Goal: Task Accomplishment & Management: Use online tool/utility

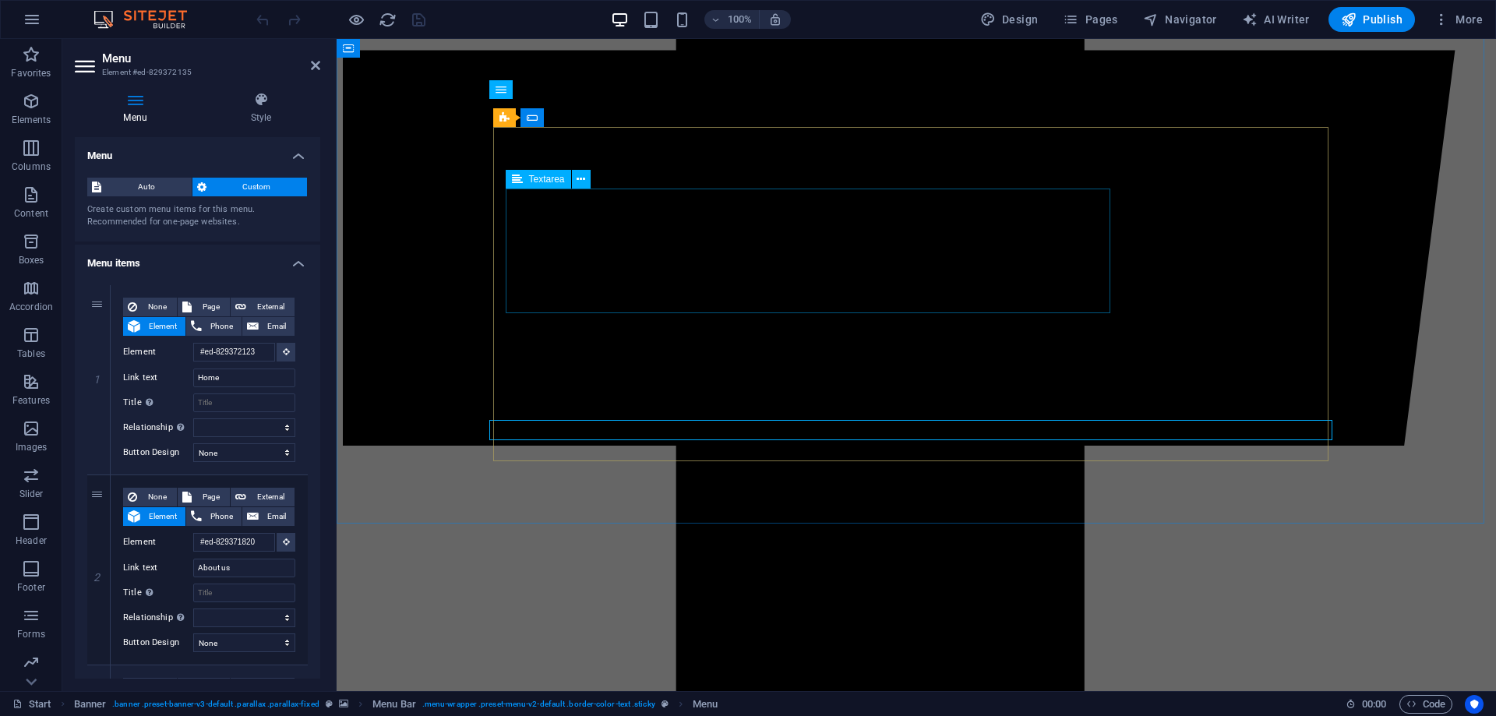
scroll to position [410, 0]
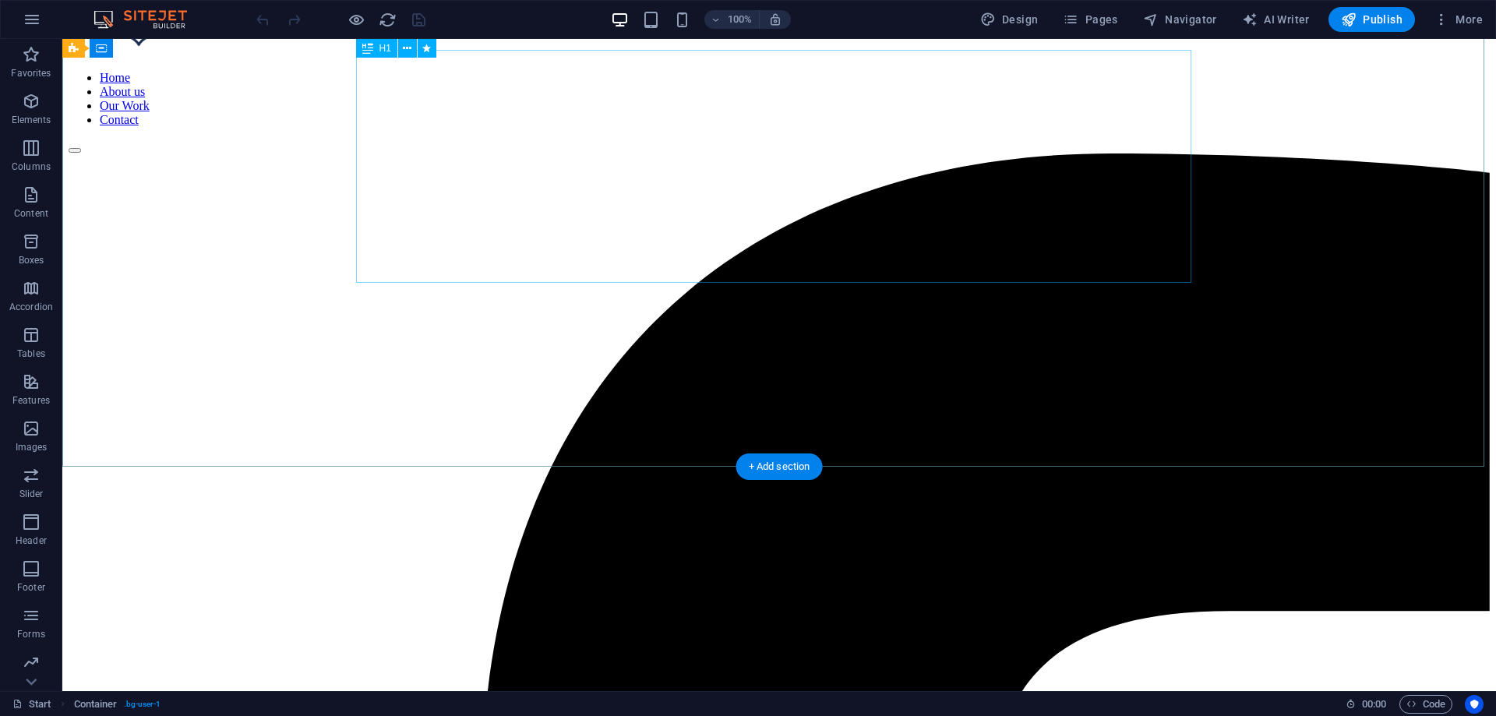
scroll to position [0, 0]
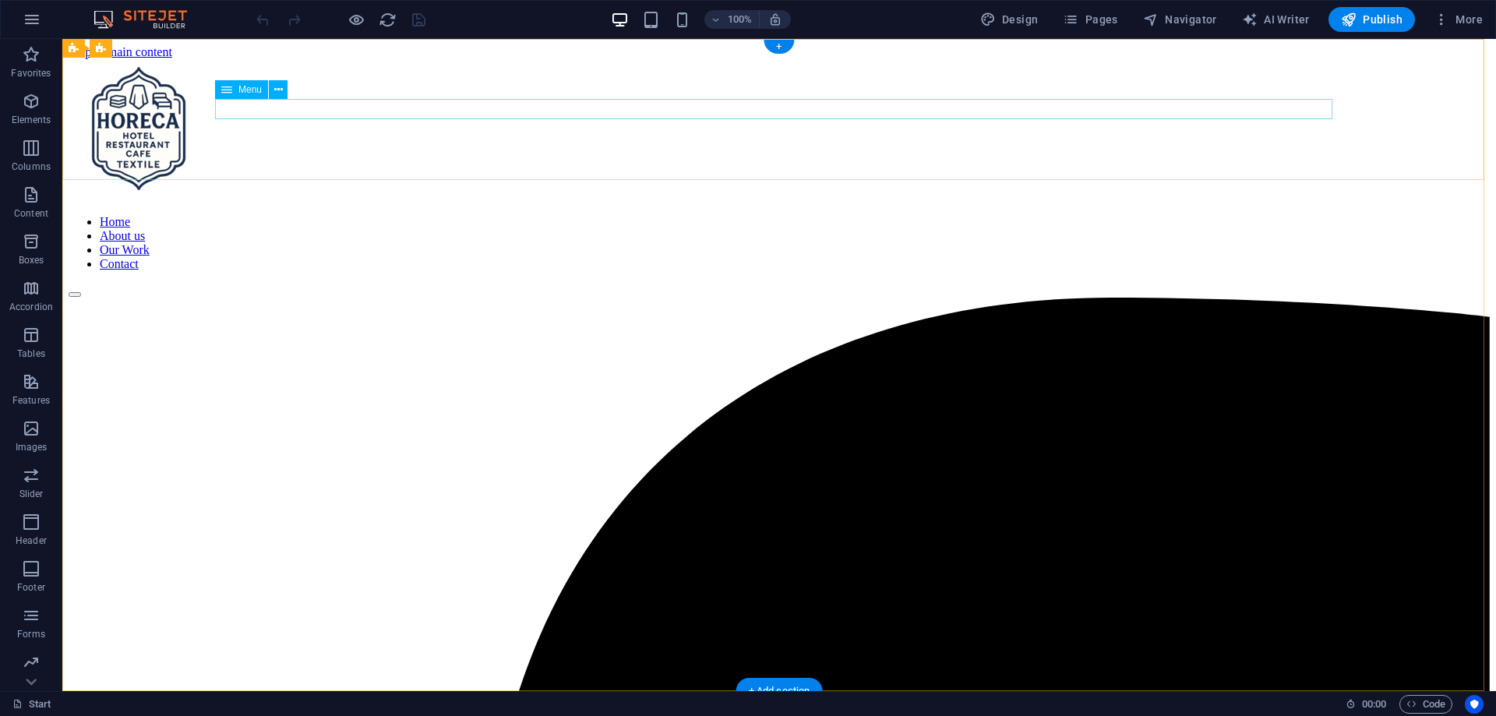
click at [833, 215] on nav "Home About us Our Work Contact" at bounding box center [779, 243] width 1421 height 56
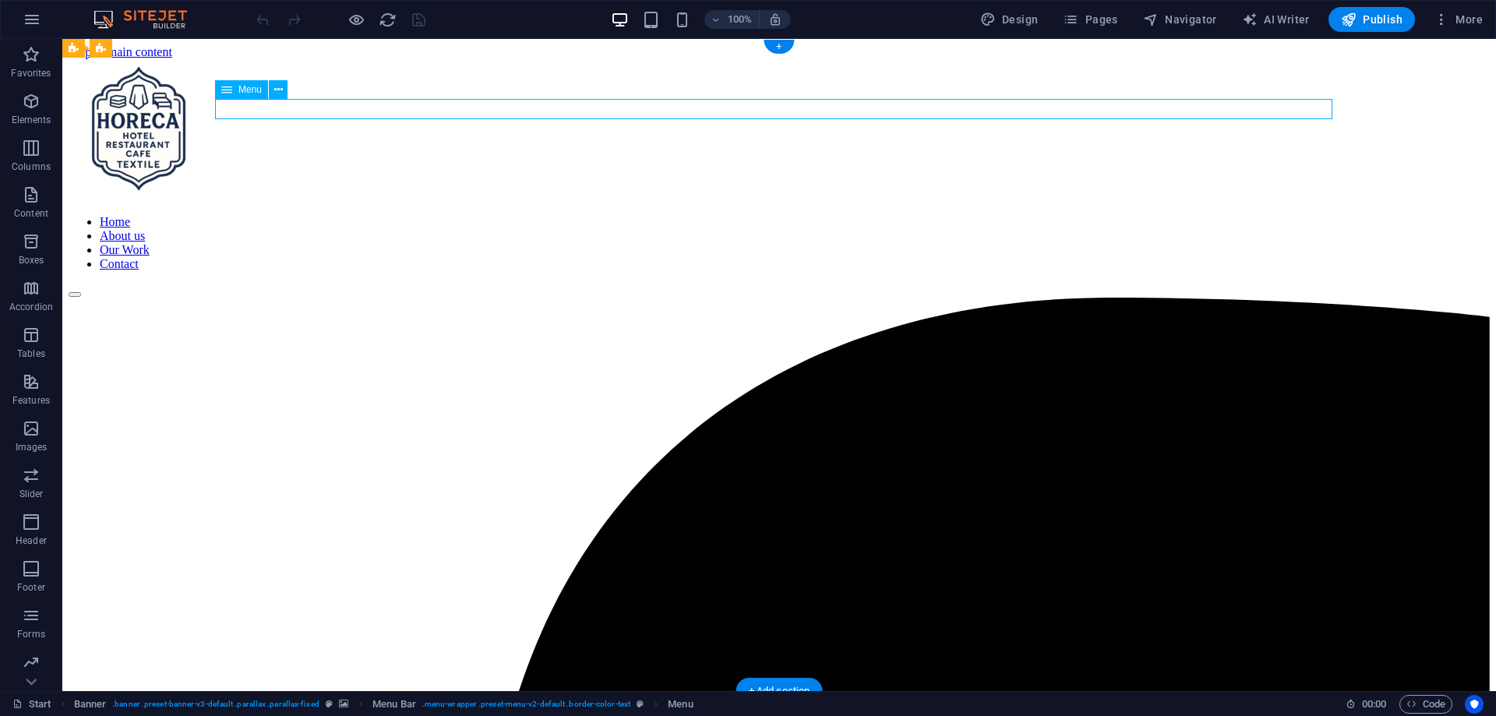
click at [829, 215] on nav "Home About us Our Work Contact" at bounding box center [779, 243] width 1421 height 56
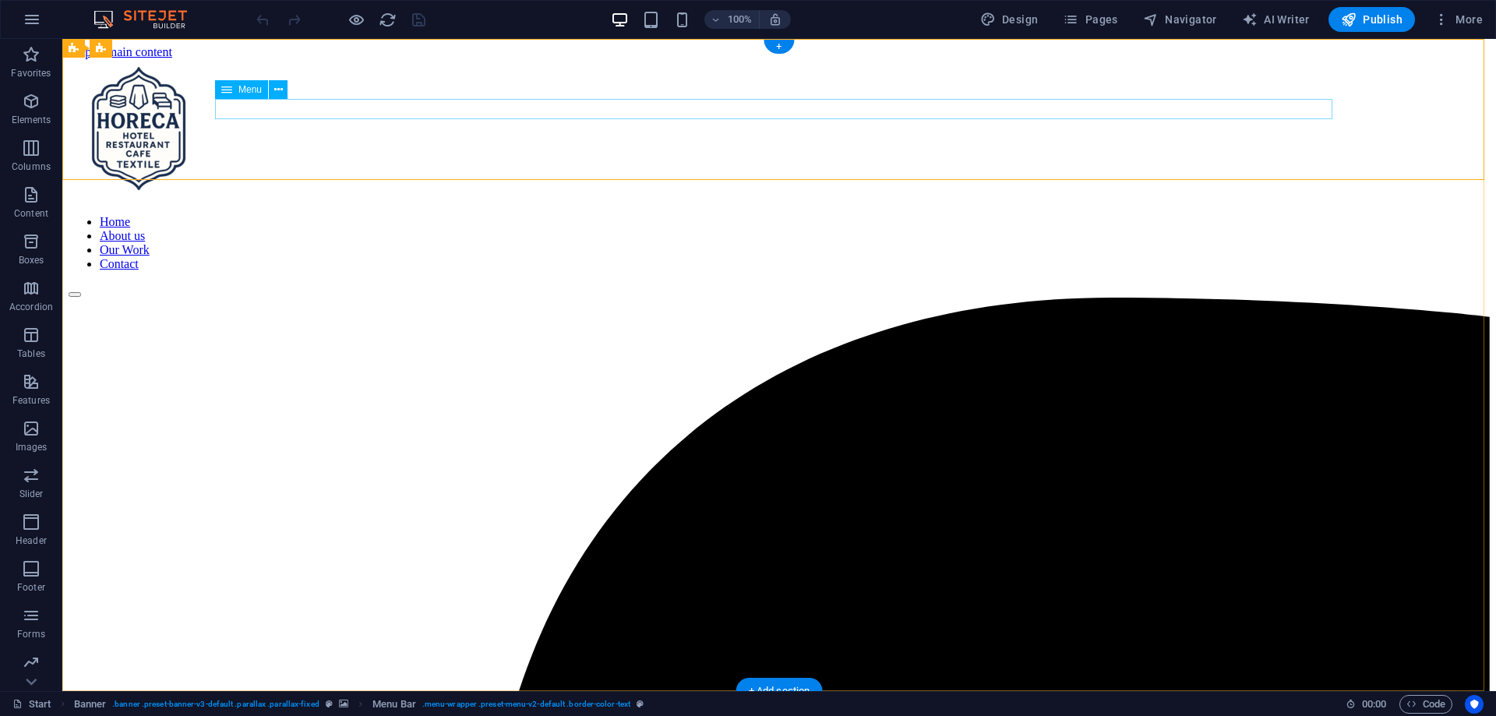
click at [808, 215] on nav "Home About us Our Work Contact" at bounding box center [779, 243] width 1421 height 56
click at [801, 215] on nav "Home About us Our Work Contact" at bounding box center [779, 243] width 1421 height 56
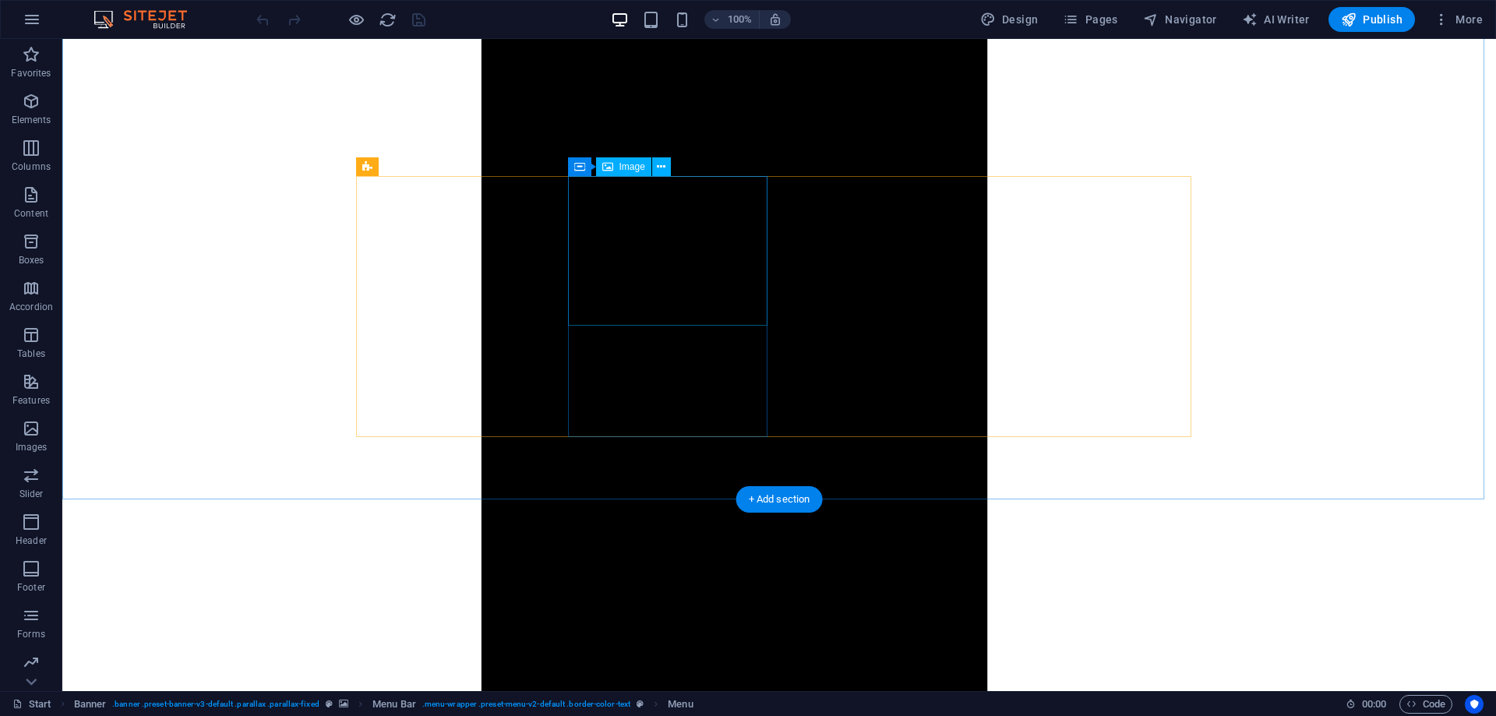
scroll to position [1869, 0]
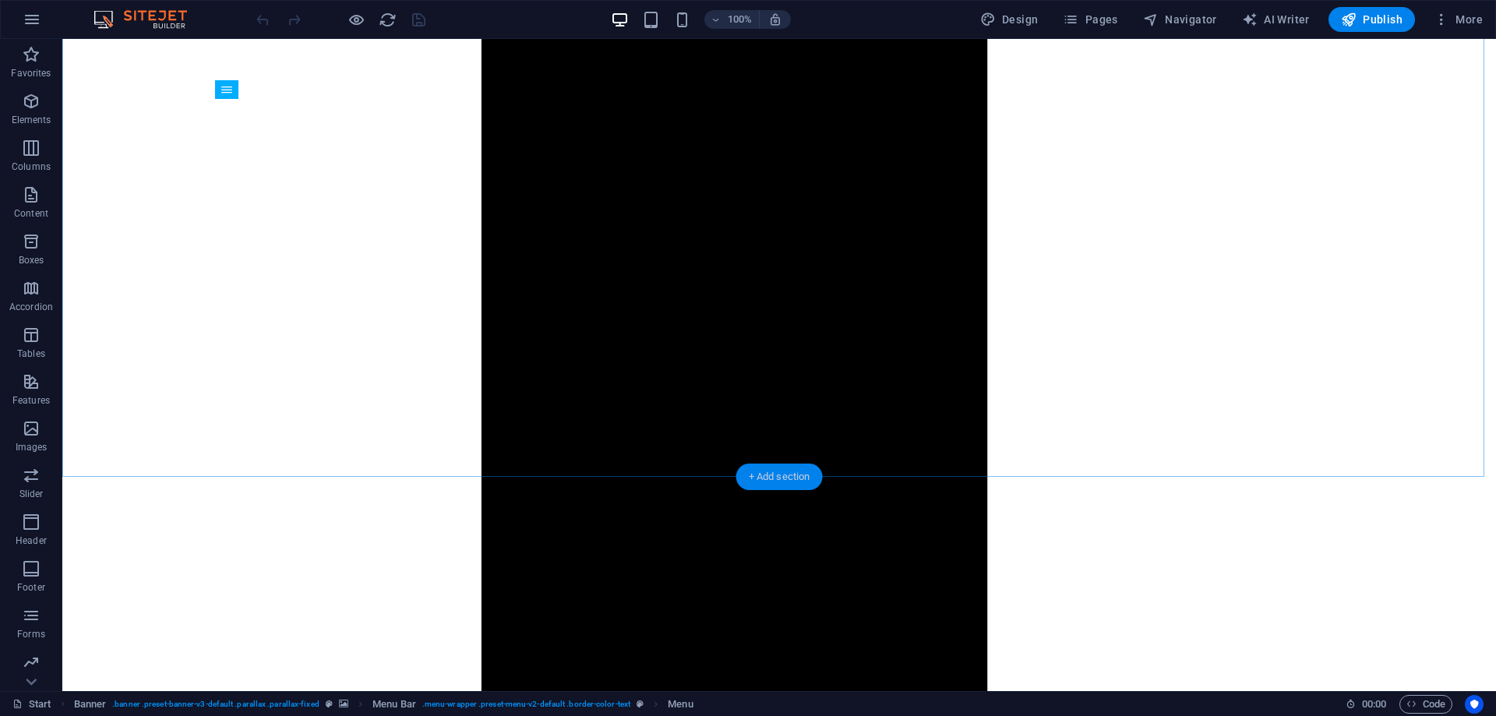
click at [772, 476] on div "+ Add section" at bounding box center [779, 476] width 86 height 26
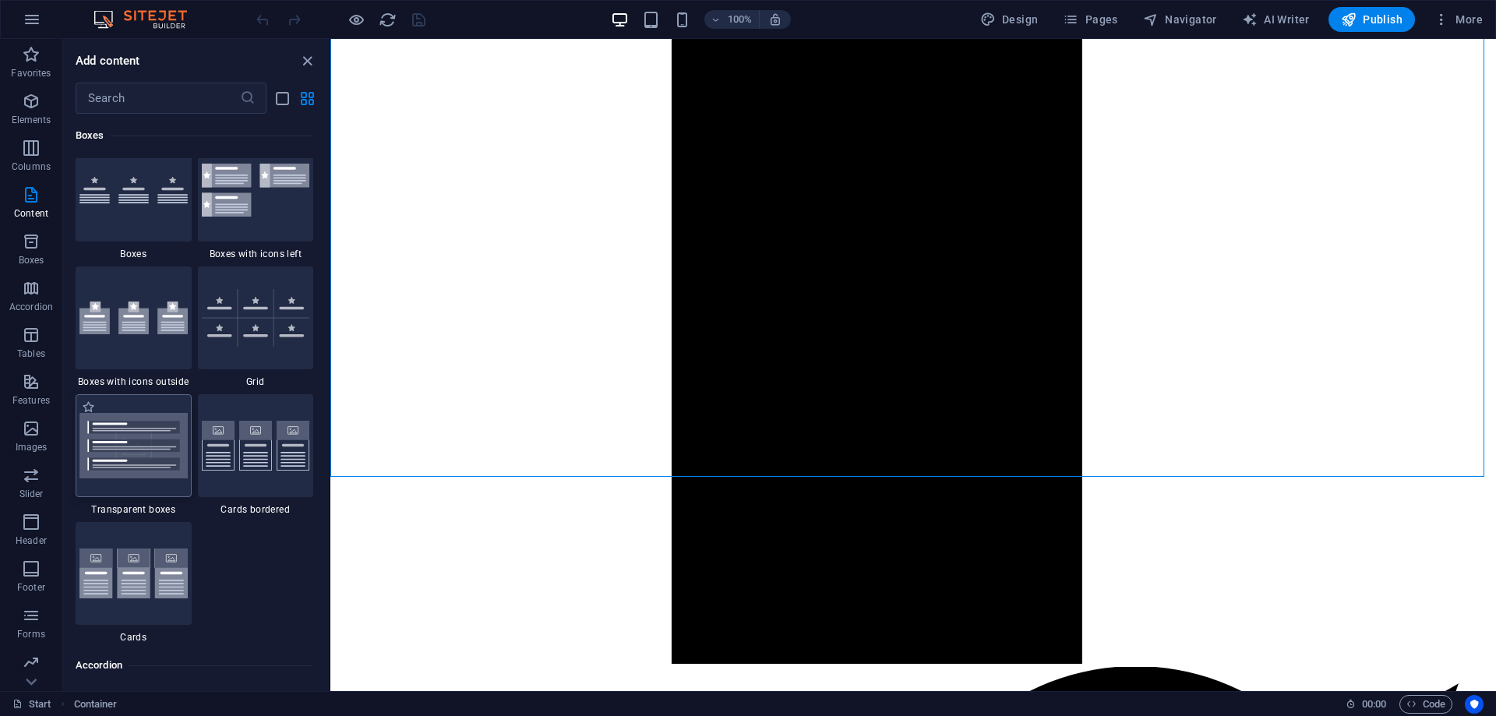
scroll to position [4439, 0]
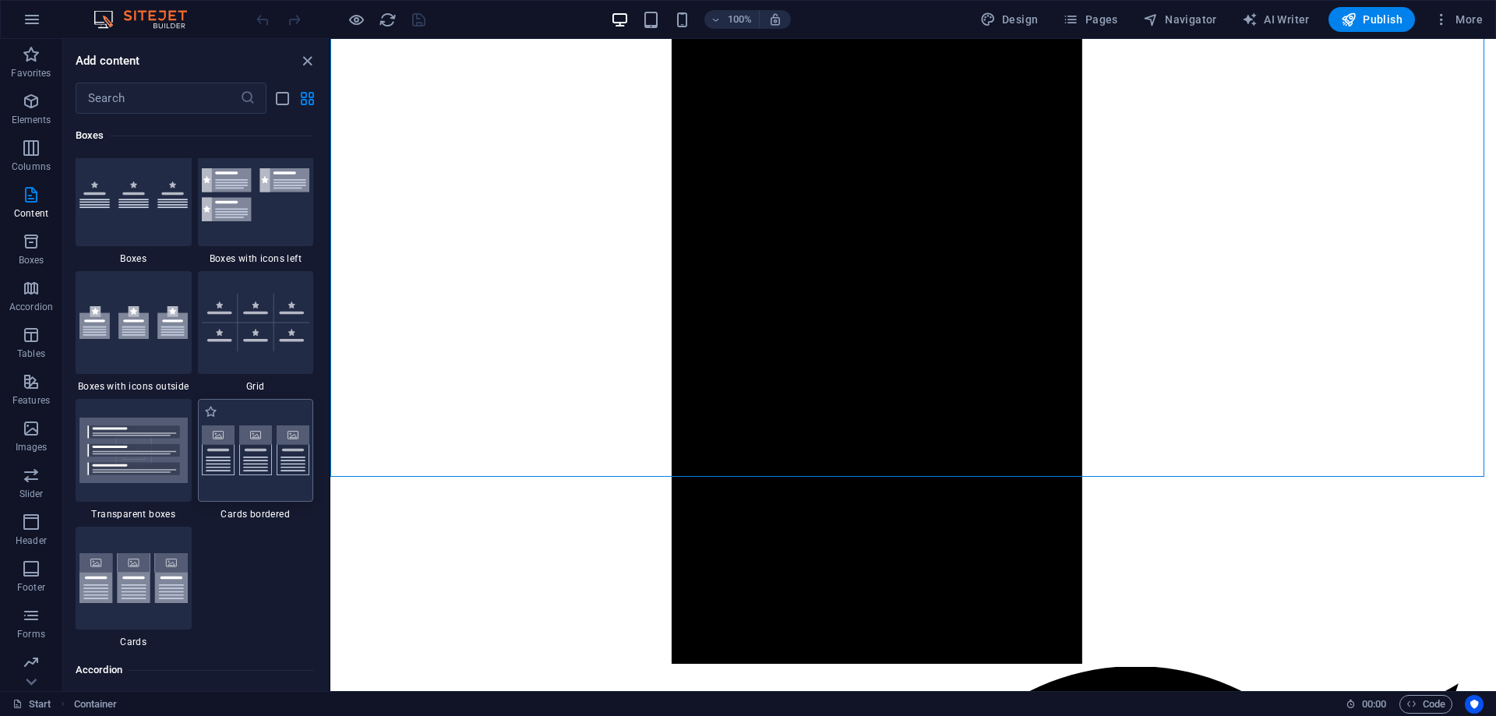
click at [265, 446] on img at bounding box center [256, 450] width 108 height 51
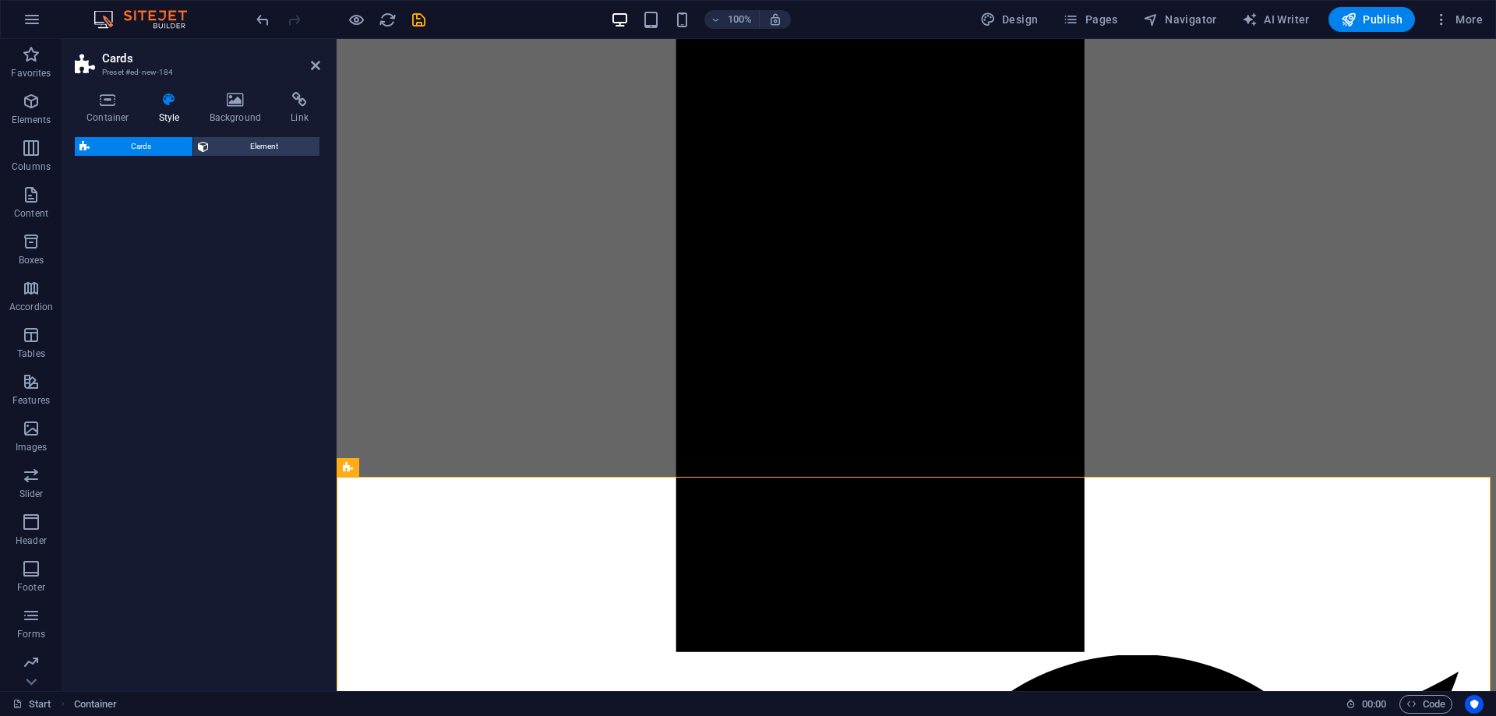
select select "rem"
select select "preset-image-boxes-v3-border"
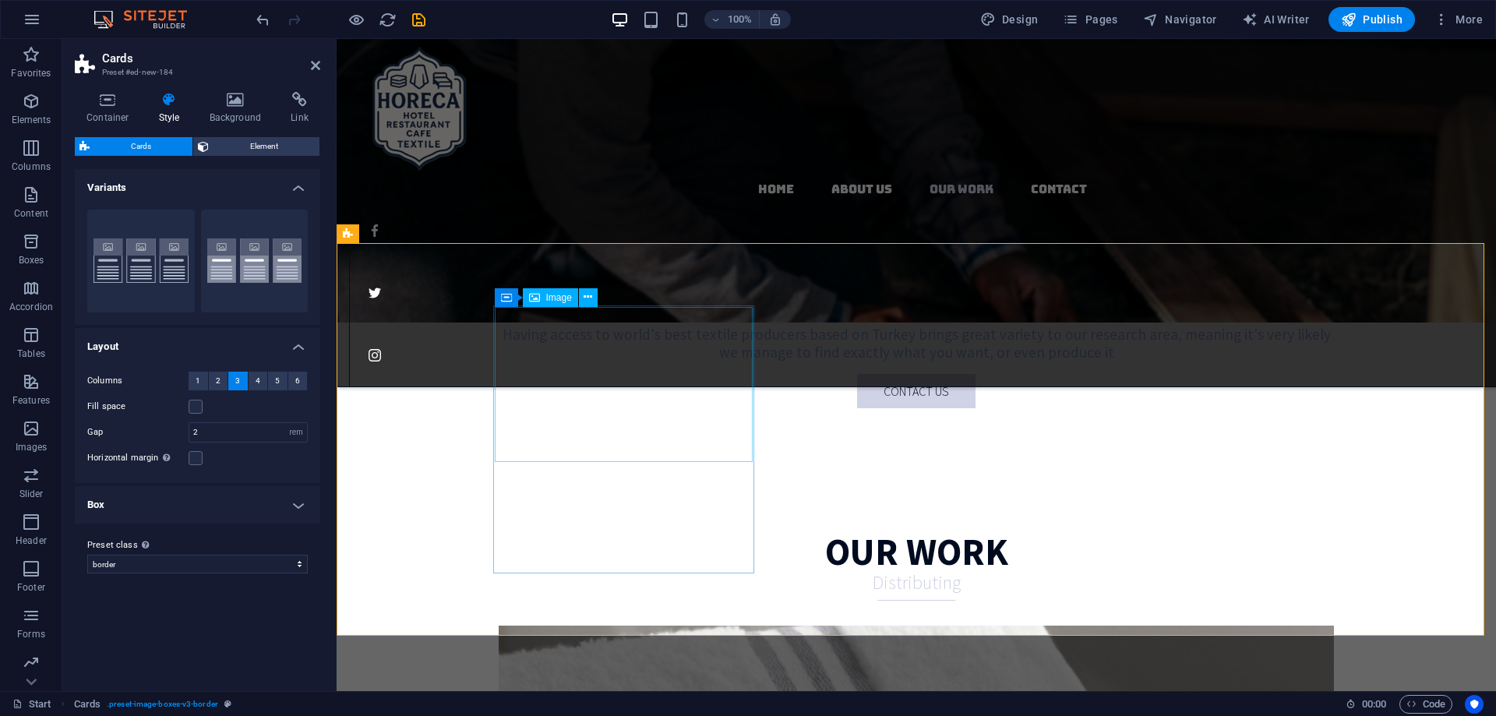
scroll to position [2103, 0]
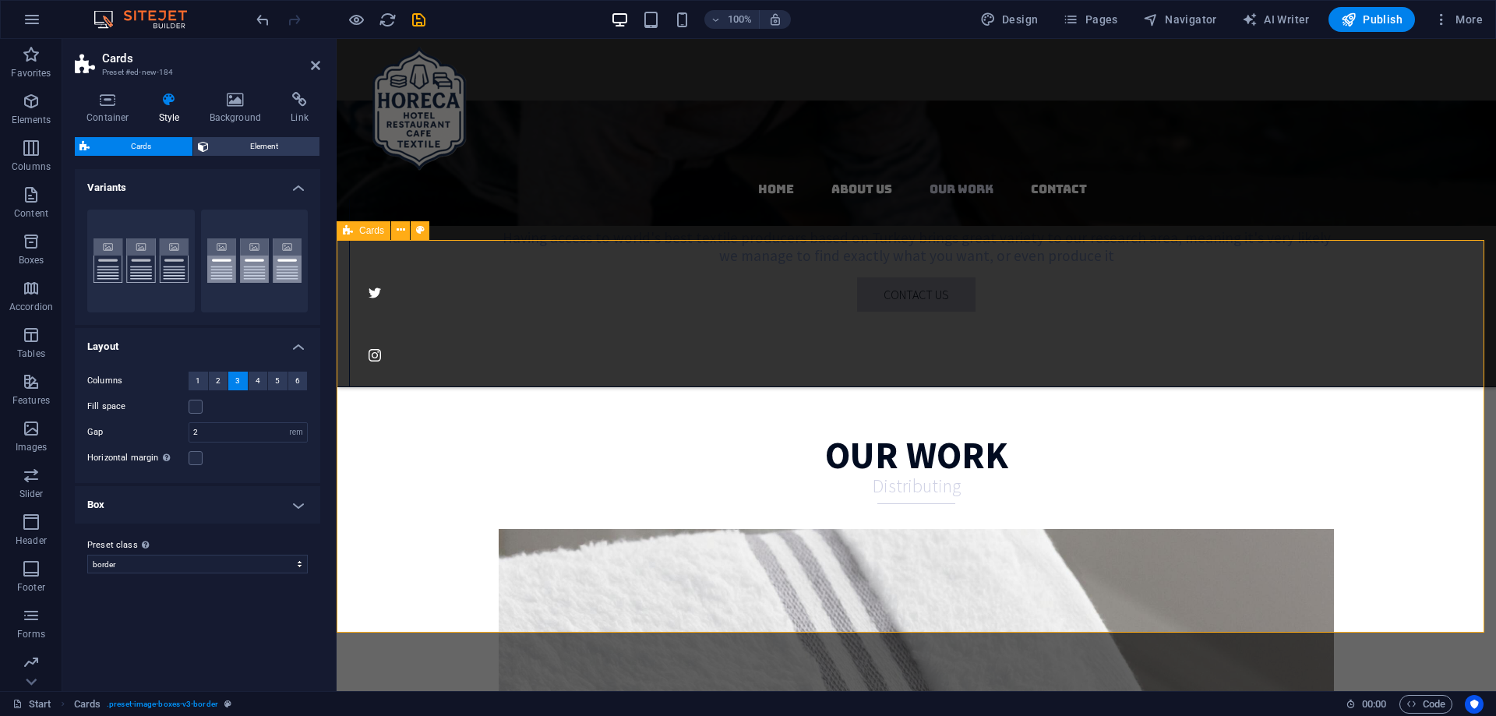
scroll to position [2181, 0]
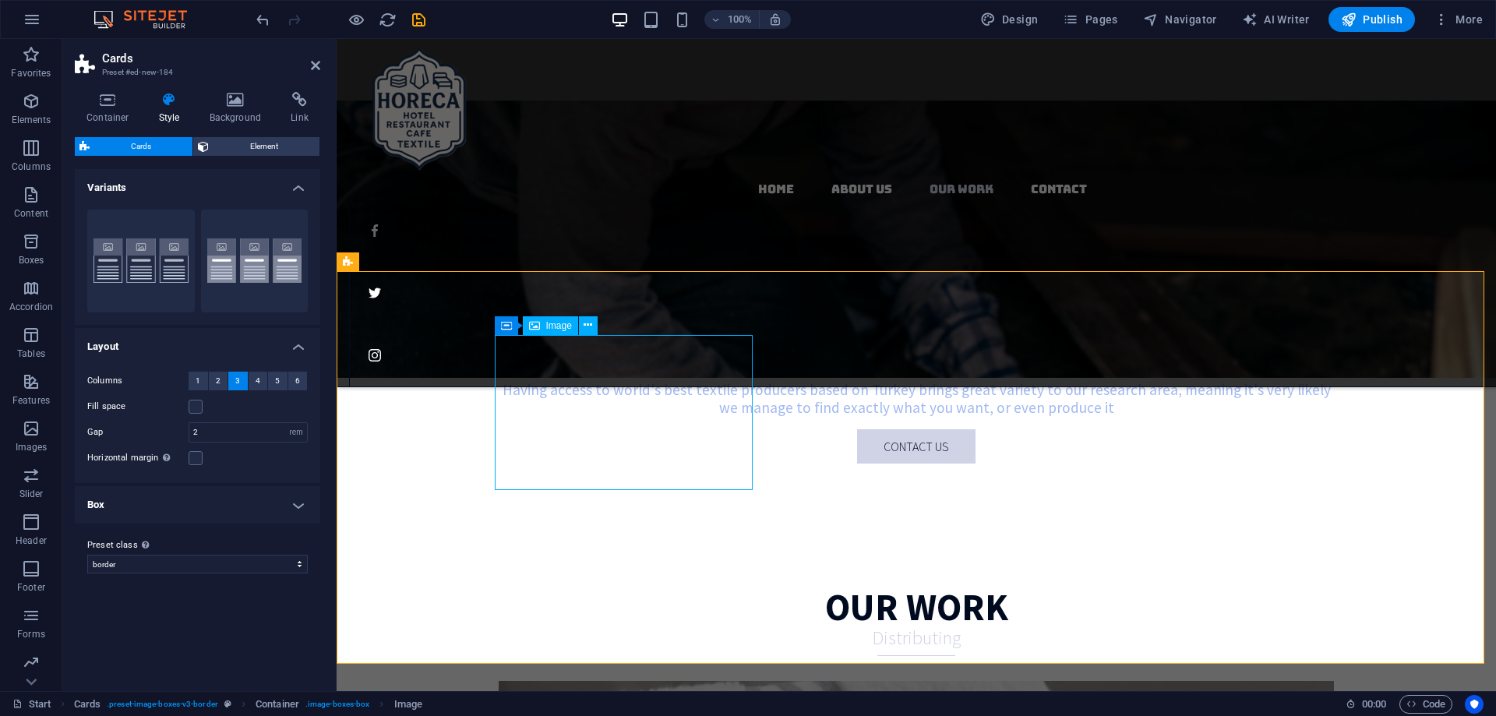
scroll to position [2025, 0]
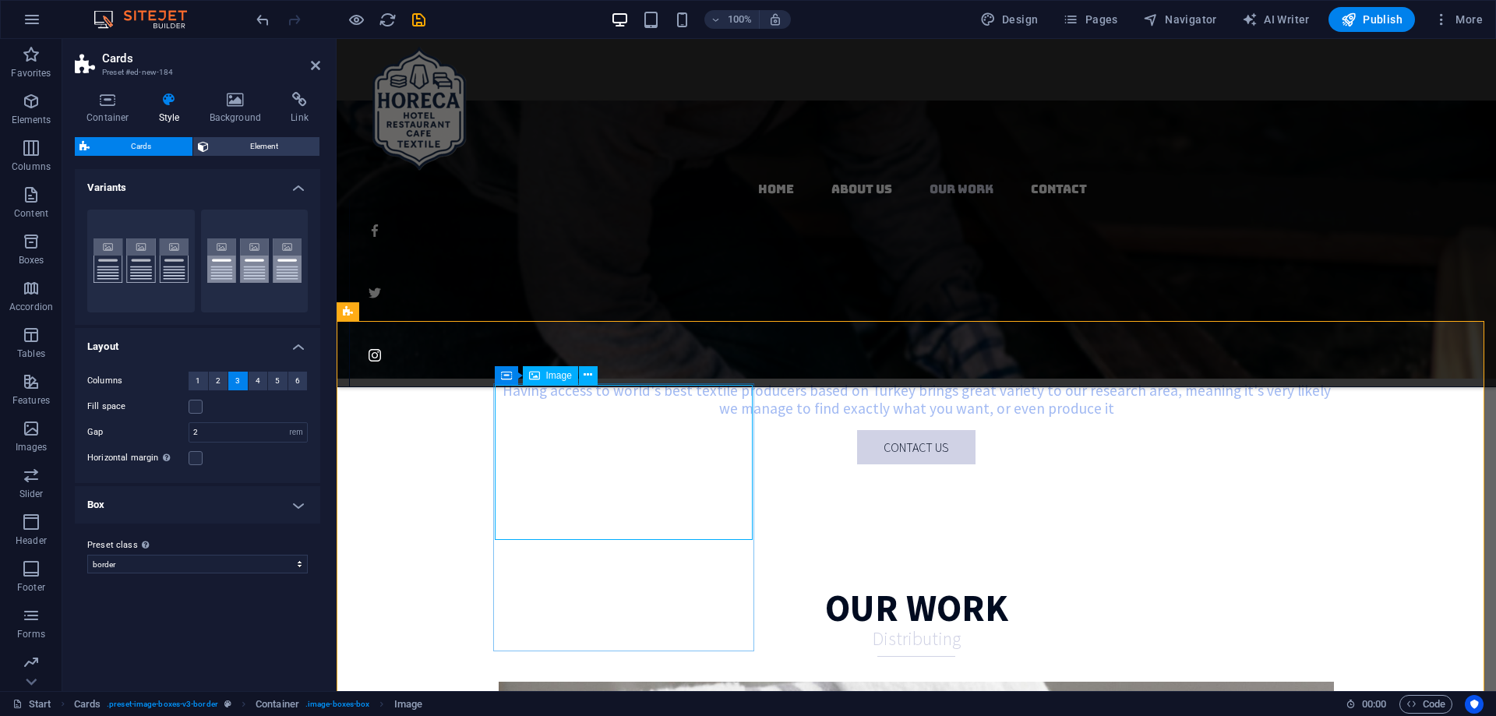
select select "%"
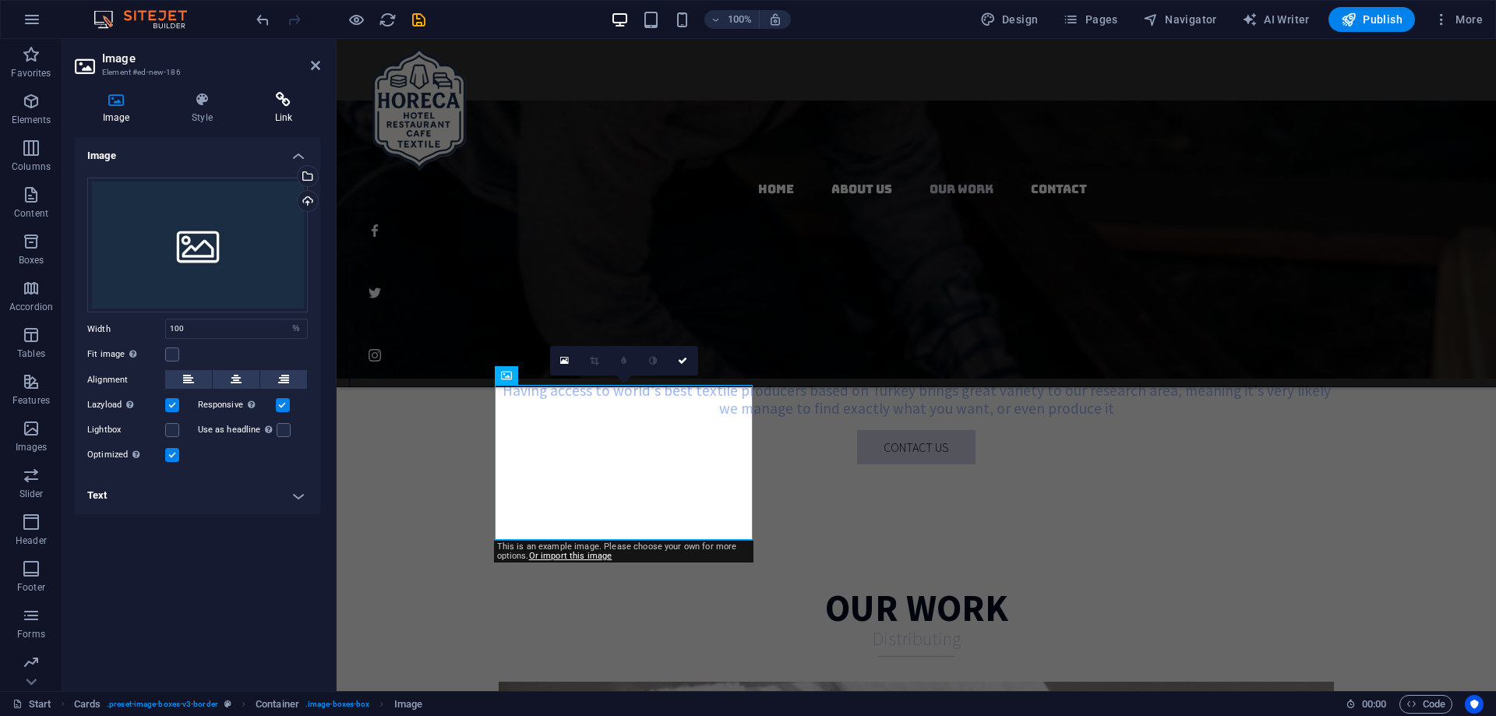
click at [286, 109] on h4 "Link" at bounding box center [283, 108] width 73 height 33
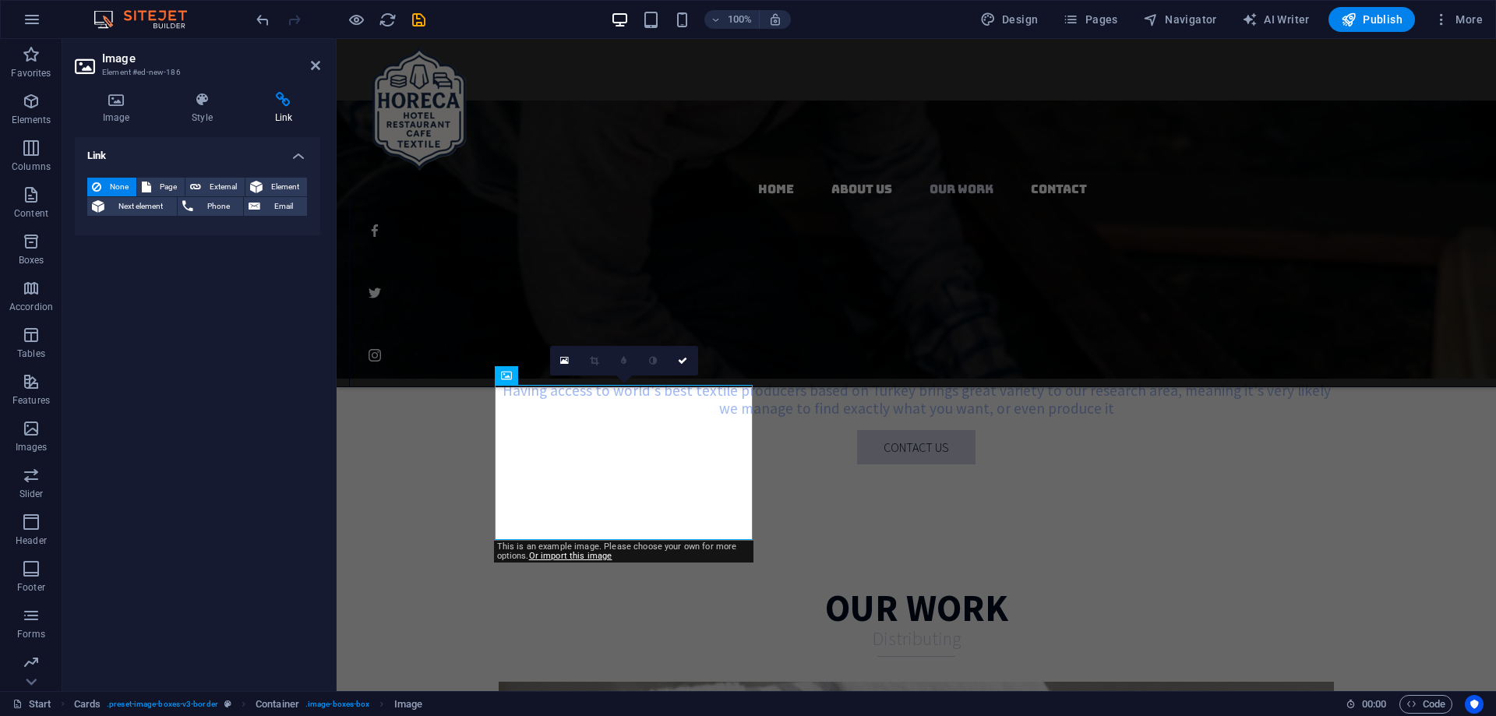
drag, startPoint x: 547, startPoint y: 243, endPoint x: 477, endPoint y: 314, distance: 99.7
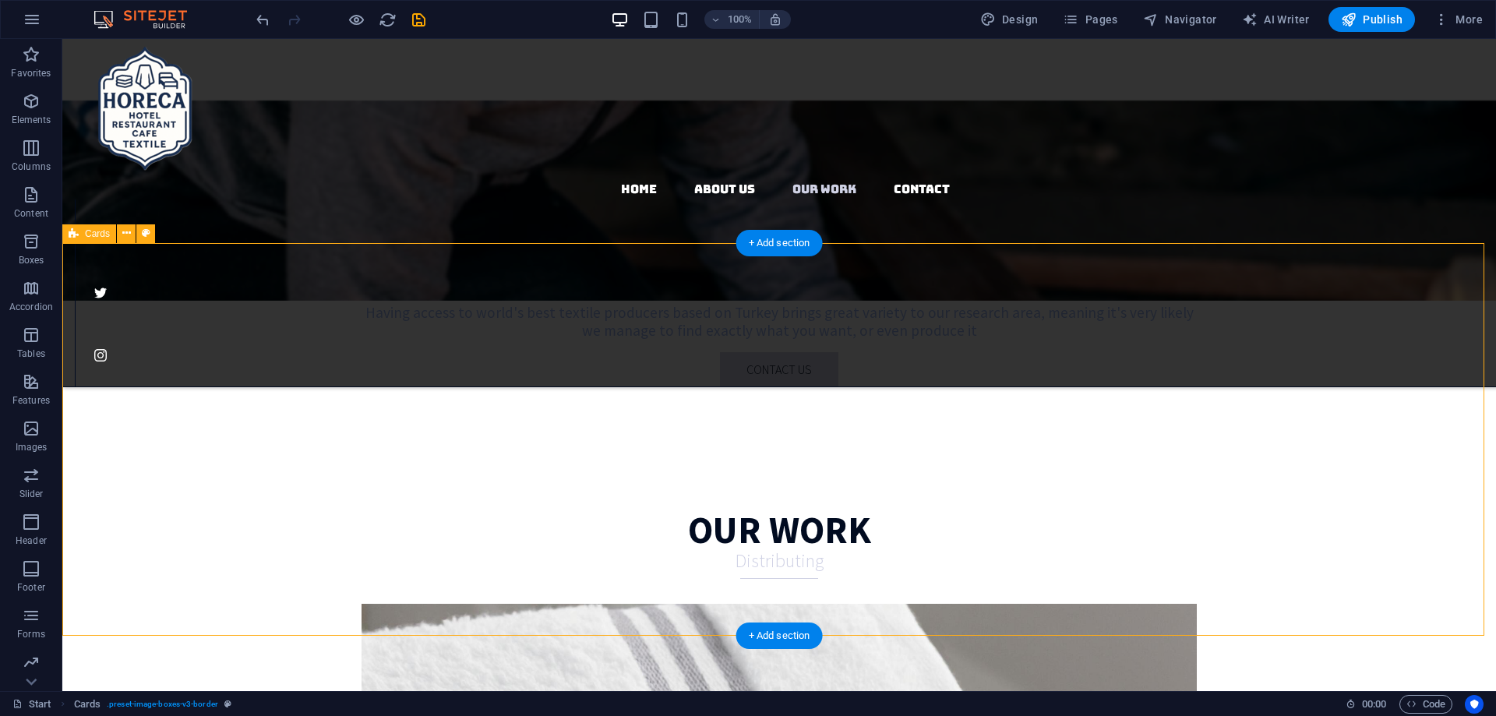
scroll to position [2081, 0]
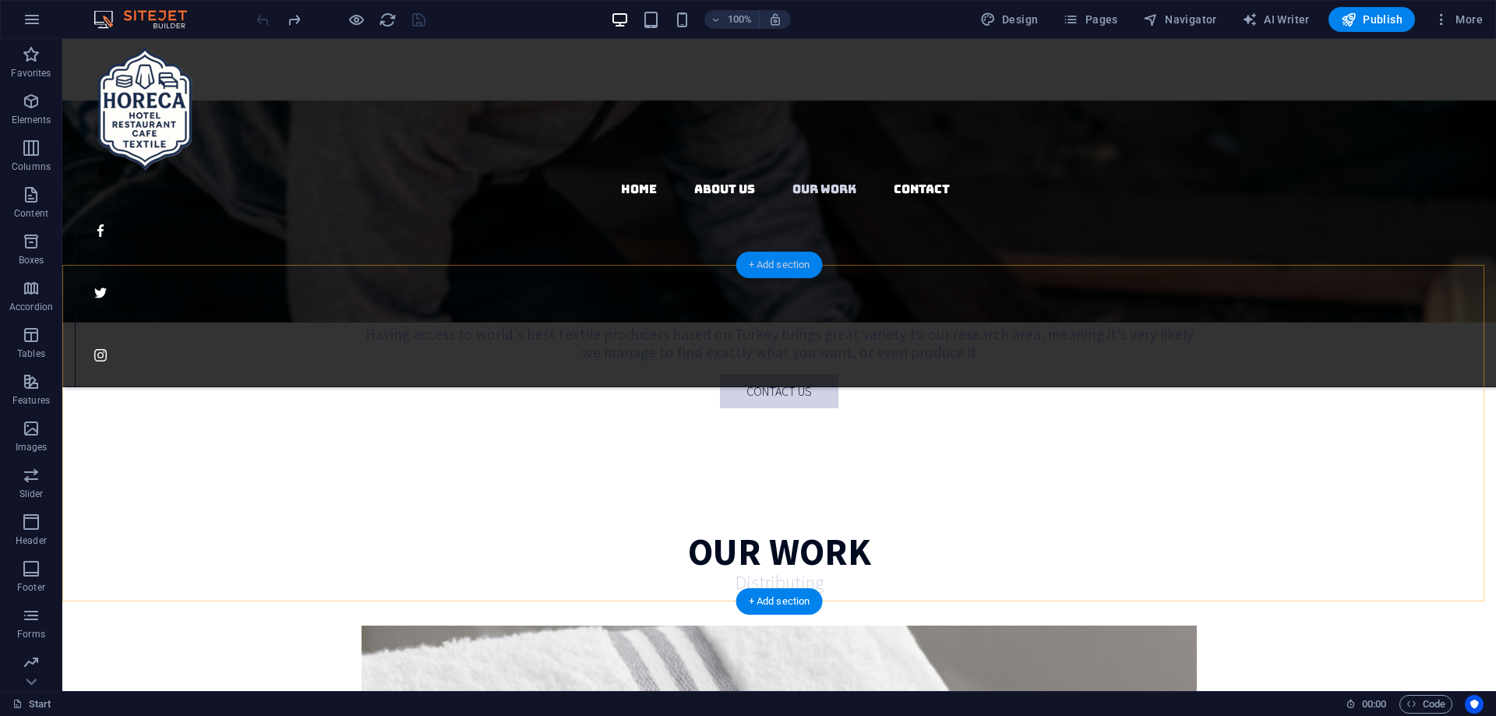
drag, startPoint x: 768, startPoint y: 268, endPoint x: 425, endPoint y: 227, distance: 345.1
click at [768, 268] on div "+ Add section" at bounding box center [779, 265] width 86 height 26
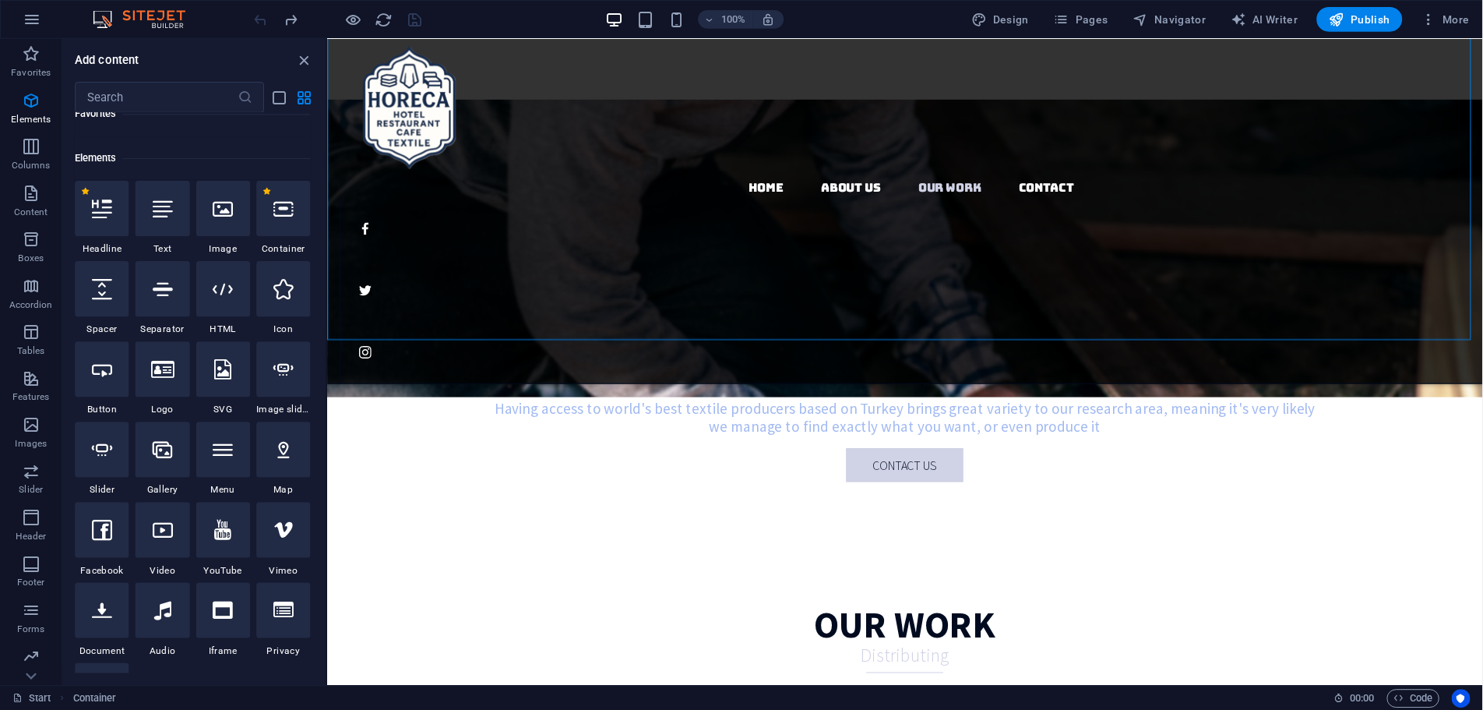
scroll to position [156, 0]
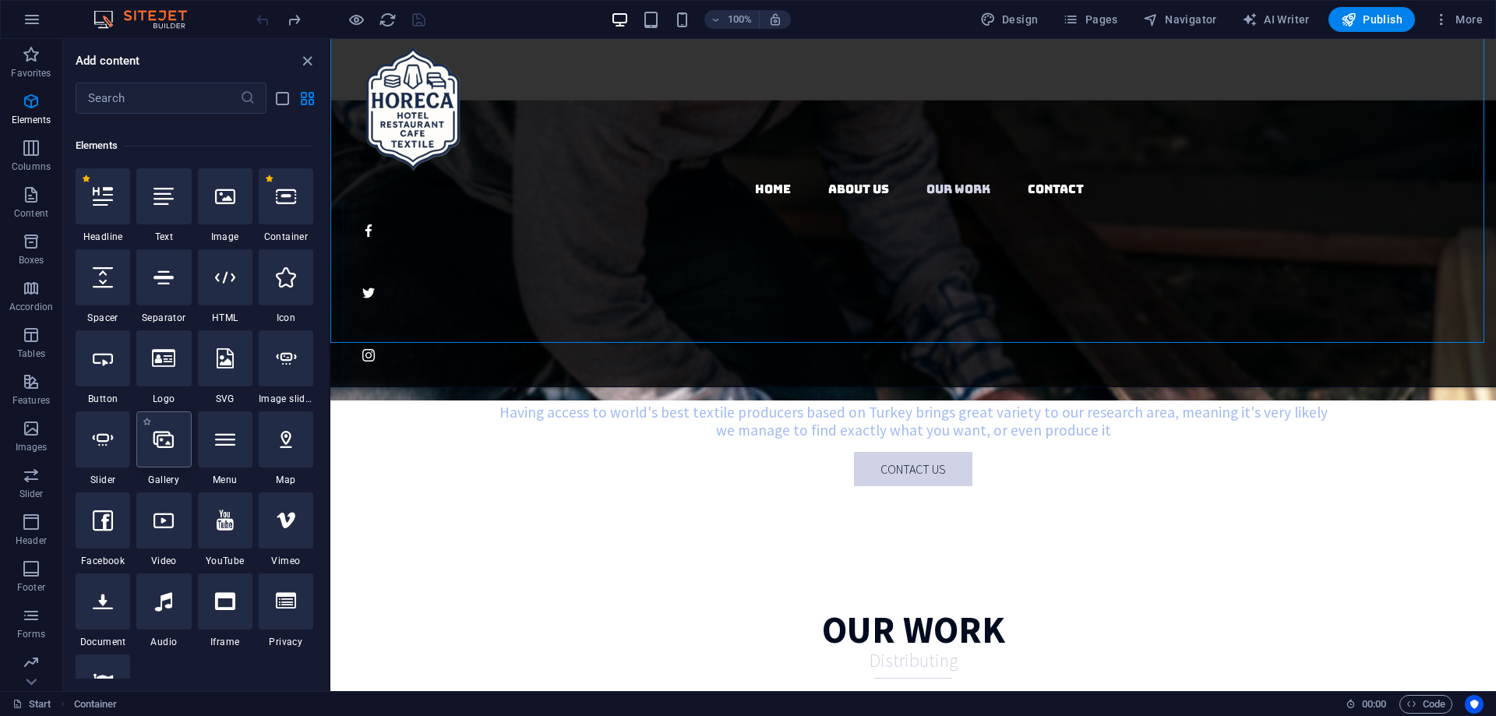
click at [175, 439] on div at bounding box center [163, 439] width 55 height 56
select select "4"
select select "%"
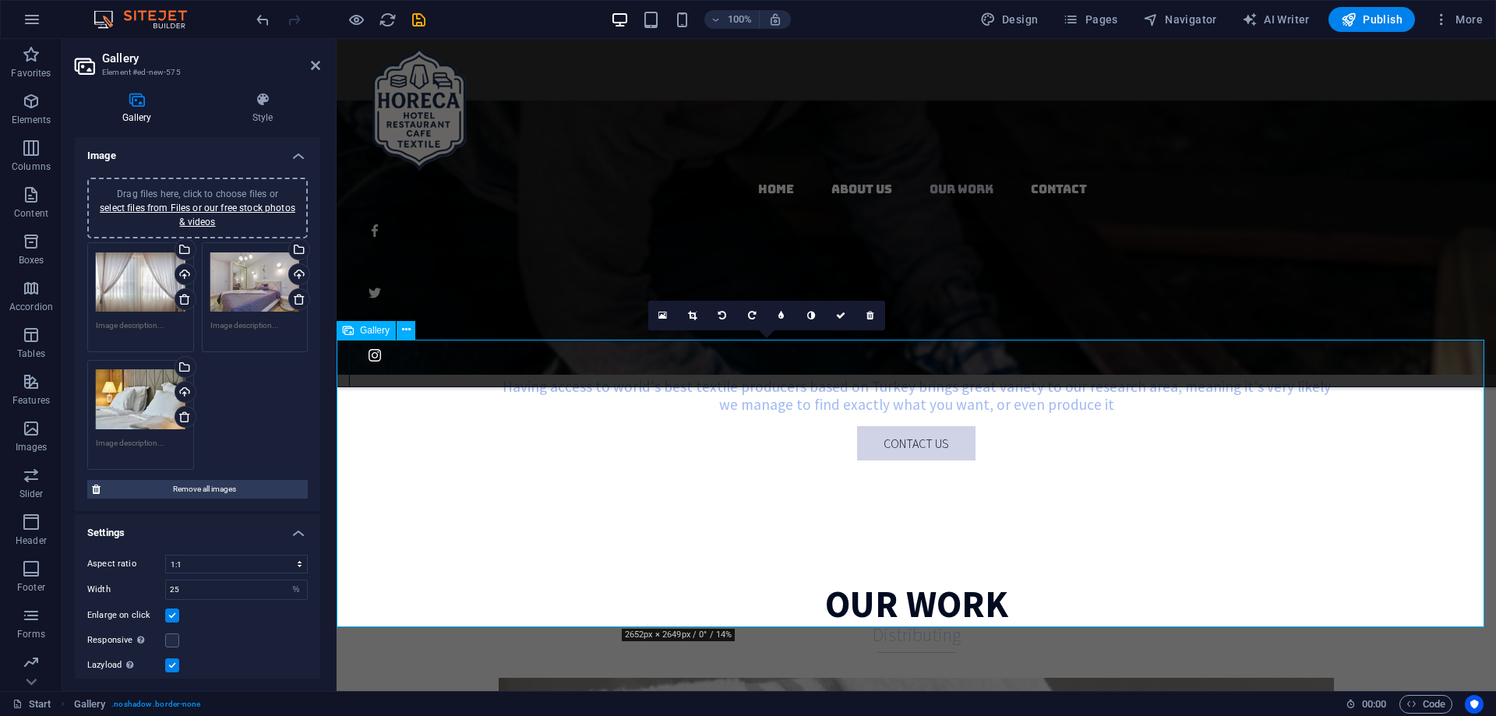
scroll to position [2081, 0]
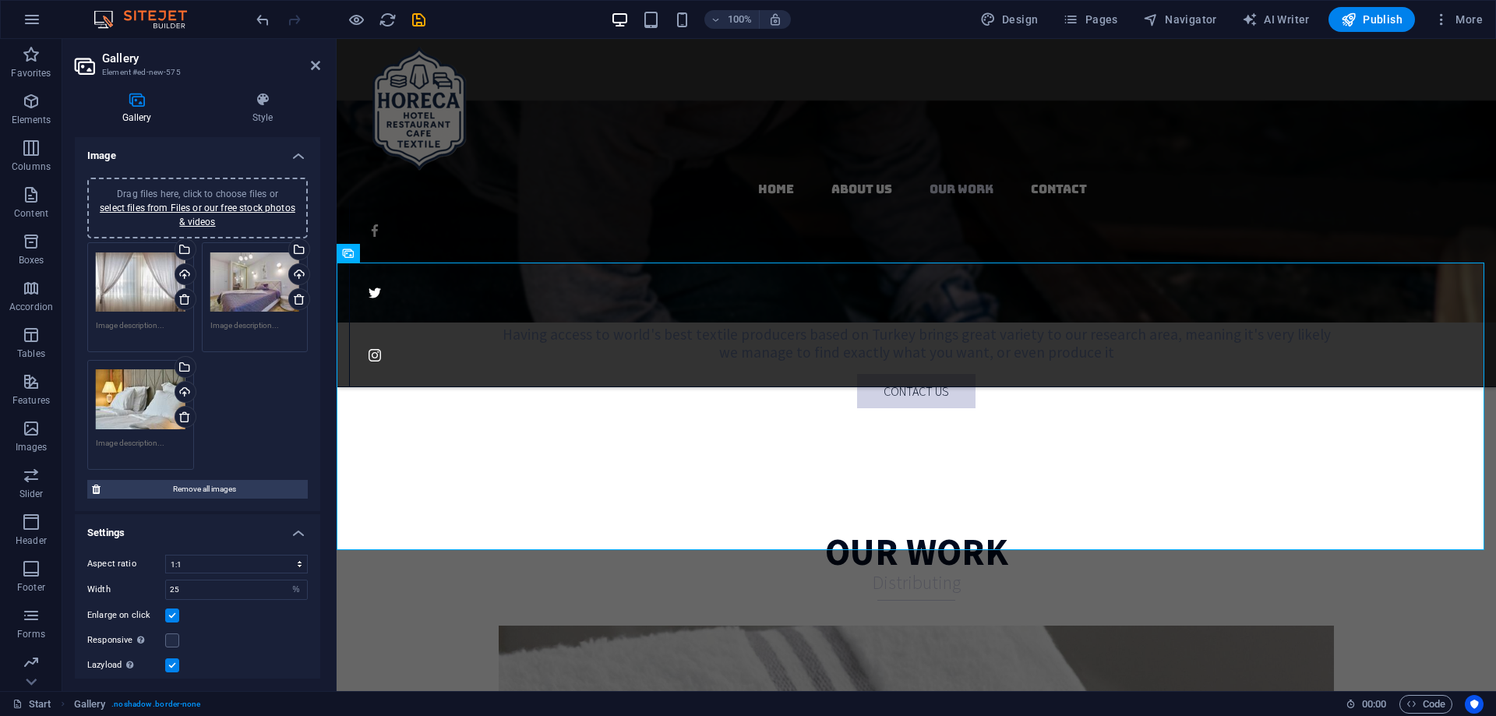
click at [152, 329] on textarea at bounding box center [141, 330] width 90 height 23
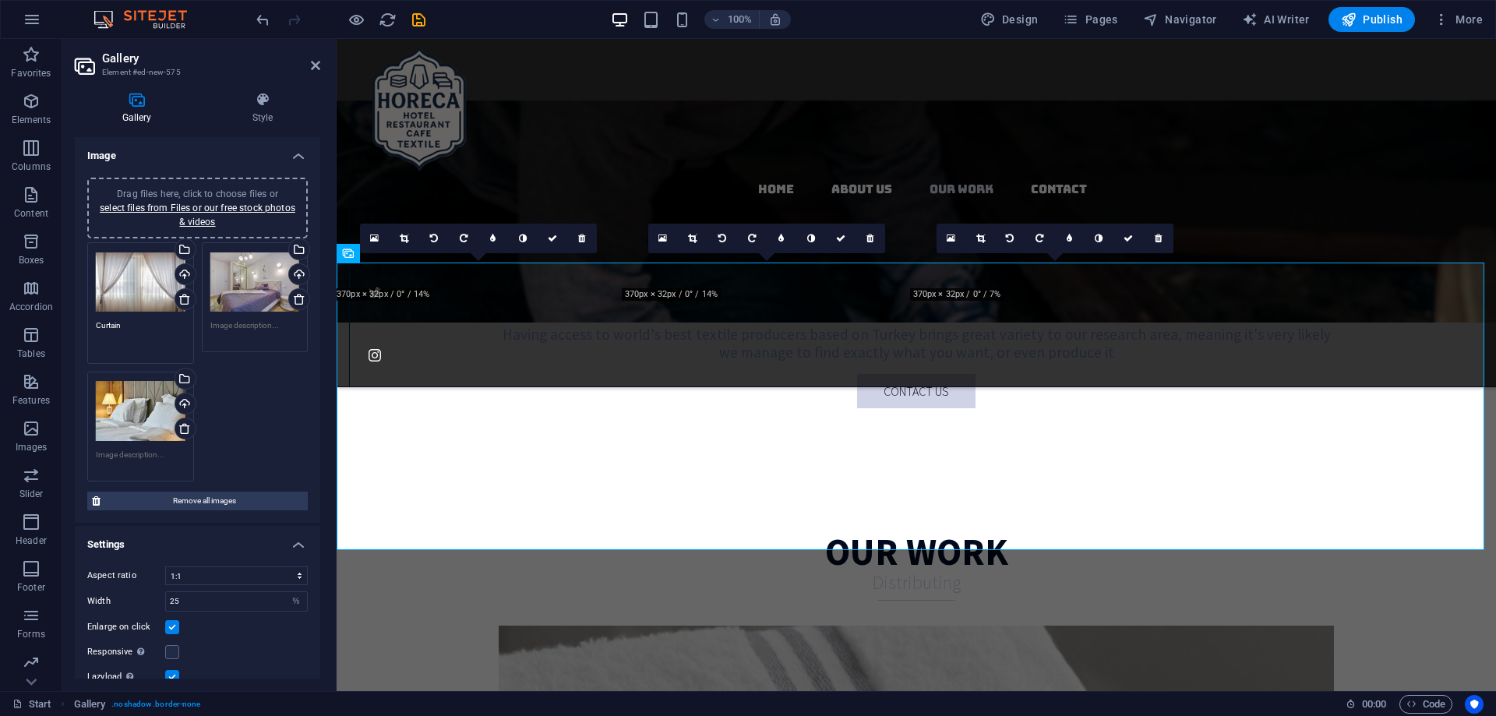
type textarea "Curtain"
click at [241, 326] on textarea at bounding box center [255, 330] width 90 height 23
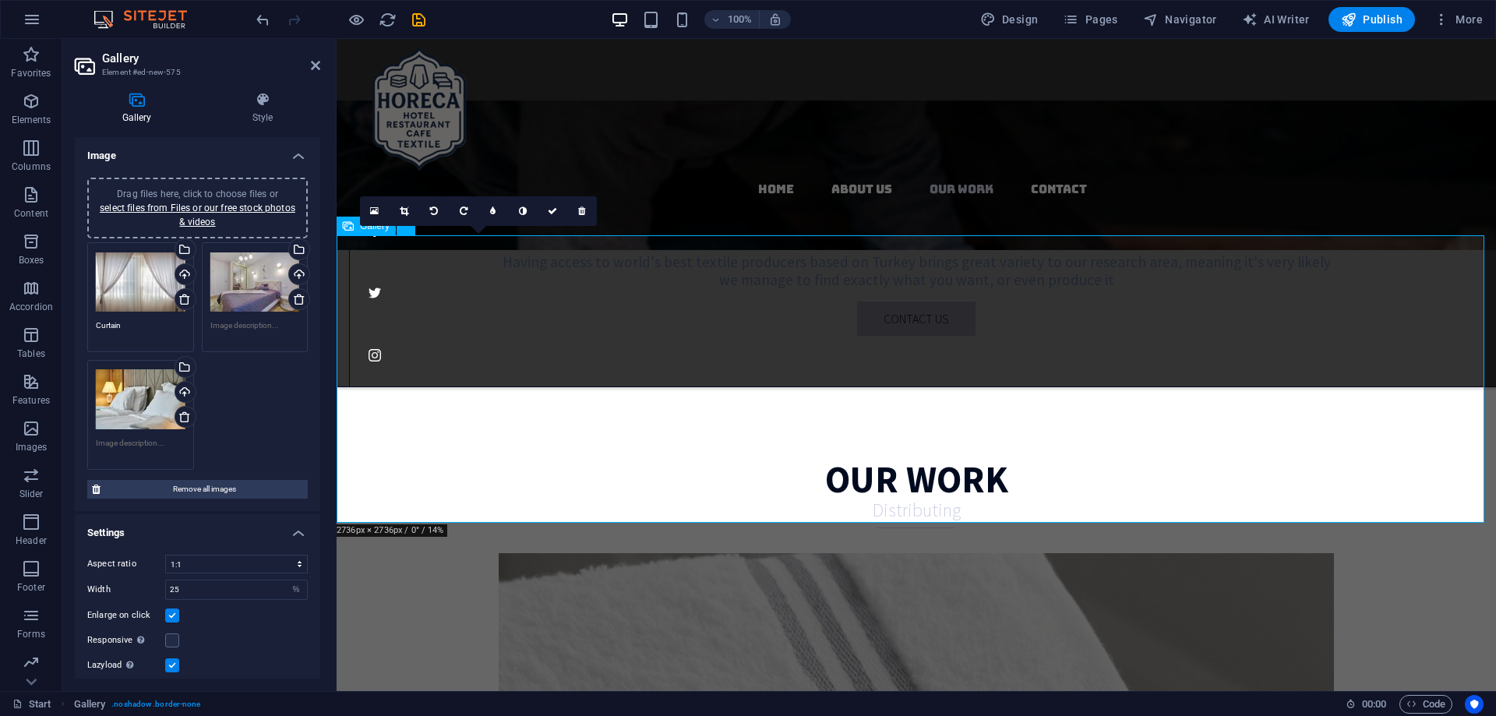
scroll to position [2159, 0]
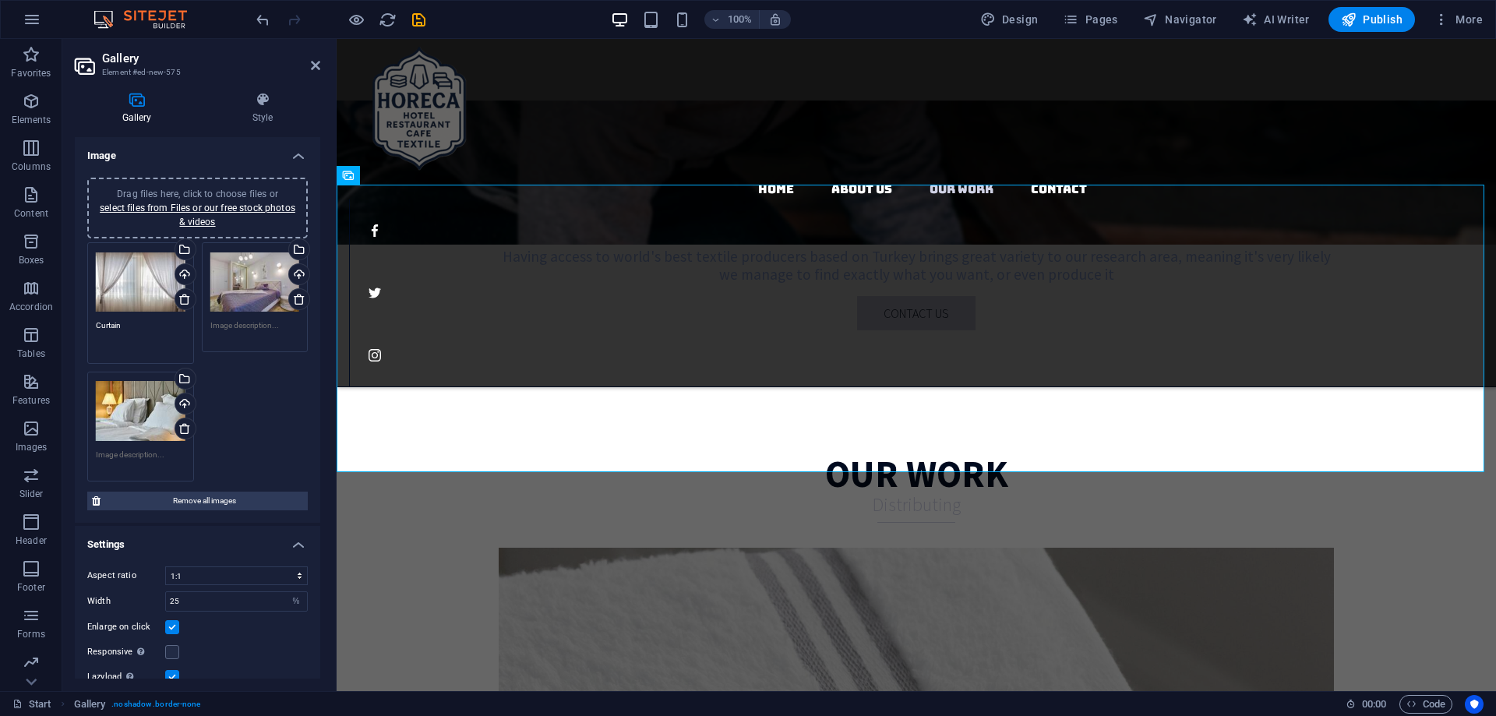
drag, startPoint x: 149, startPoint y: 321, endPoint x: 71, endPoint y: 321, distance: 77.9
click at [71, 321] on div "Gallery Style Image Drag files here, click to choose files or select files from…" at bounding box center [197, 384] width 270 height 611
click at [220, 331] on textarea at bounding box center [255, 330] width 90 height 23
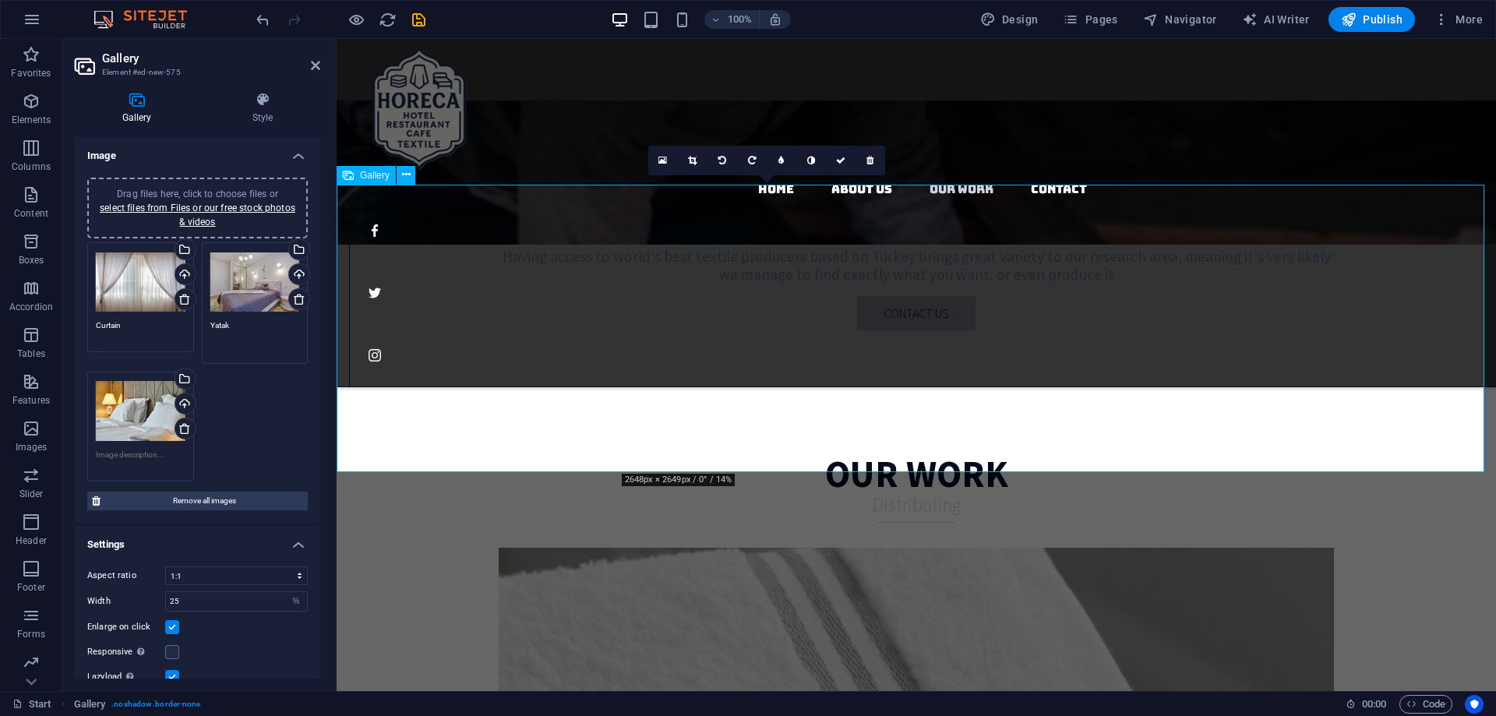
type textarea "Yatak"
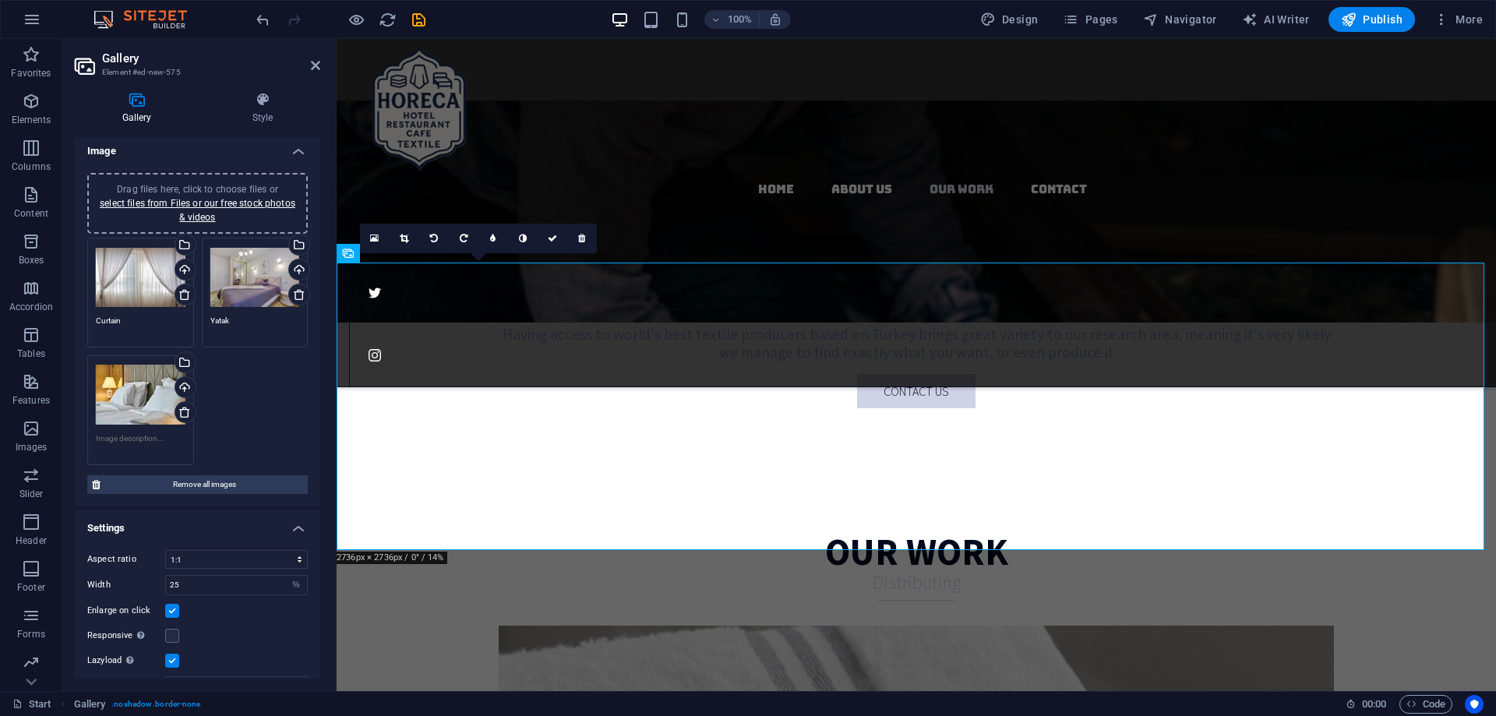
scroll to position [0, 0]
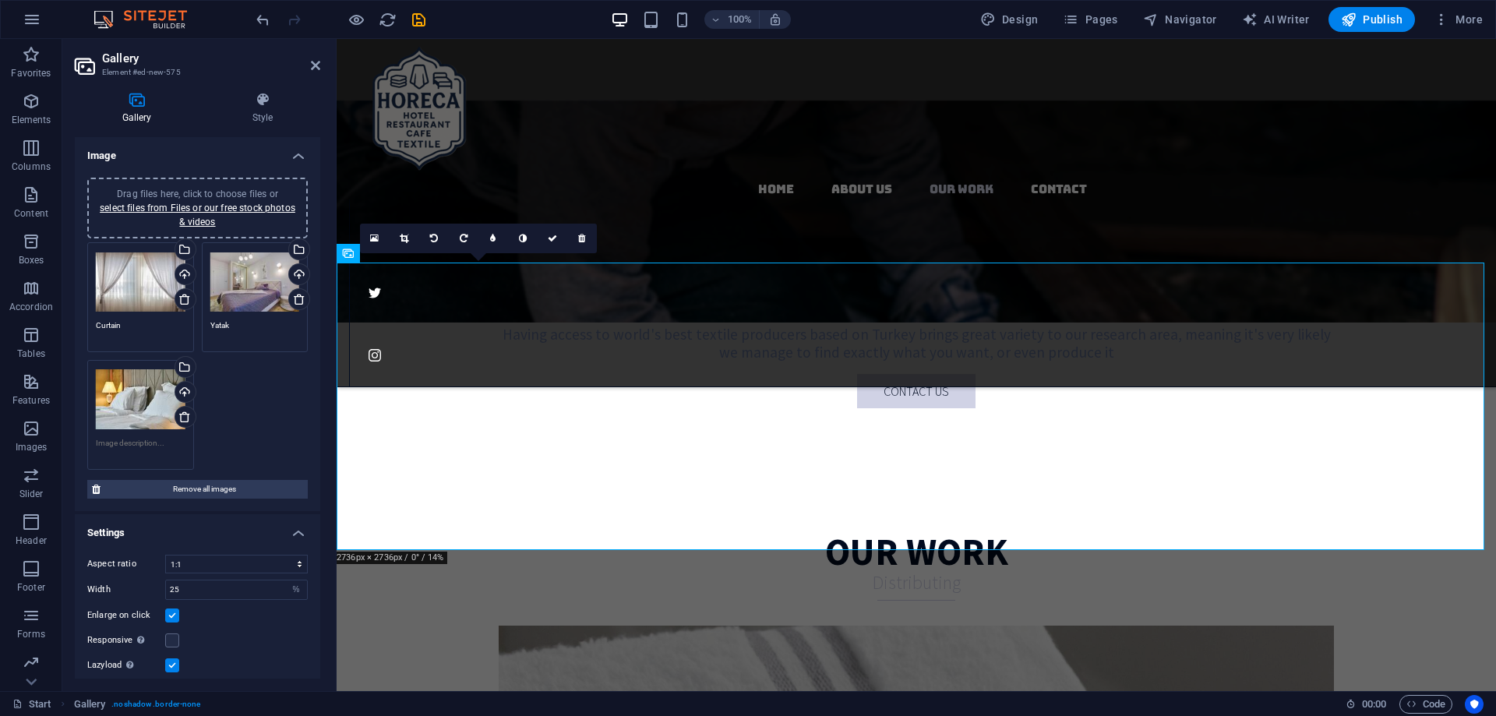
click at [296, 146] on h4 "Image" at bounding box center [197, 151] width 245 height 28
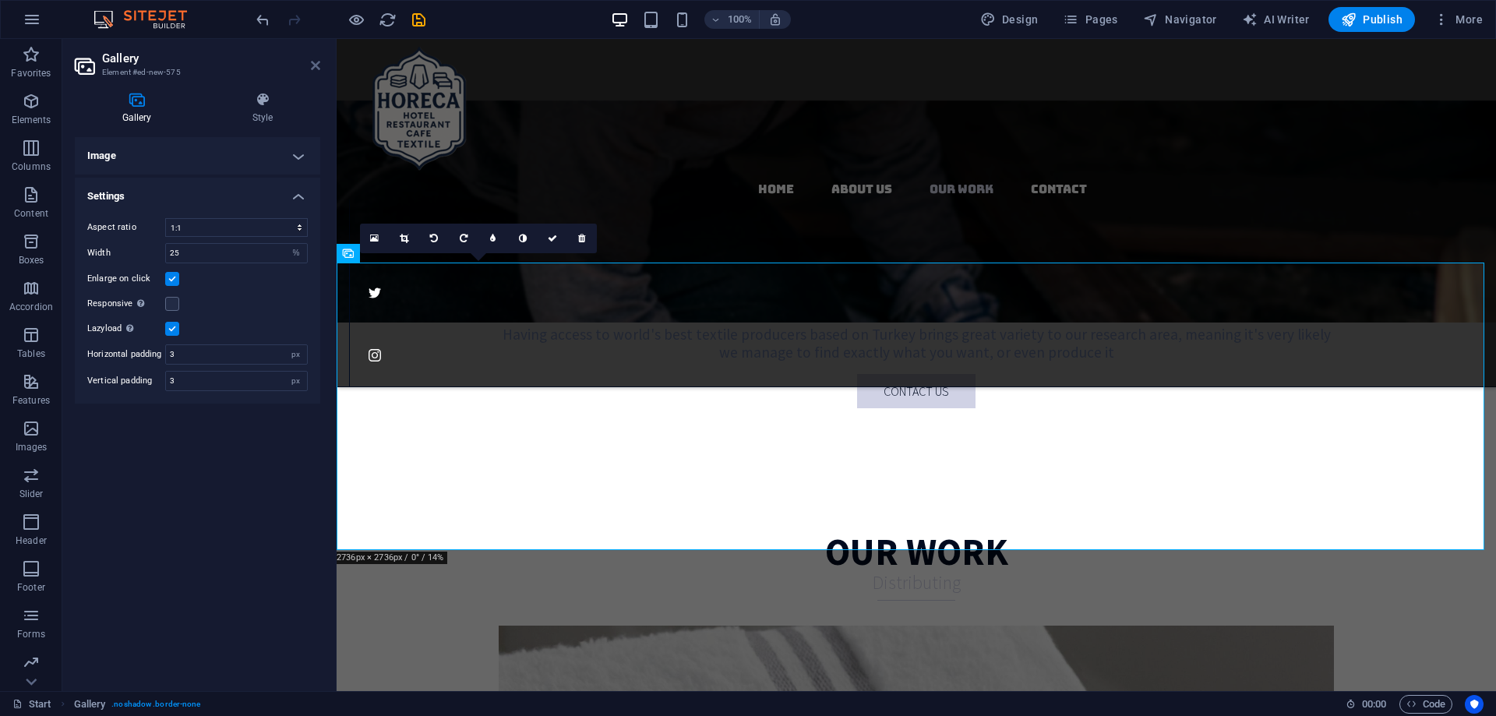
click at [312, 69] on icon at bounding box center [315, 65] width 9 height 12
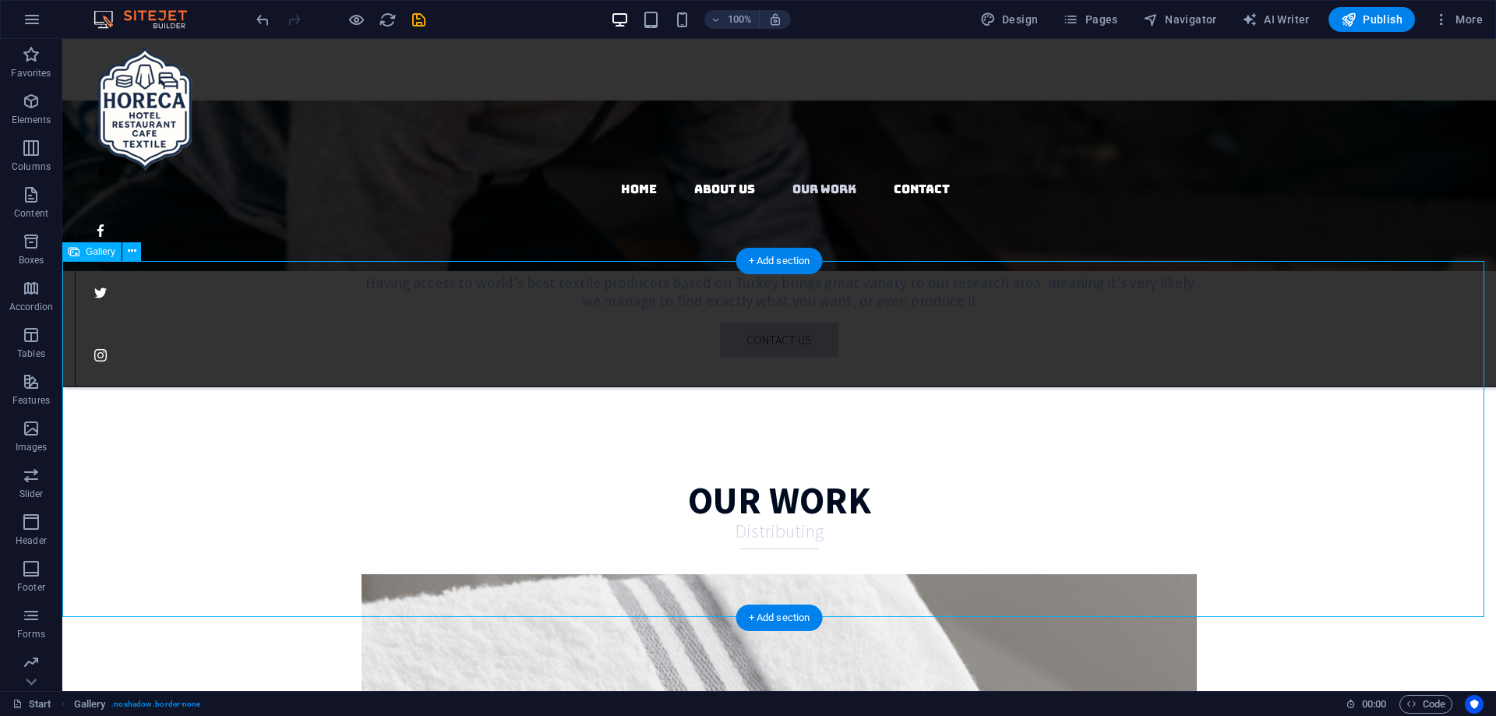
scroll to position [2315, 0]
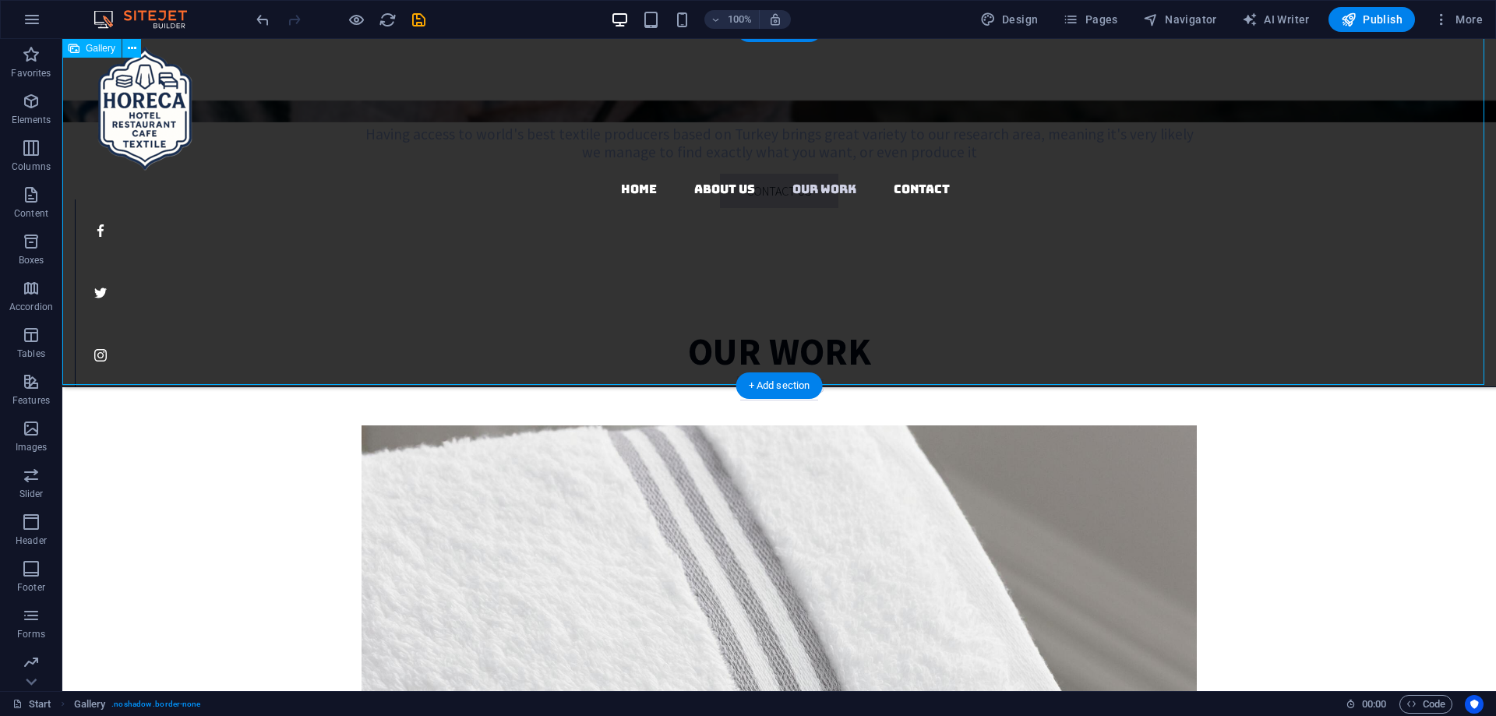
scroll to position [2081, 0]
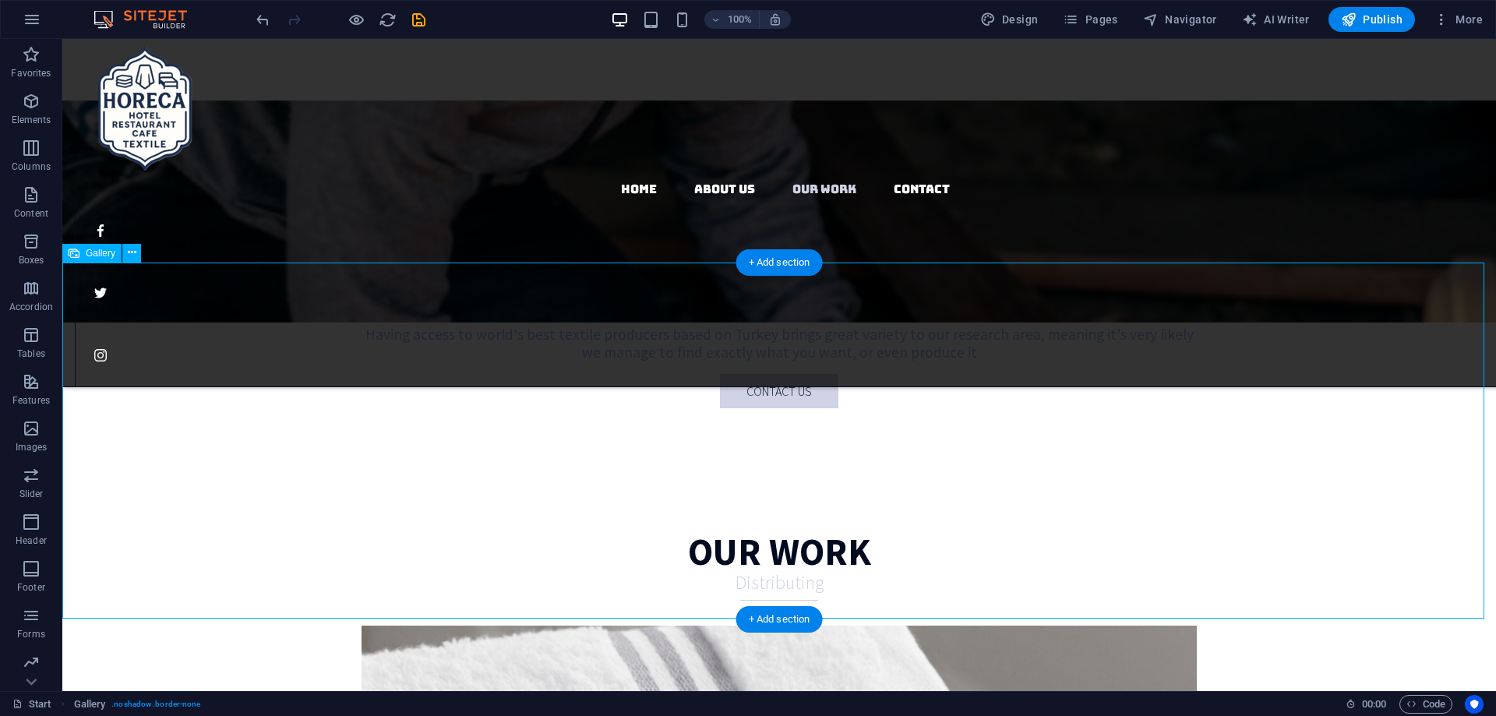
select select "4"
select select "%"
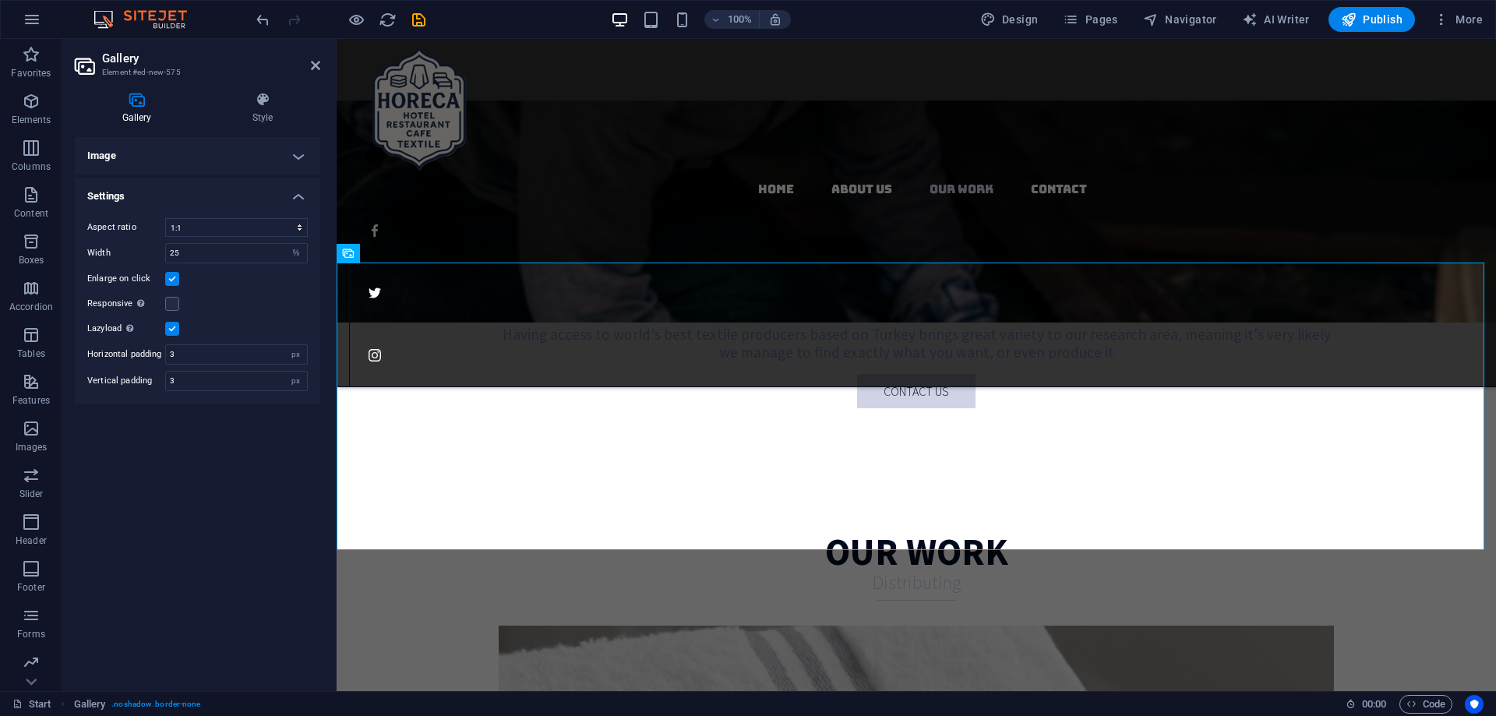
click at [270, 157] on h4 "Image" at bounding box center [197, 155] width 245 height 37
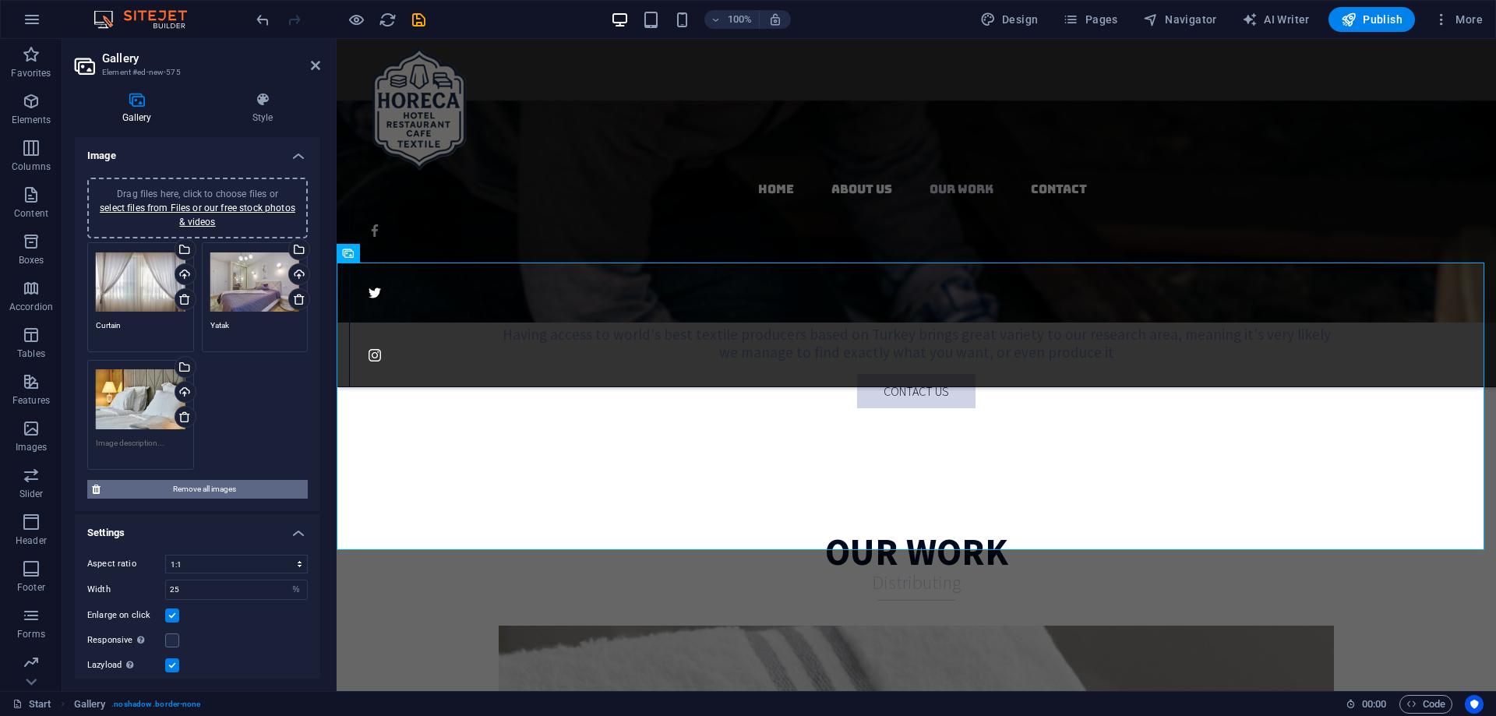
click at [213, 483] on span "Remove all images" at bounding box center [204, 489] width 198 height 19
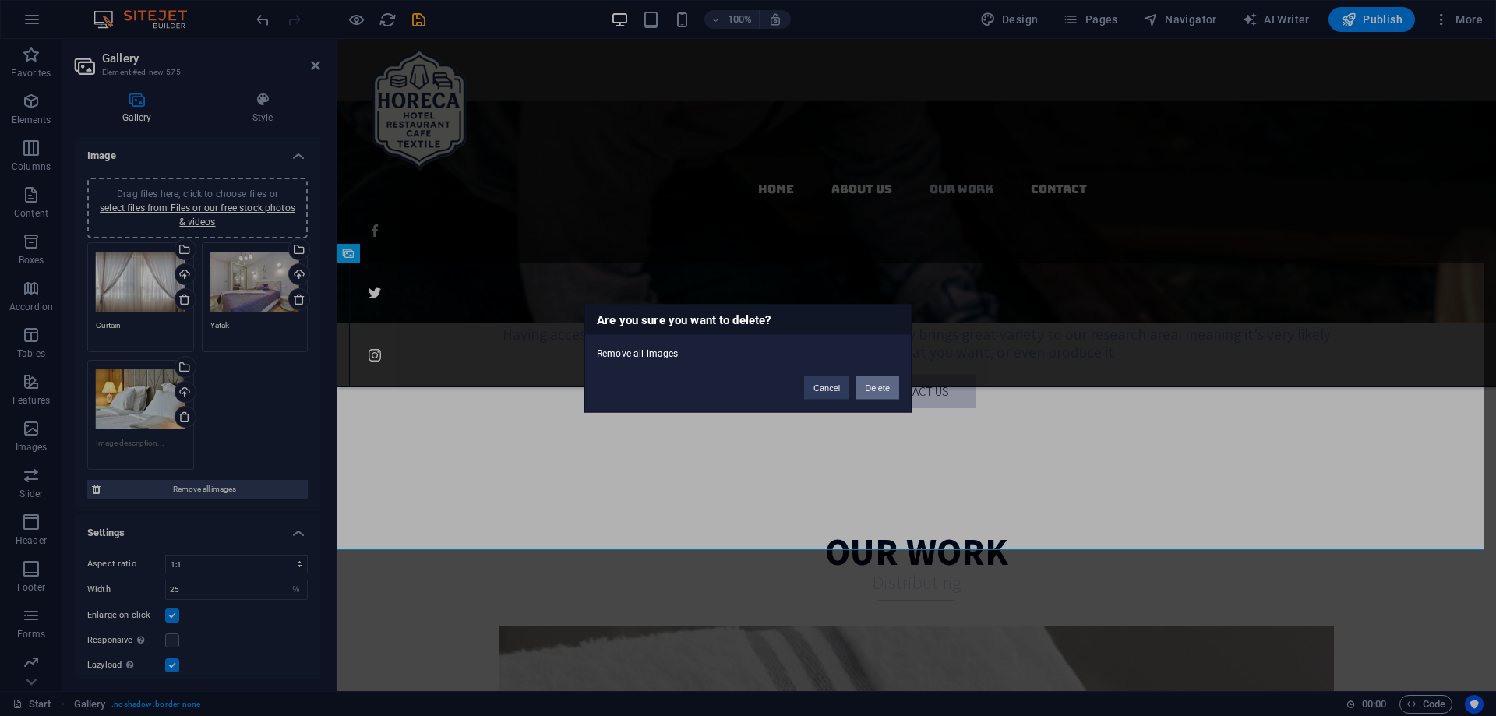
click at [860, 386] on button "Delete" at bounding box center [877, 386] width 44 height 23
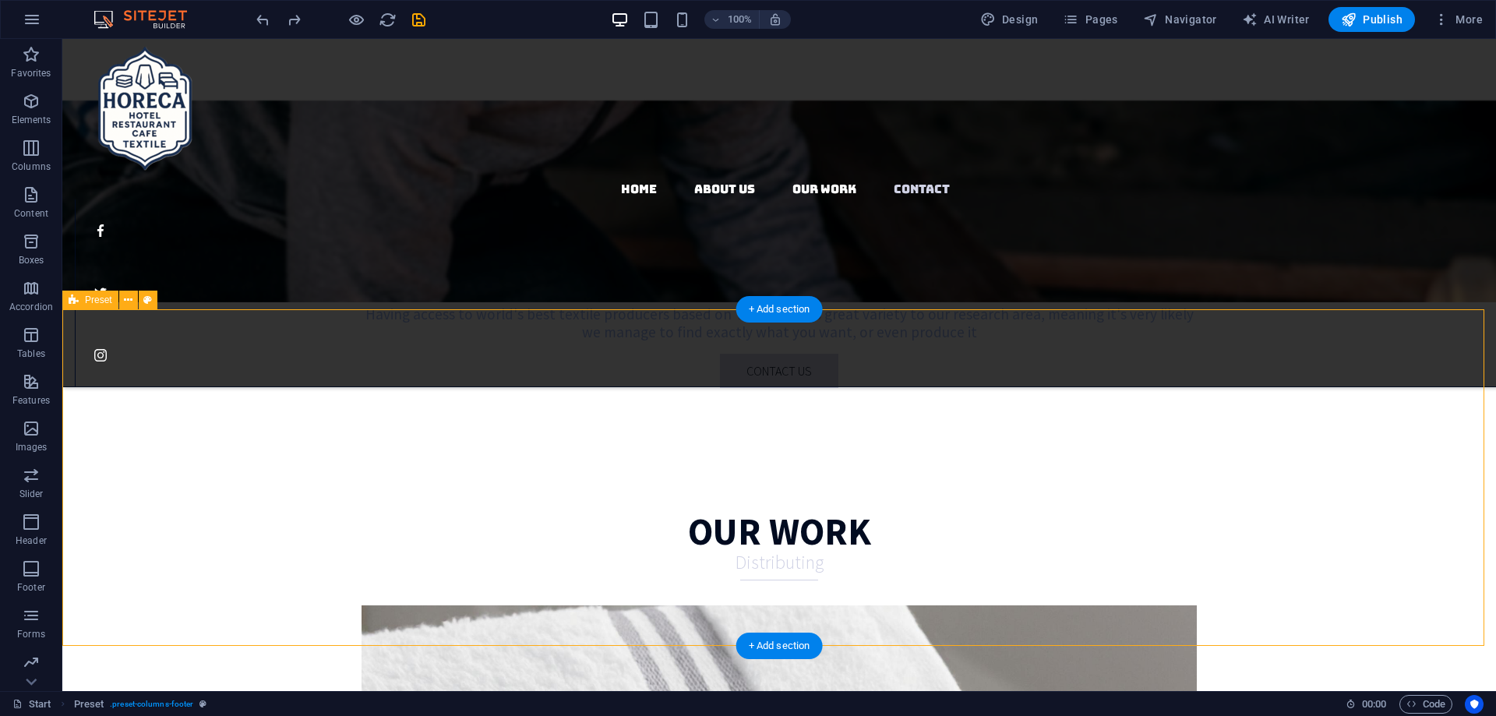
scroll to position [1999, 0]
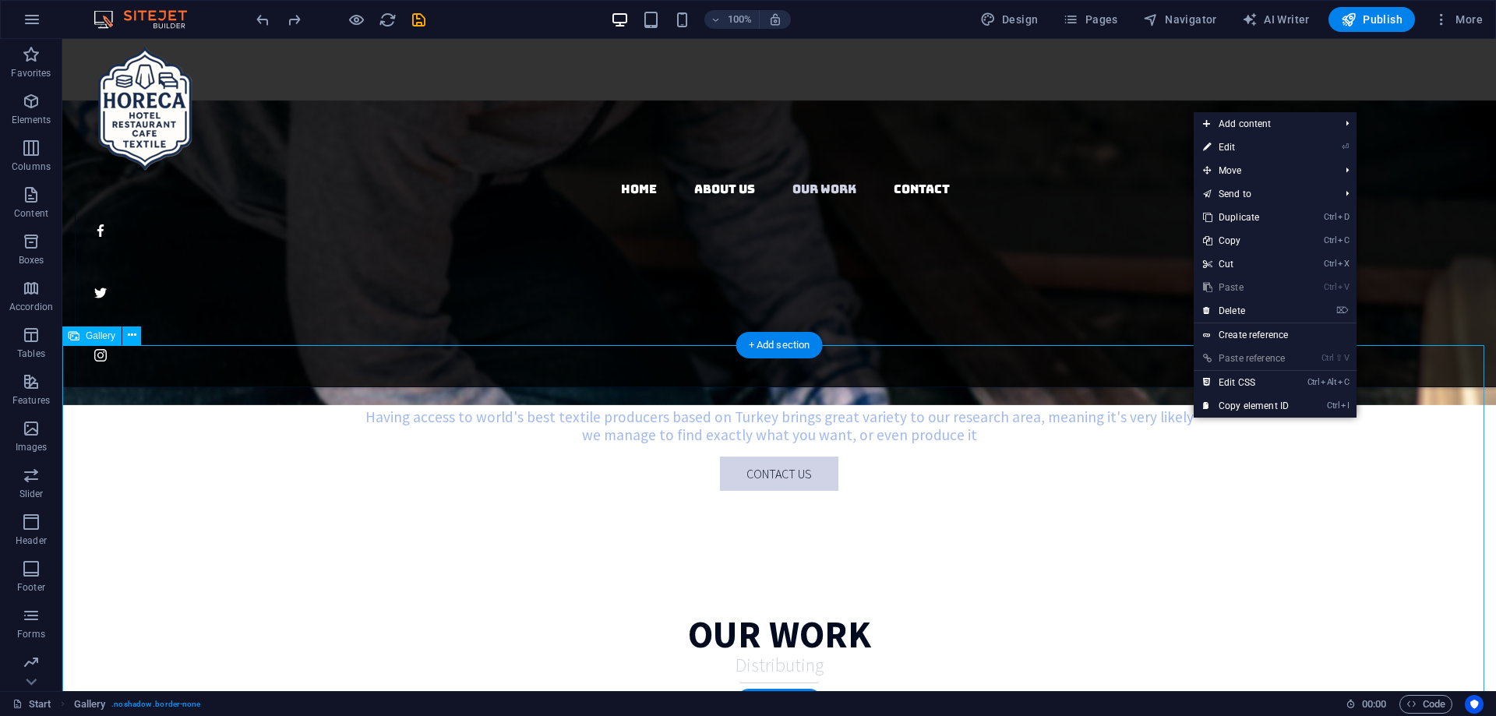
select select "4"
select select "%"
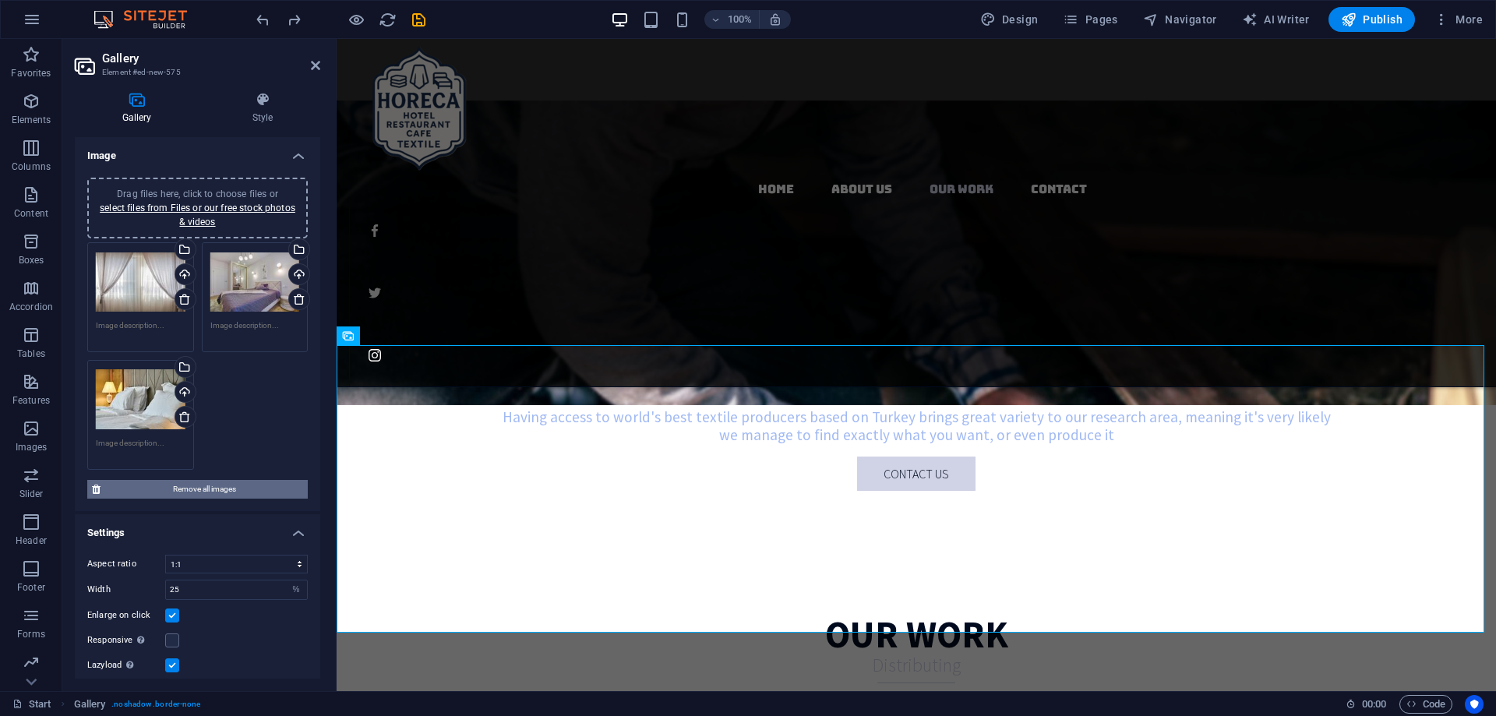
click at [216, 491] on span "Remove all images" at bounding box center [204, 489] width 198 height 19
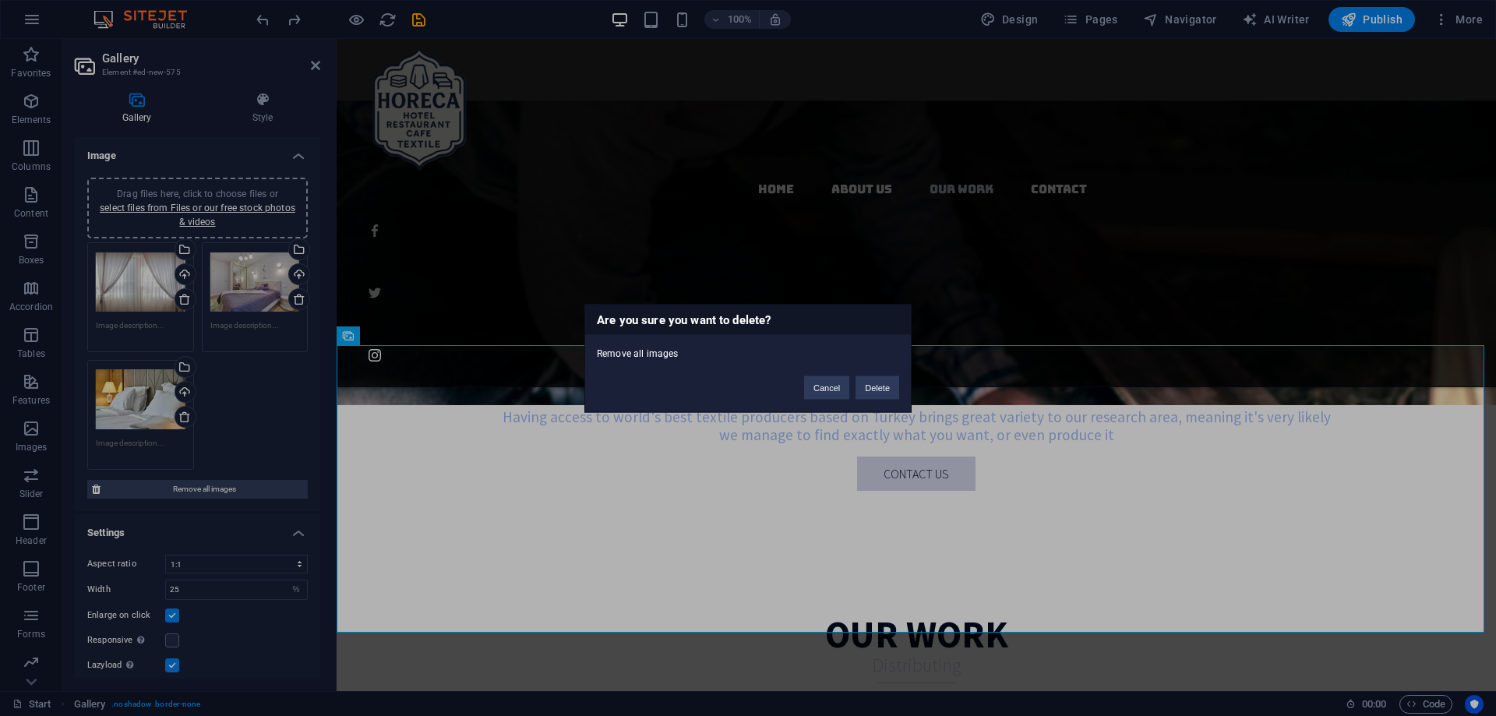
click at [904, 379] on div "Cancel Delete" at bounding box center [851, 380] width 118 height 40
drag, startPoint x: 552, startPoint y: 347, endPoint x: 889, endPoint y: 386, distance: 338.8
click at [889, 386] on button "Delete" at bounding box center [877, 386] width 44 height 23
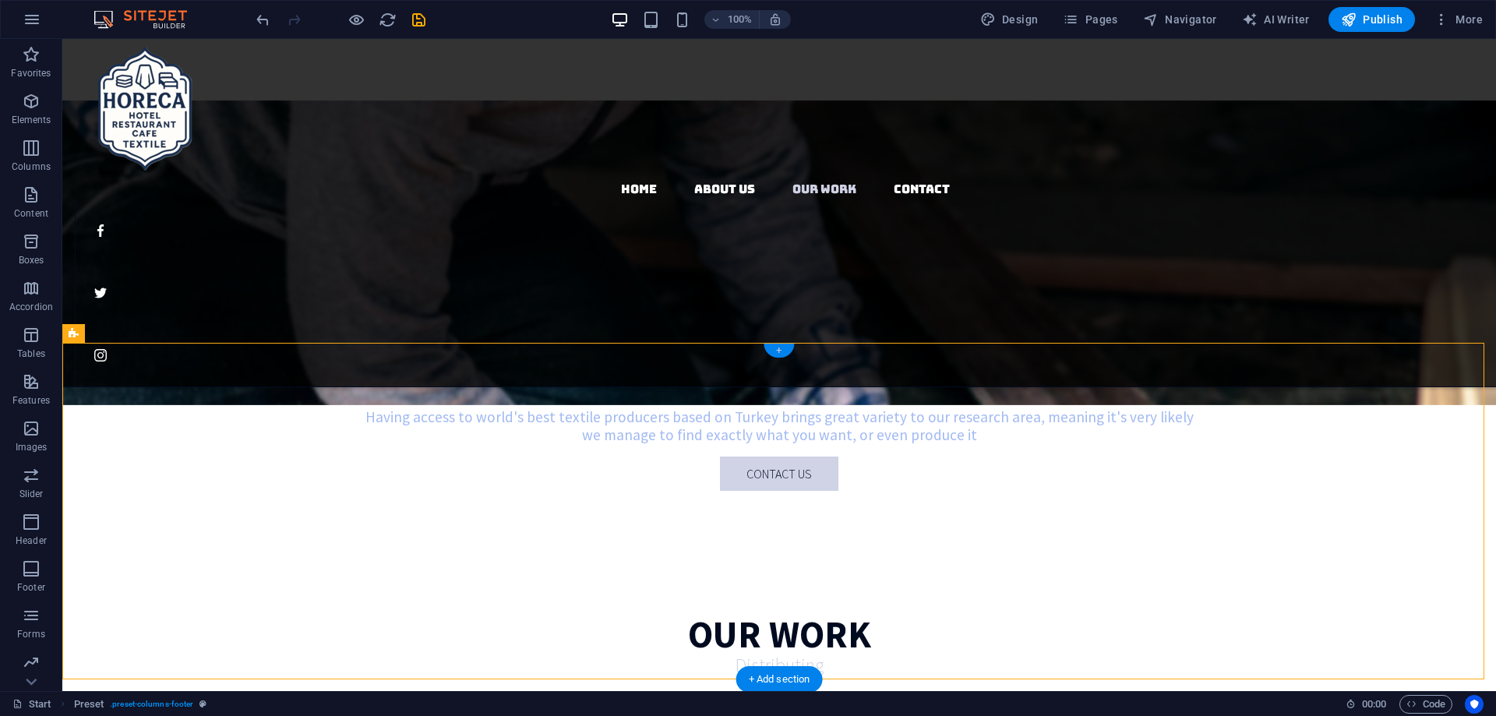
click at [779, 347] on div "+" at bounding box center [778, 351] width 30 height 14
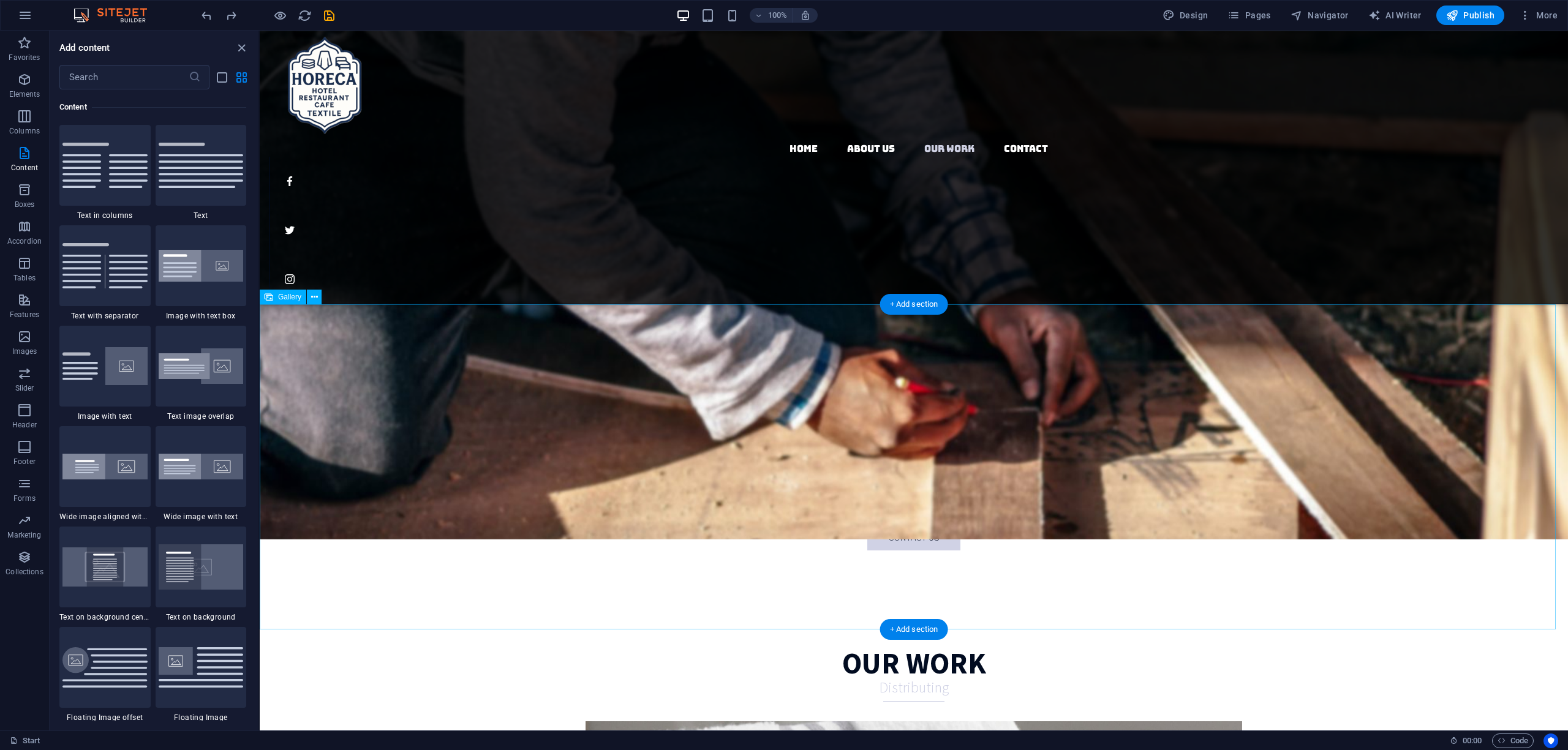
scroll to position [1732, 0]
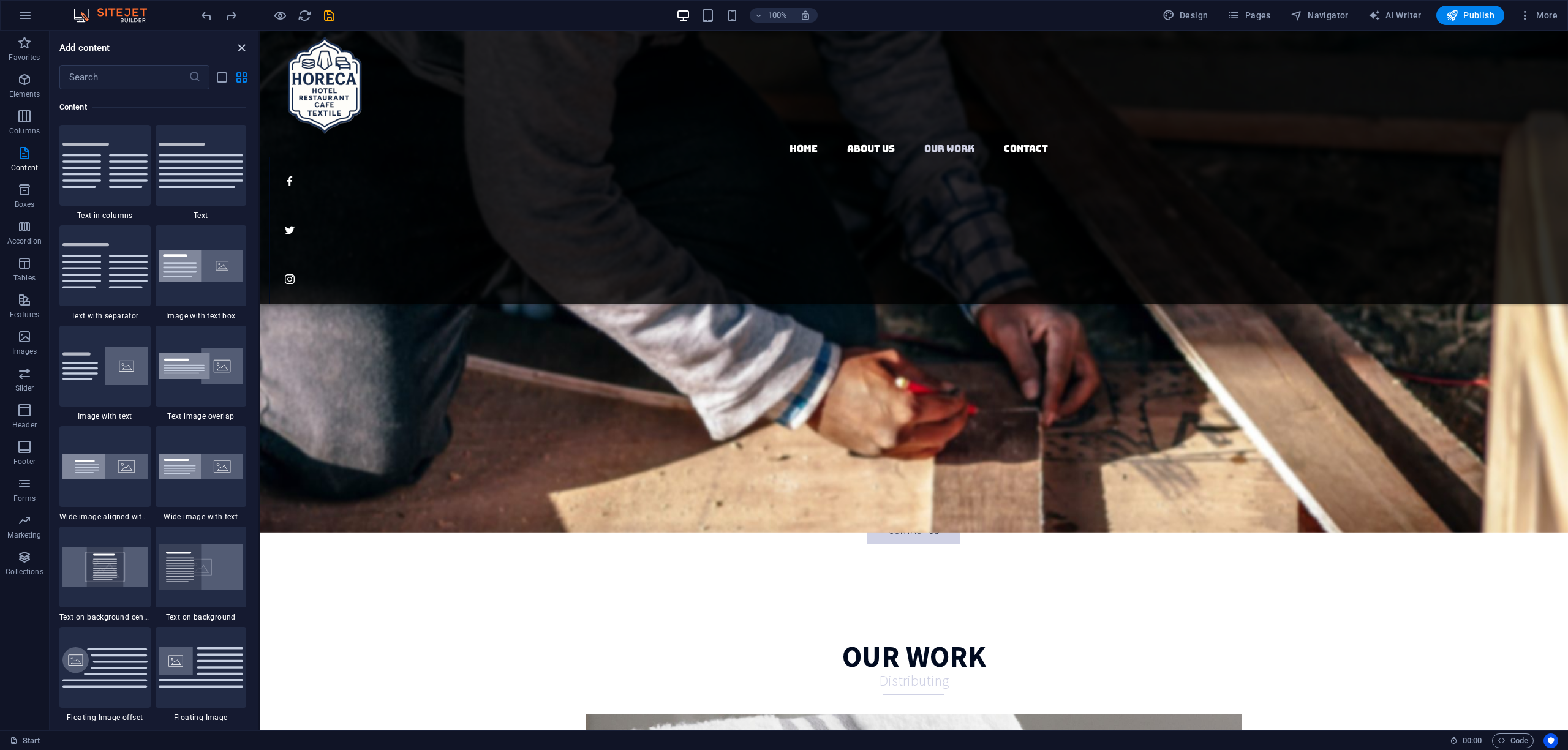
click at [236, 48] on icon "close panel" at bounding box center [241, 48] width 14 height 14
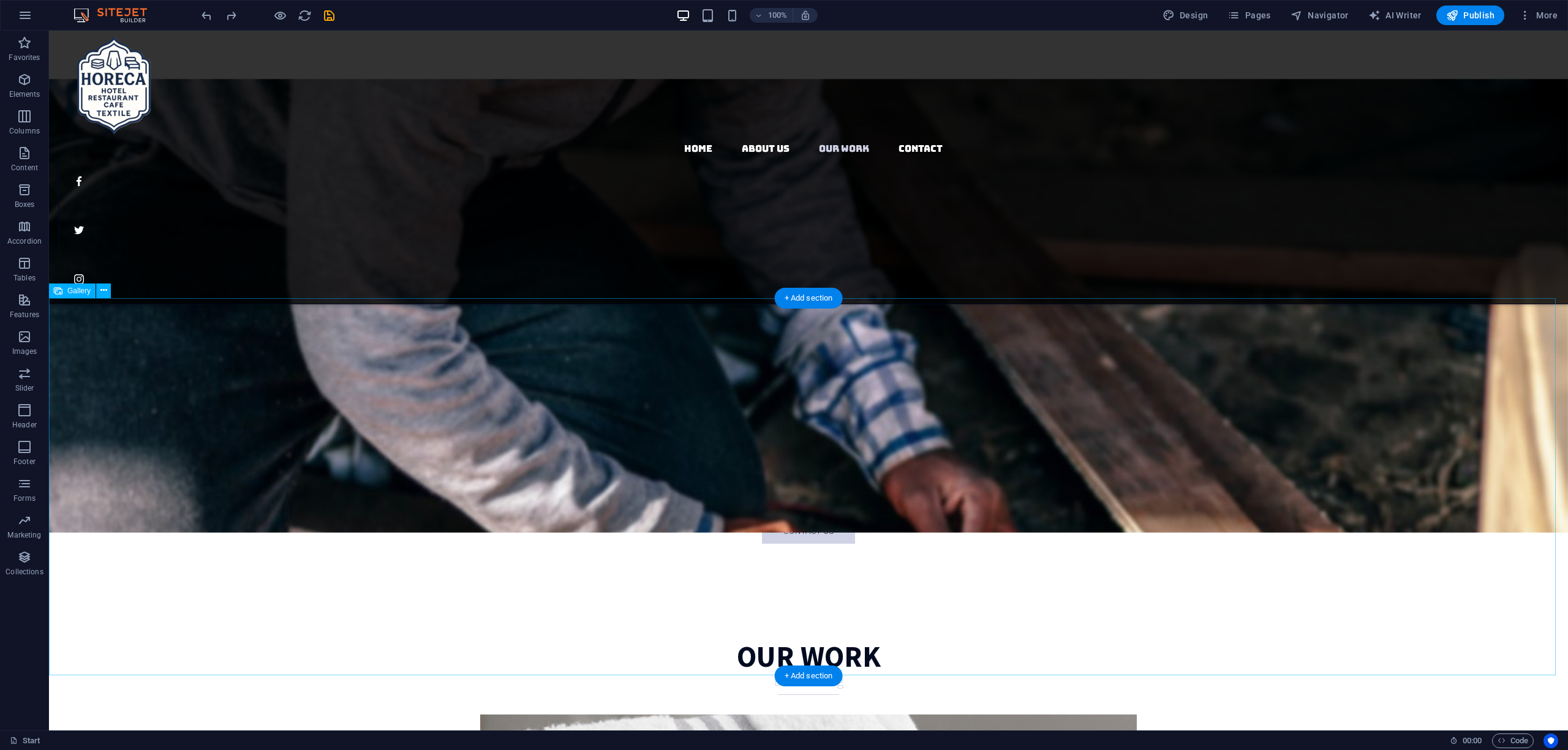
select select "4"
select select "%"
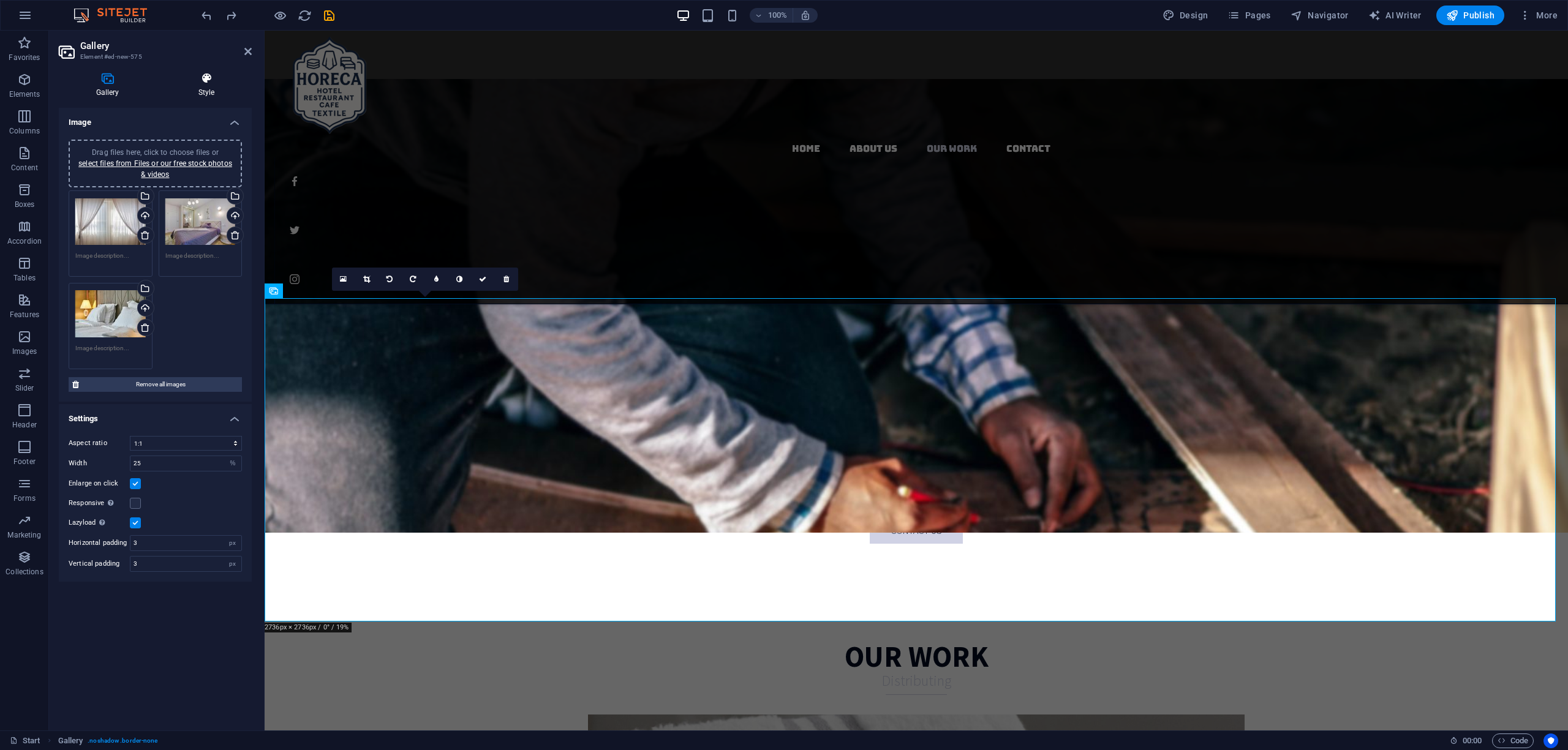
drag, startPoint x: 226, startPoint y: 94, endPoint x: 209, endPoint y: 91, distance: 17.3
click at [226, 93] on h4 "Style" at bounding box center [206, 85] width 90 height 26
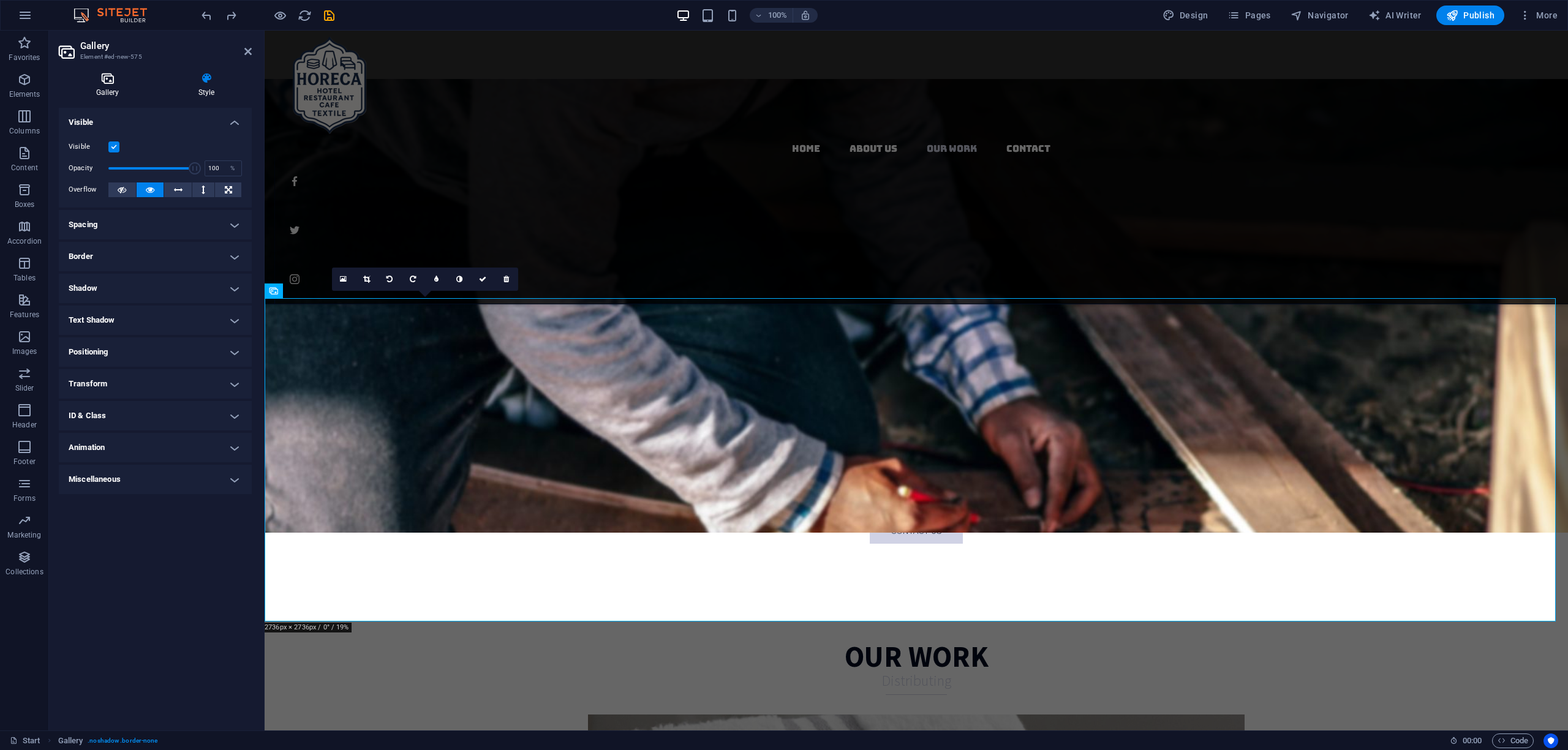
click at [101, 94] on h4 "Gallery" at bounding box center [110, 85] width 102 height 26
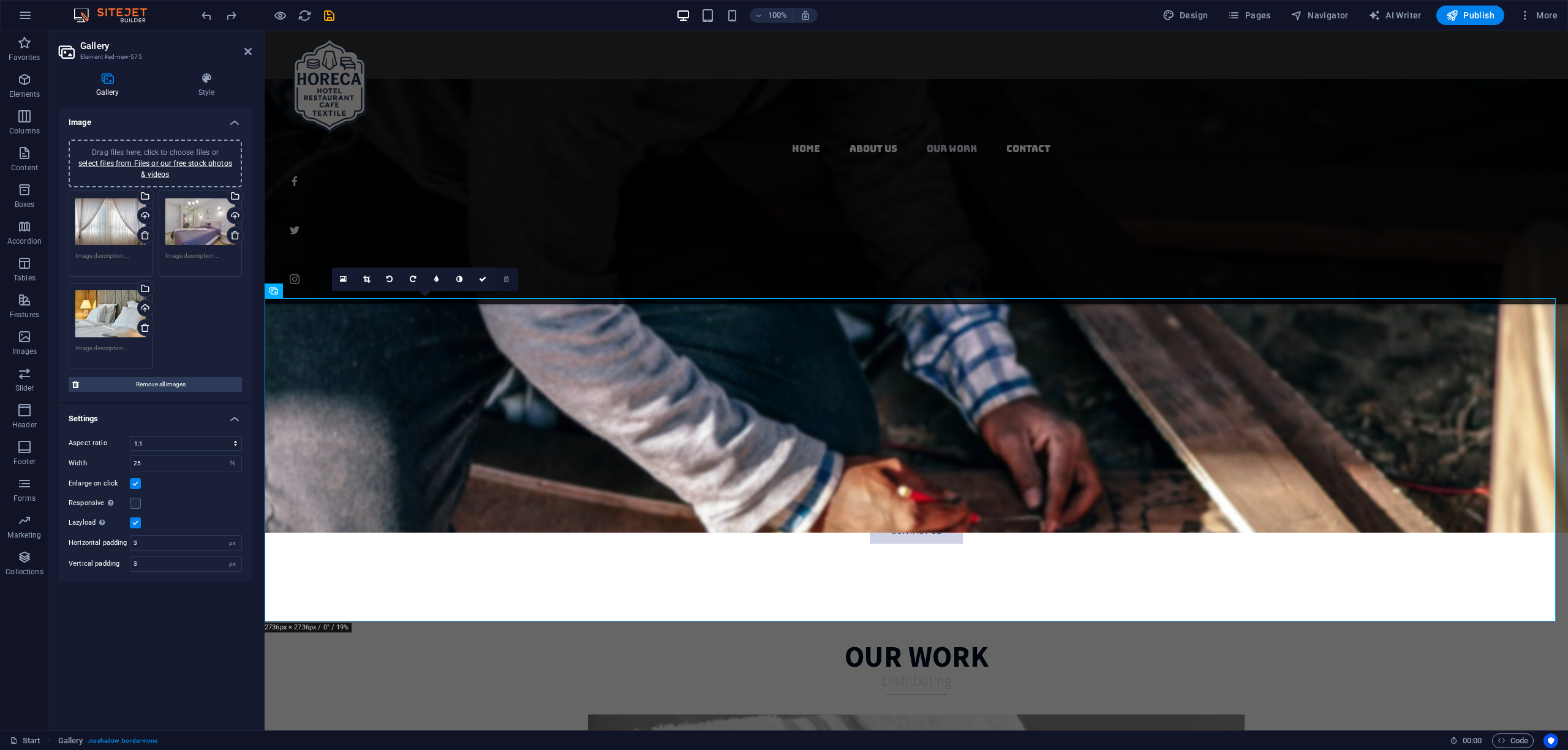
click at [505, 276] on icon at bounding box center [506, 279] width 6 height 7
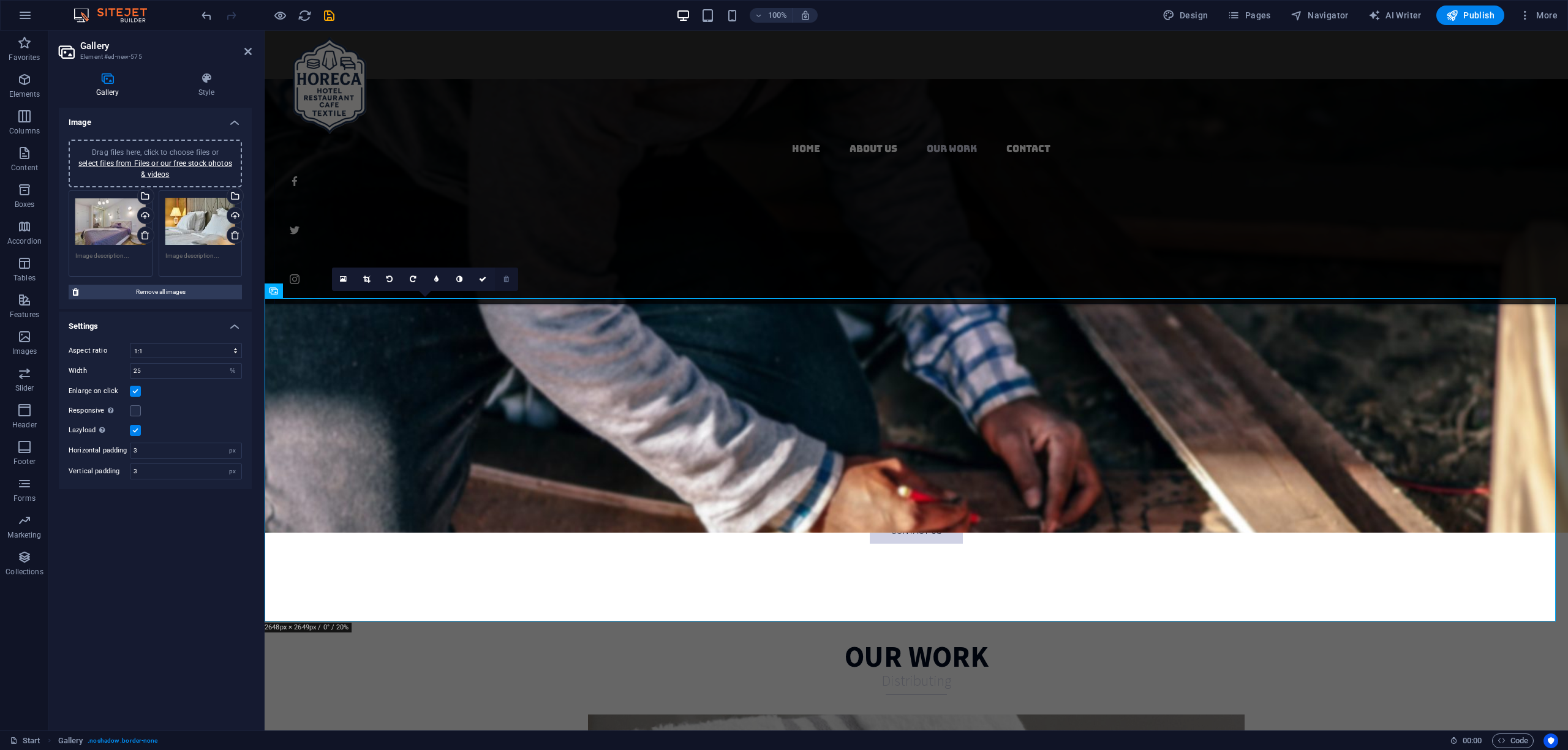
click at [508, 278] on icon at bounding box center [506, 279] width 6 height 7
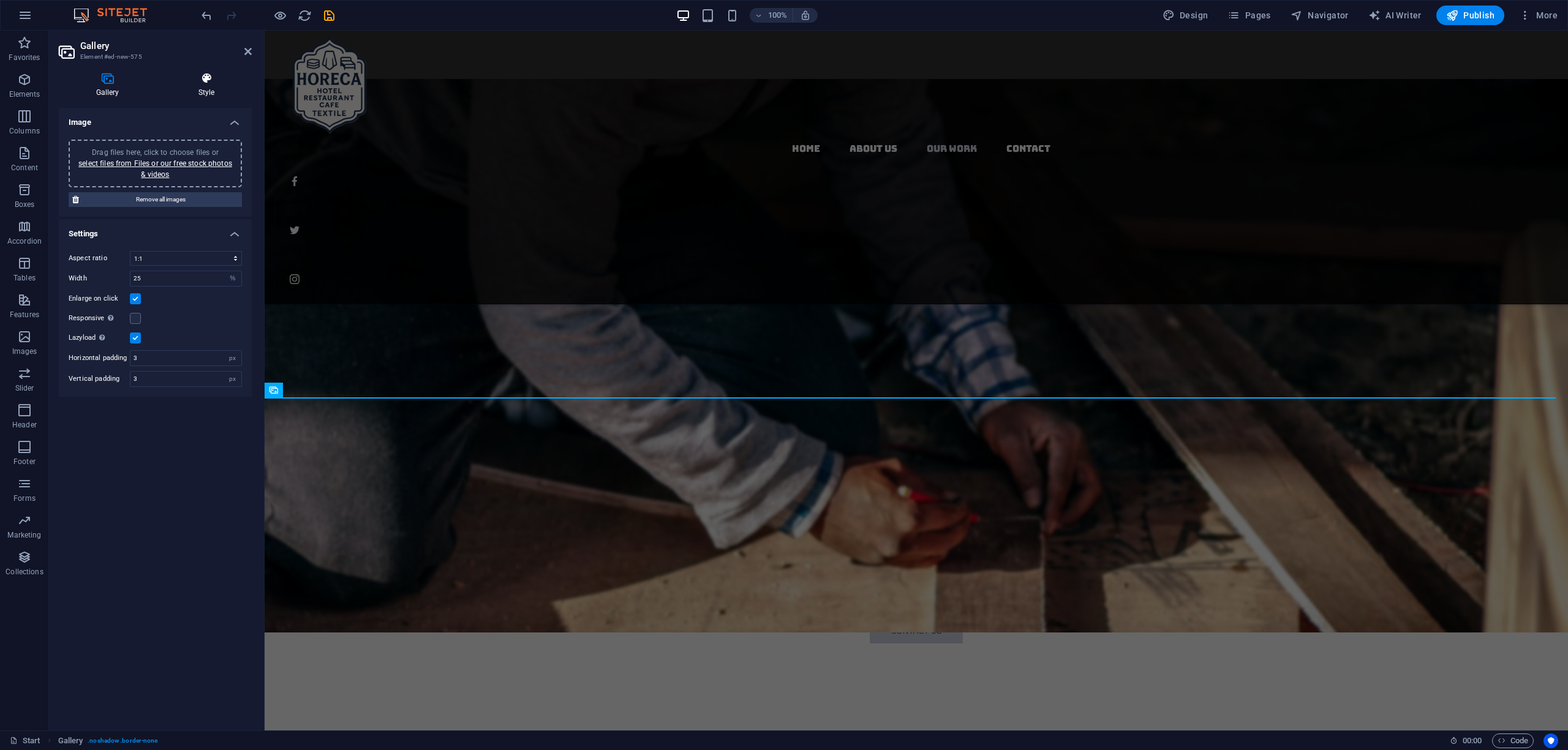
click at [207, 86] on h4 "Style" at bounding box center [206, 85] width 90 height 26
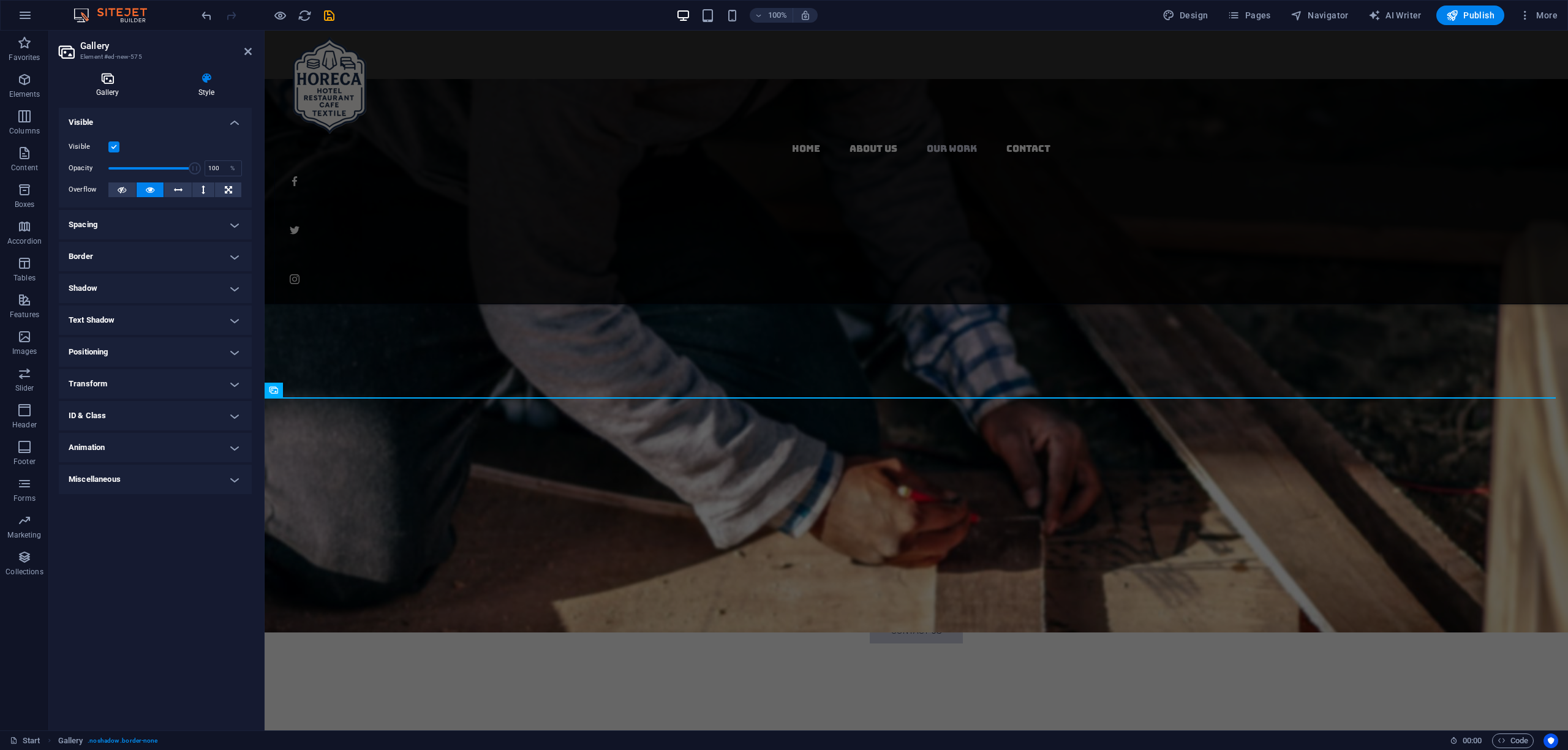
click at [118, 77] on icon at bounding box center [108, 79] width 98 height 13
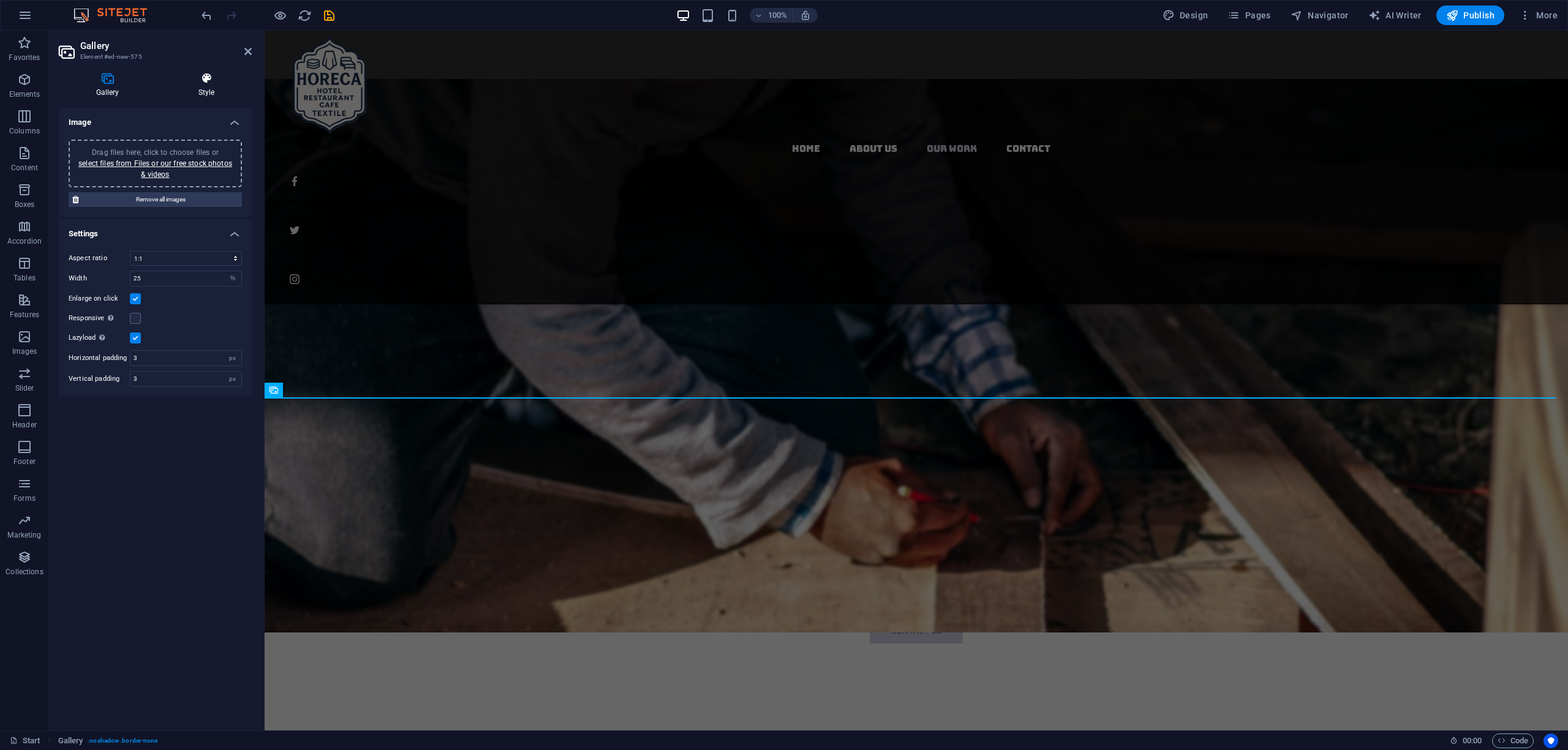
click at [201, 84] on h4 "Style" at bounding box center [206, 85] width 90 height 26
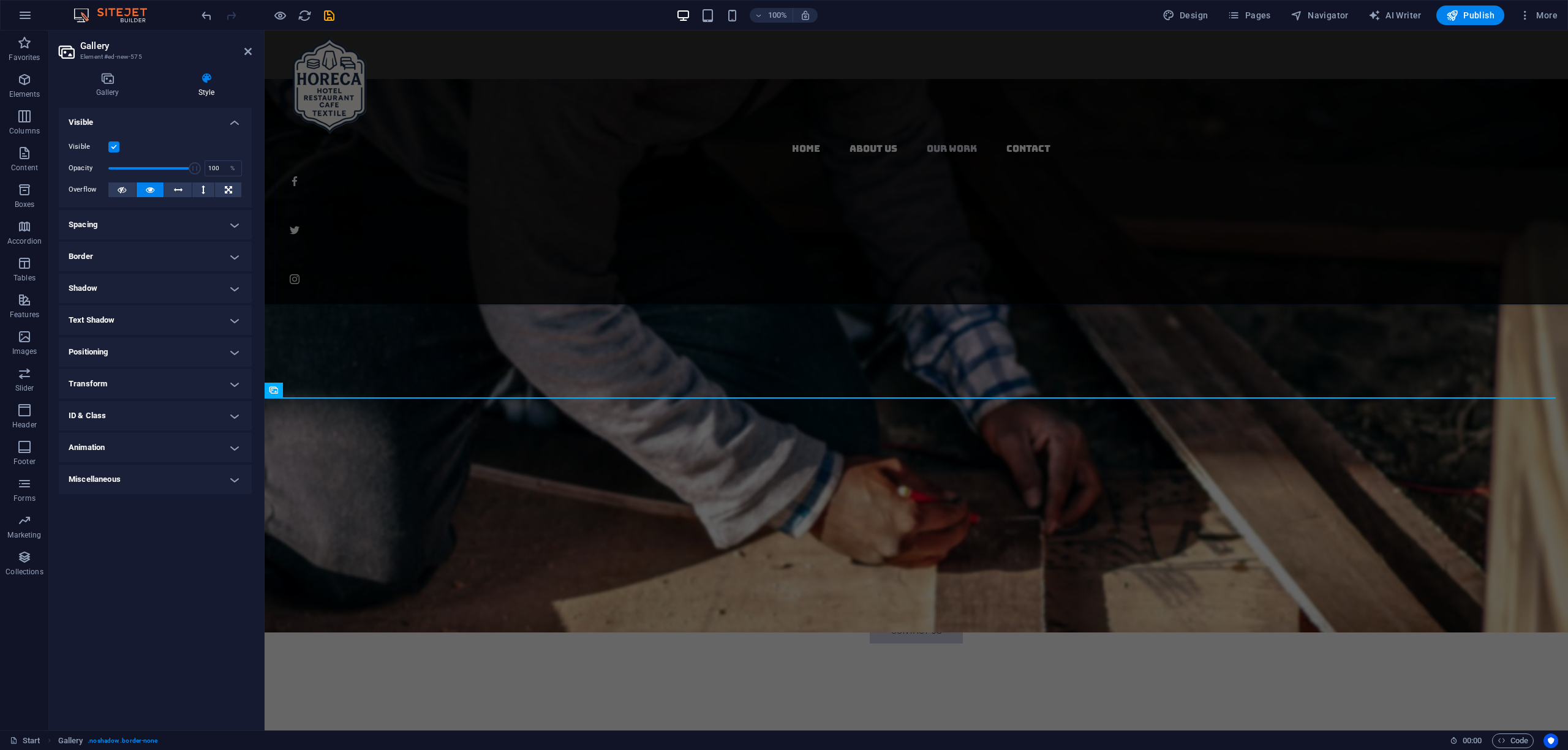
click at [253, 47] on aside "Gallery Element #ed-new-575 Gallery Style Image Drag files here, click to choos…" at bounding box center [156, 381] width 215 height 700
click at [248, 54] on icon at bounding box center [248, 51] width 7 height 9
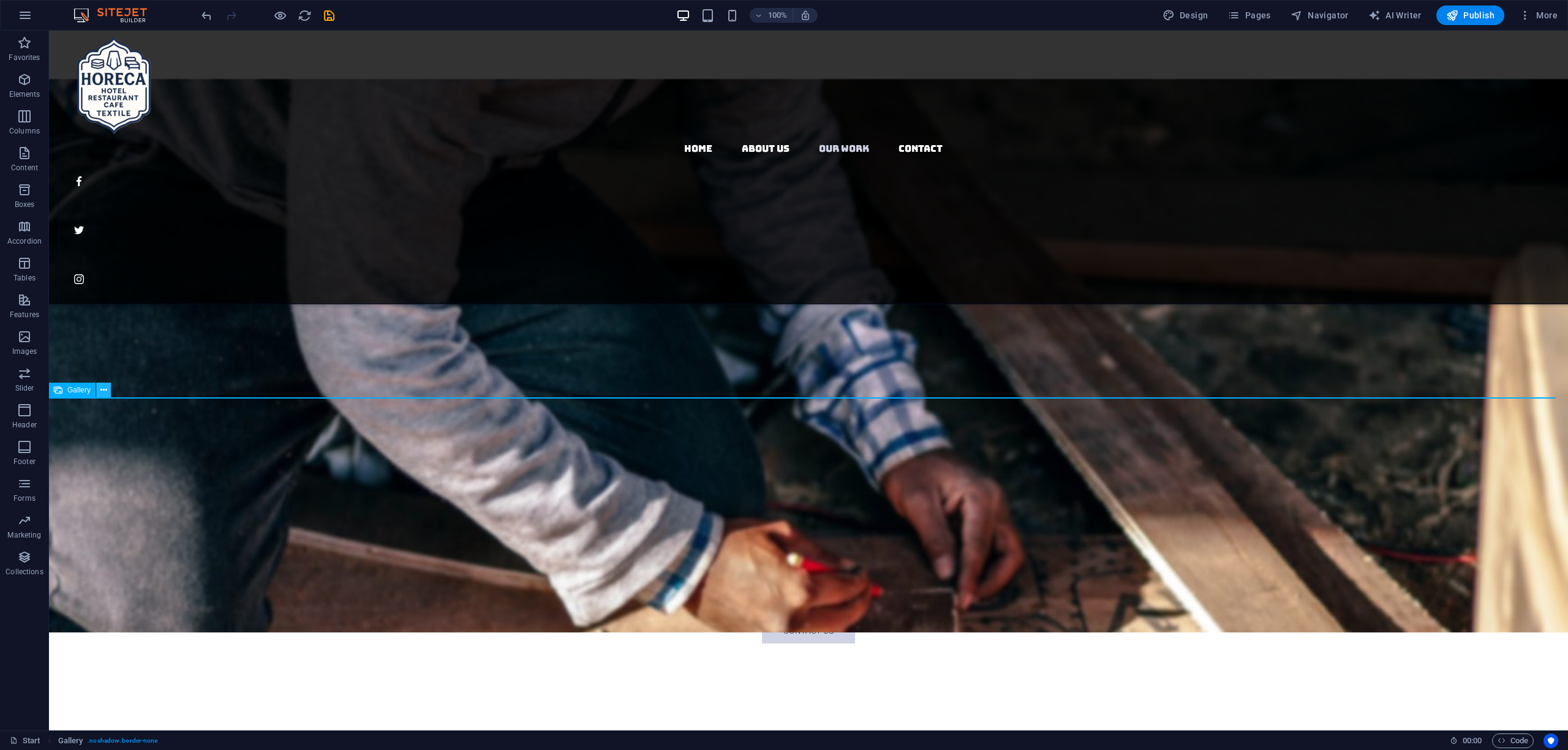
click at [98, 390] on button at bounding box center [103, 390] width 15 height 15
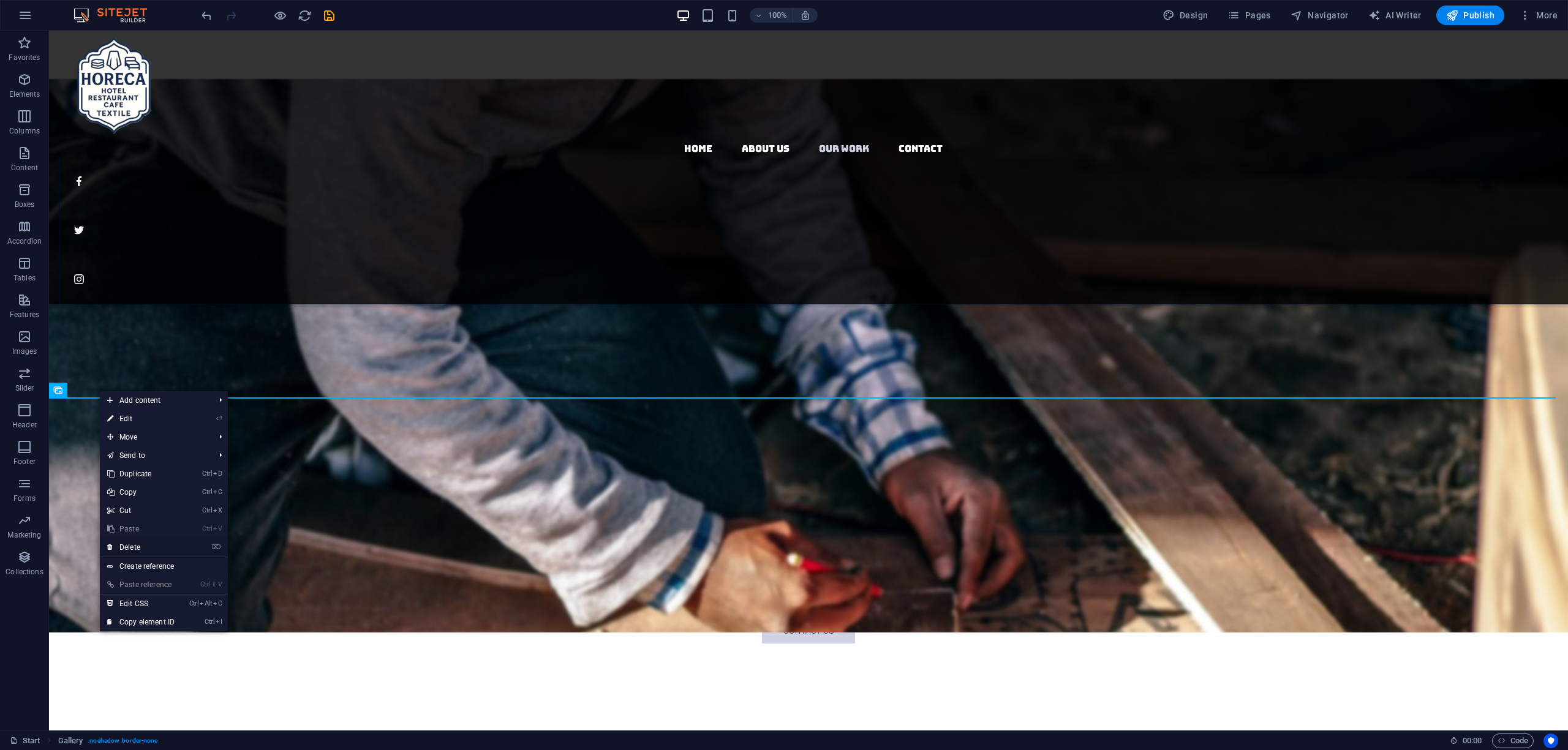
click at [150, 547] on link "⌦ Delete" at bounding box center [141, 547] width 82 height 18
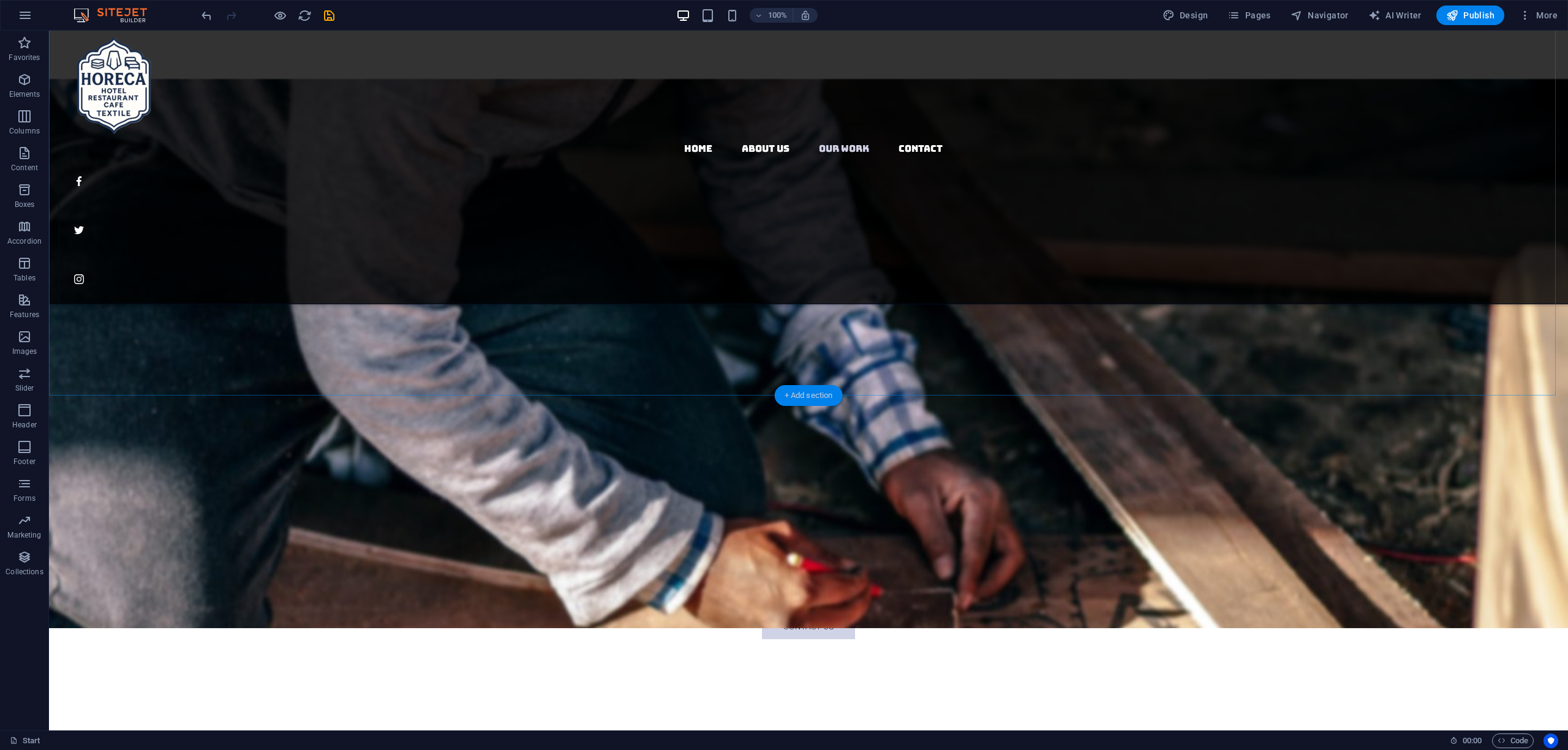
drag, startPoint x: 808, startPoint y: 399, endPoint x: 532, endPoint y: 373, distance: 277.2
click at [808, 399] on div "+ Add section" at bounding box center [808, 395] width 68 height 20
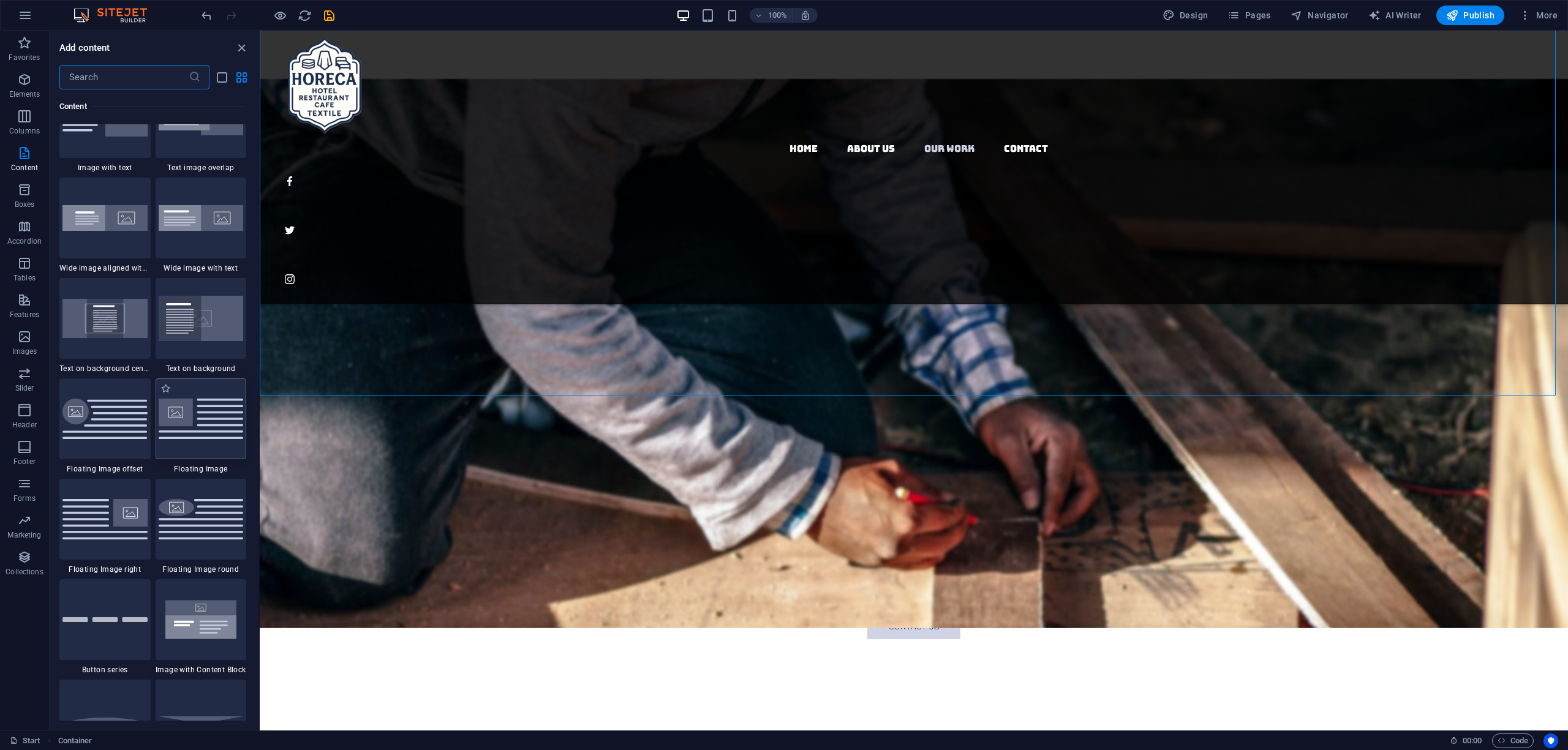
scroll to position [2387, 0]
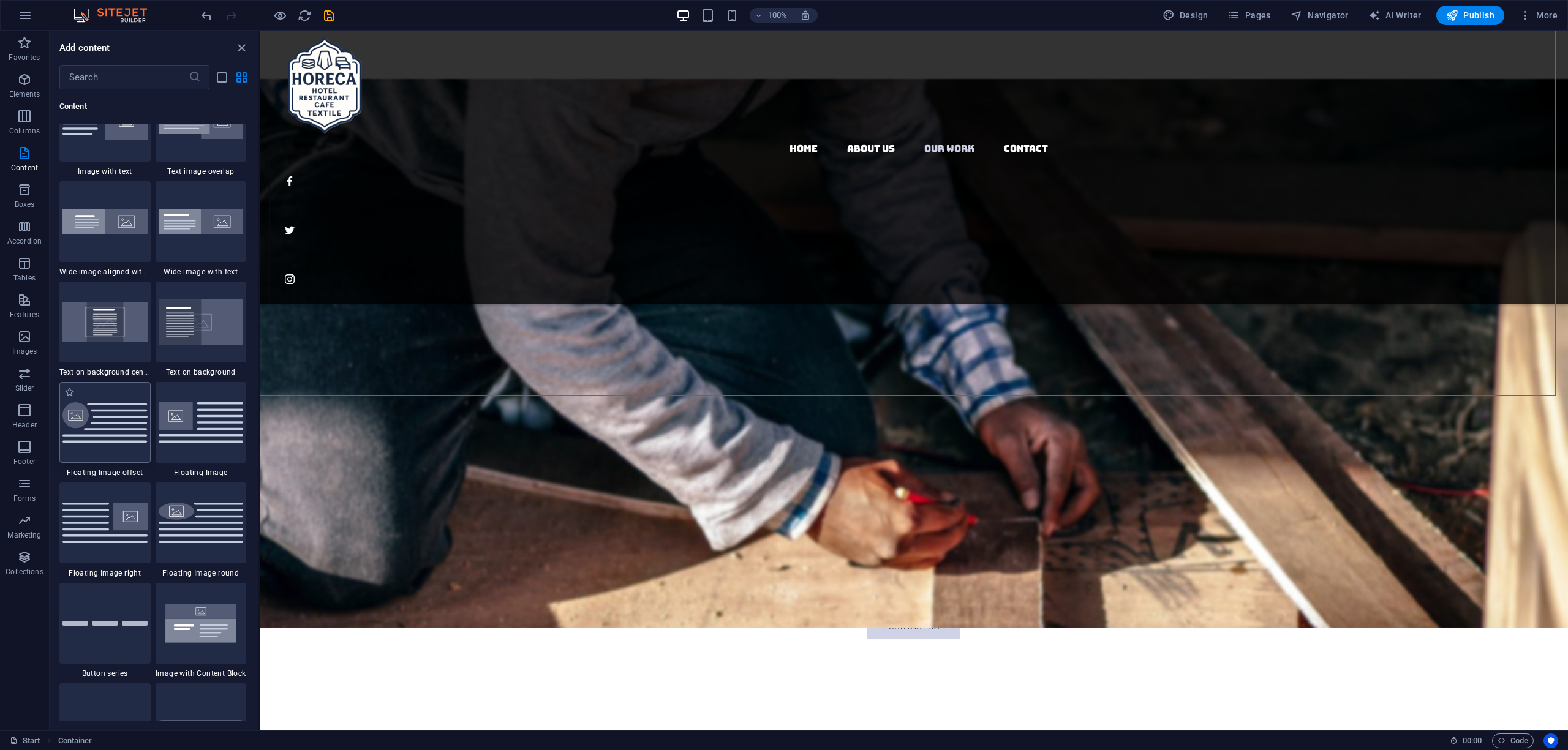
click at [109, 444] on div at bounding box center [105, 422] width 91 height 81
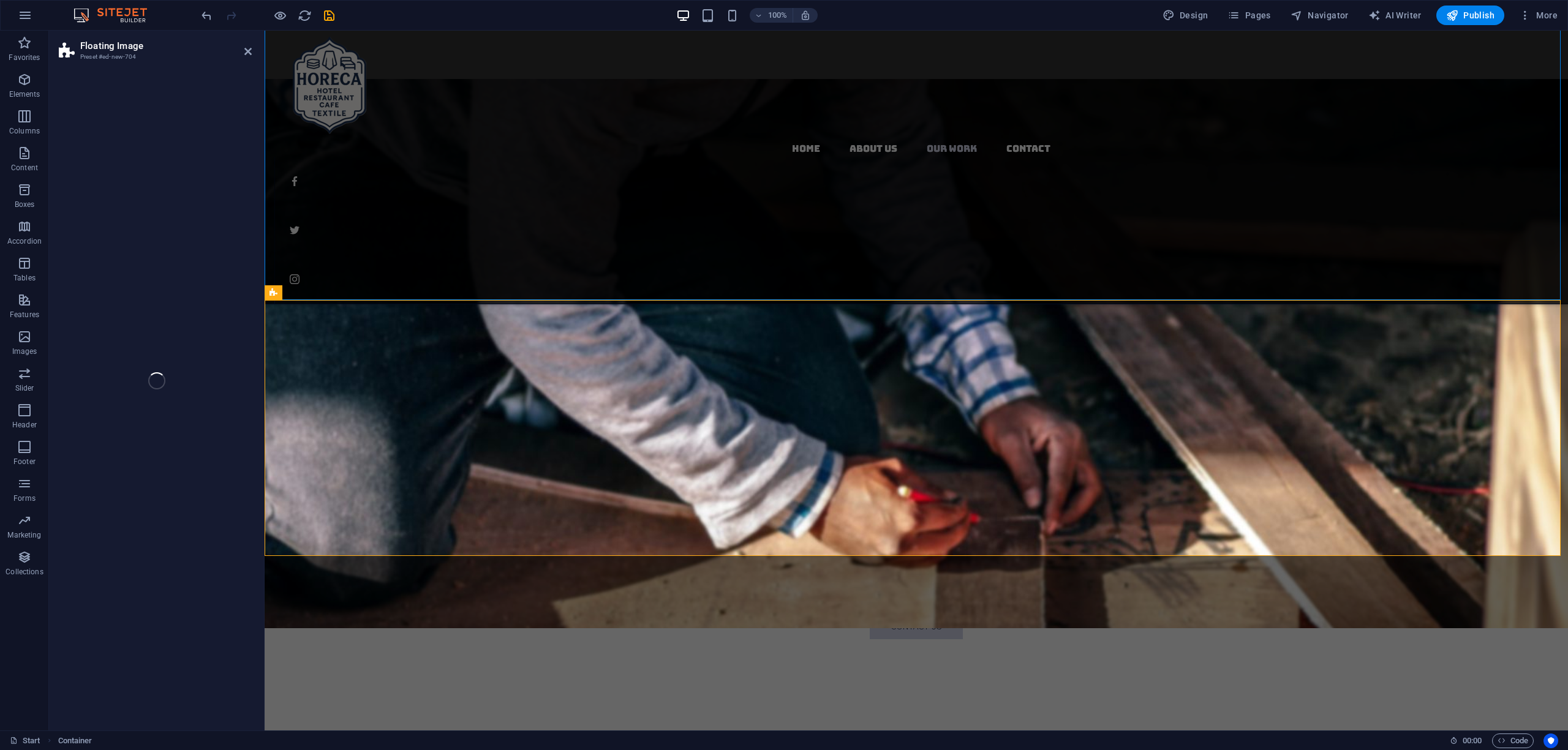
scroll to position [1732, 0]
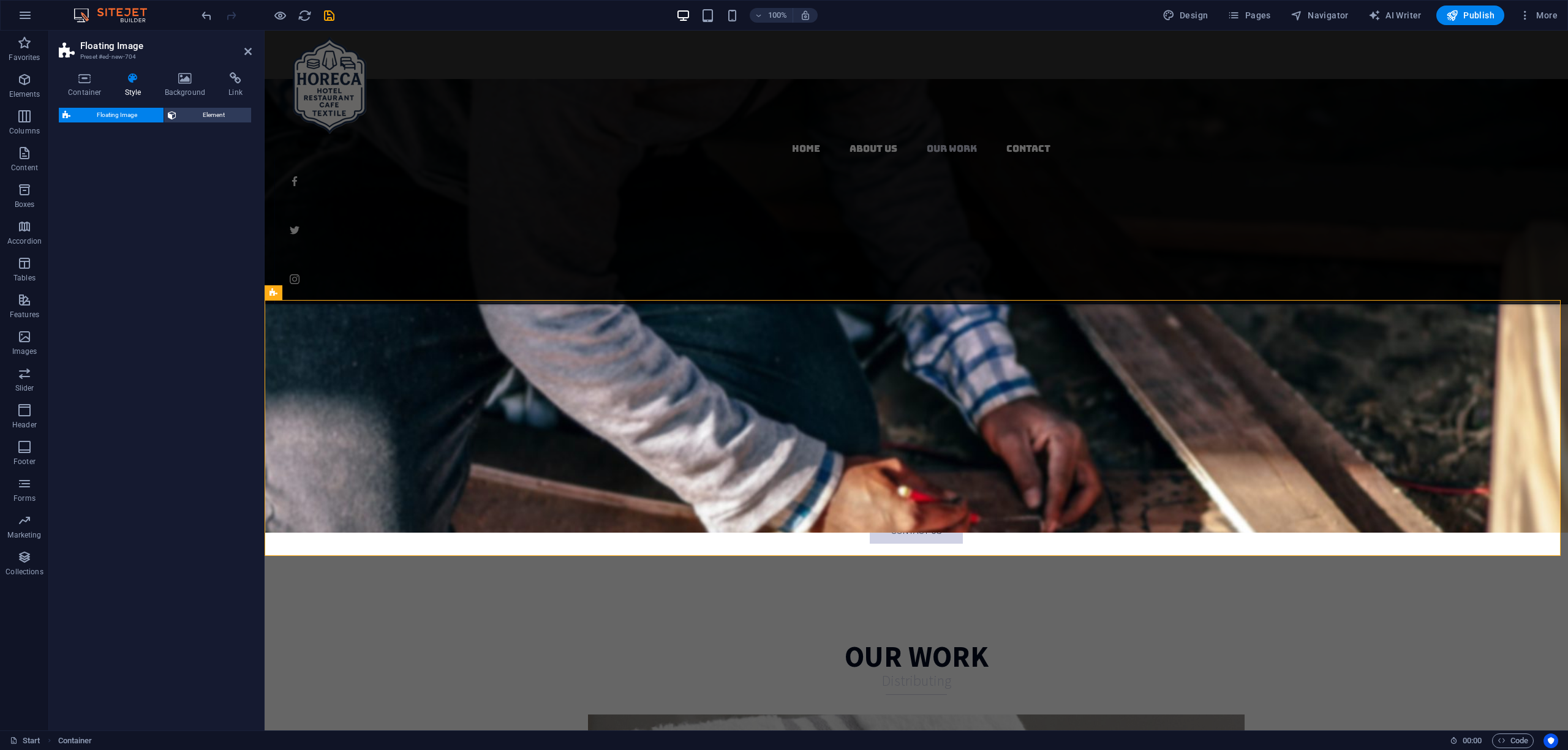
select select "%"
select select "rem"
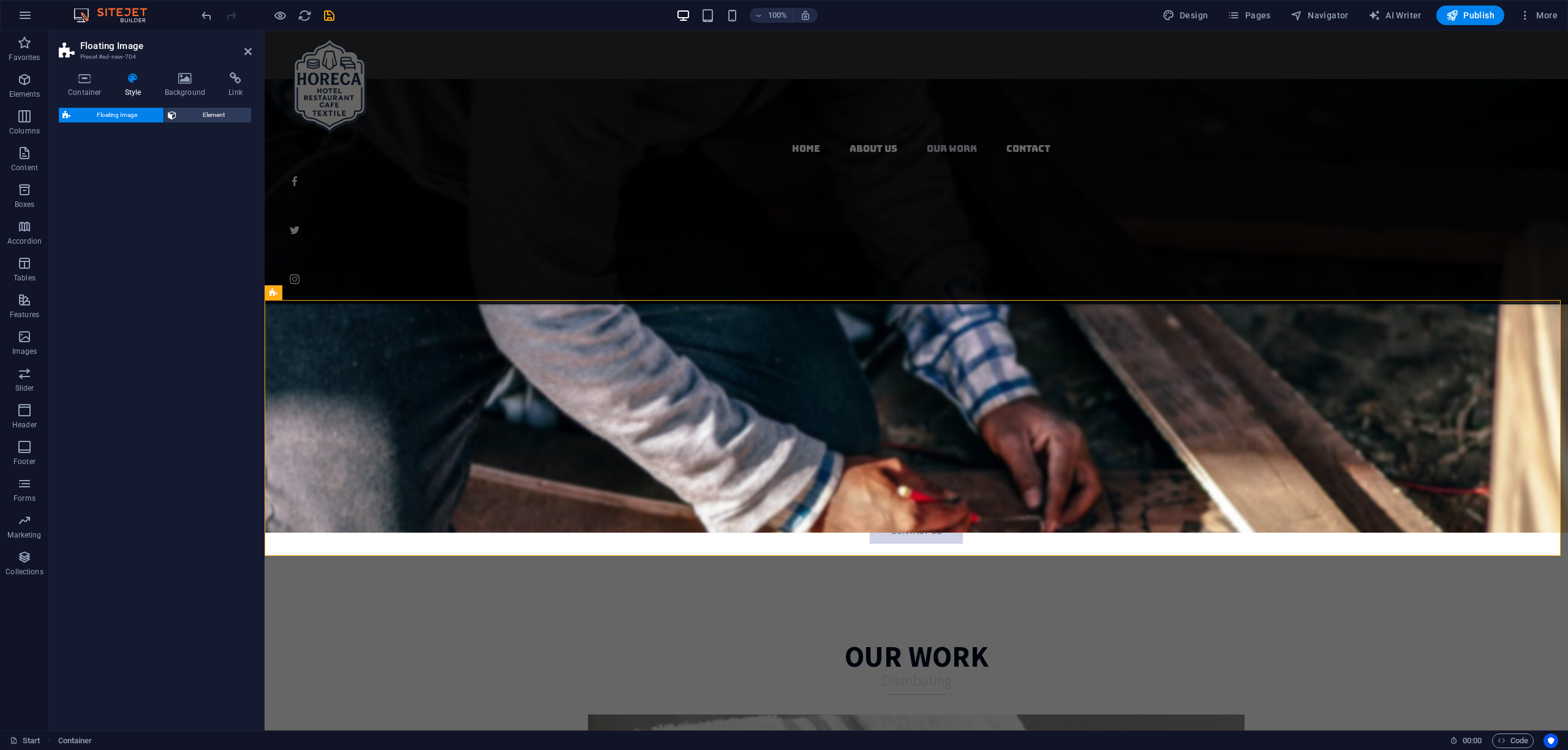
select select "%"
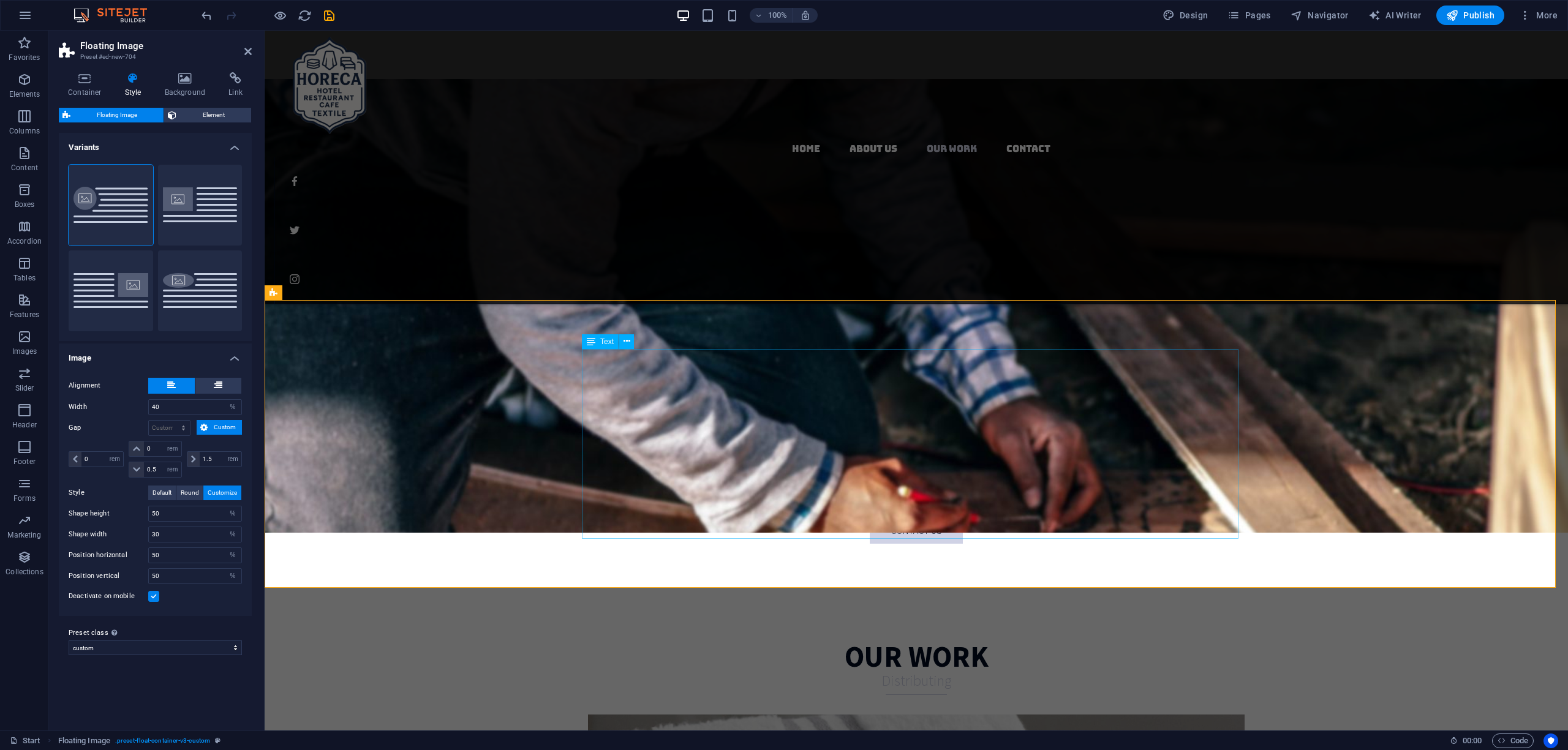
click at [171, 96] on h4 "Background" at bounding box center [188, 85] width 64 height 26
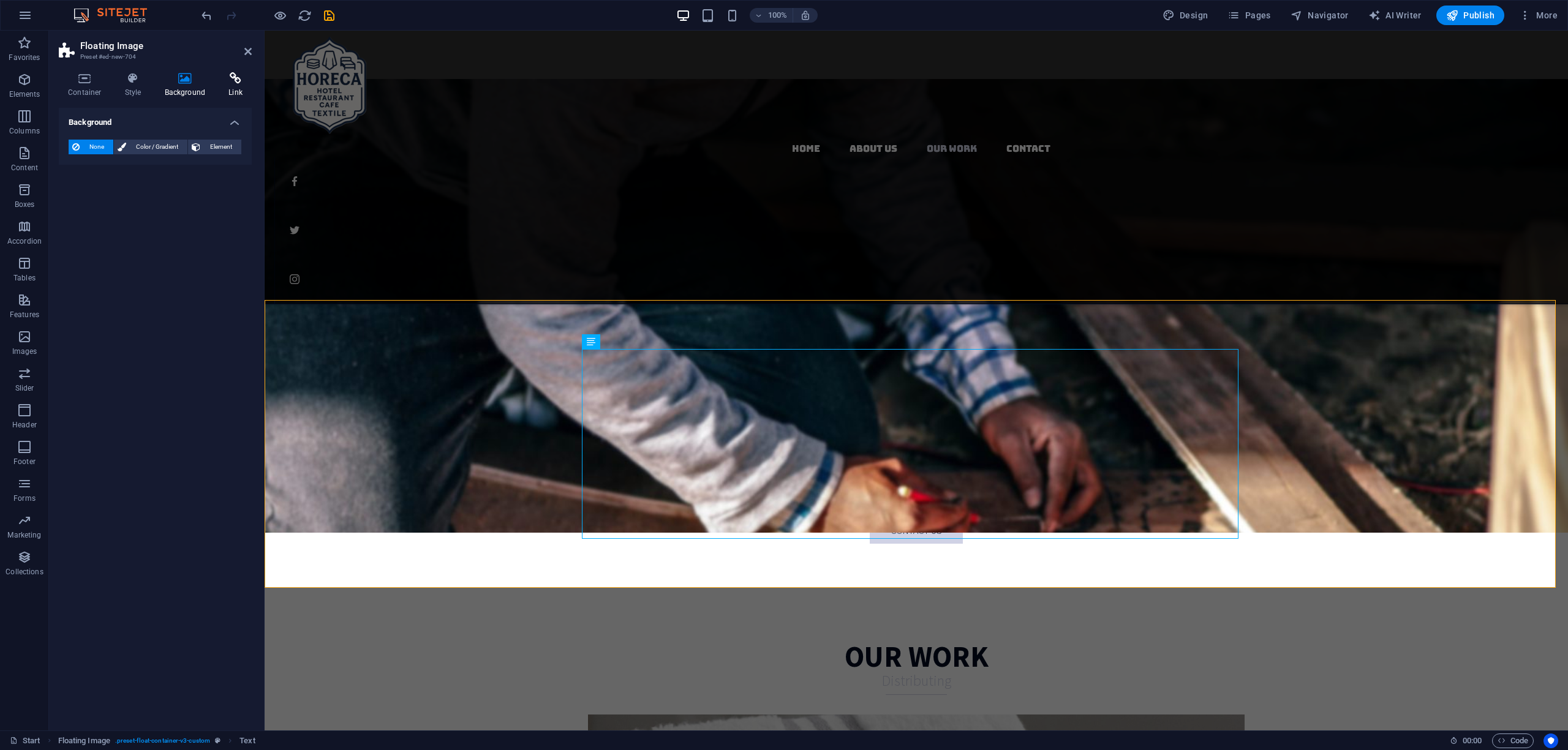
click at [229, 75] on icon at bounding box center [235, 79] width 32 height 13
click at [79, 86] on h4 "Container" at bounding box center [87, 85] width 57 height 26
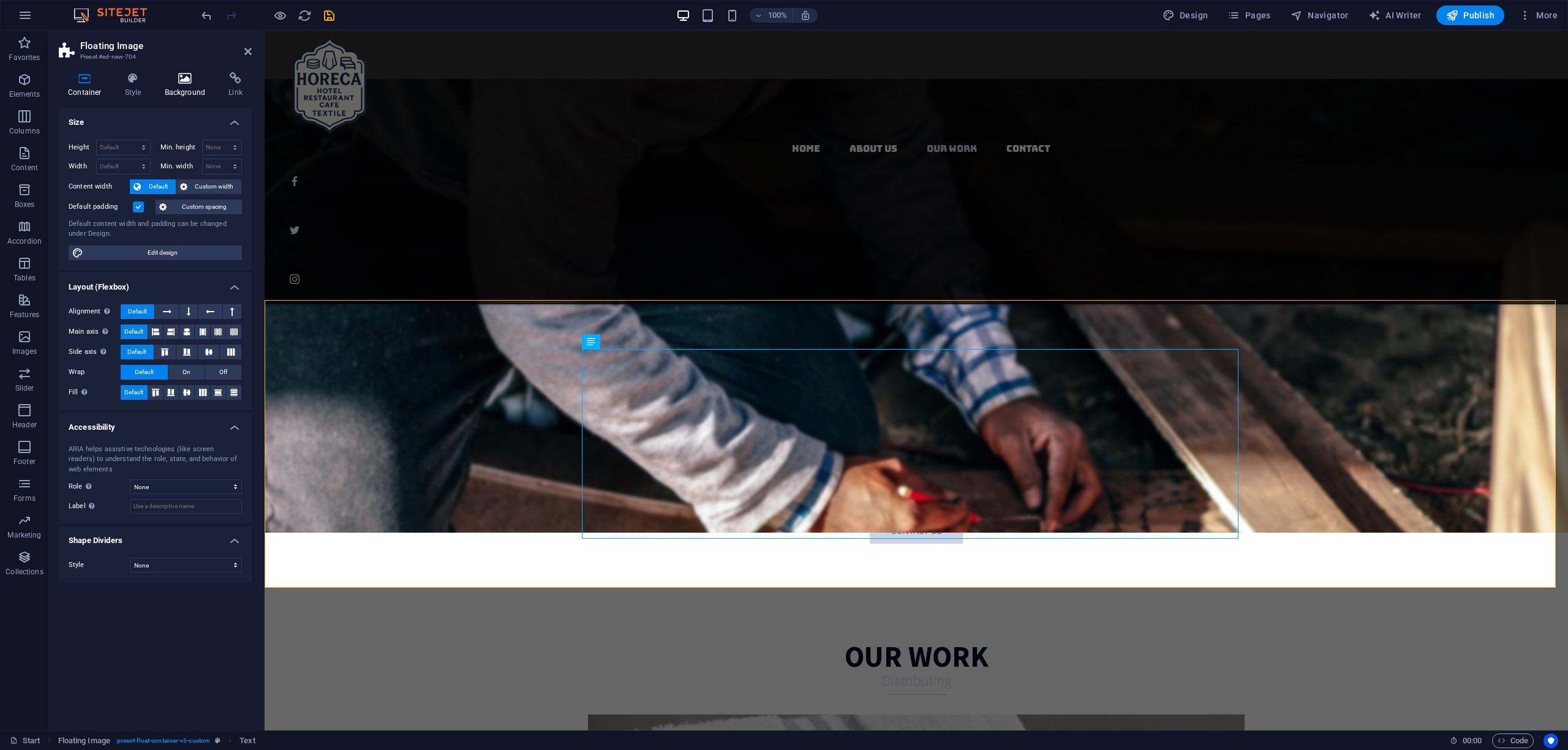
click at [164, 83] on icon at bounding box center [186, 79] width 60 height 13
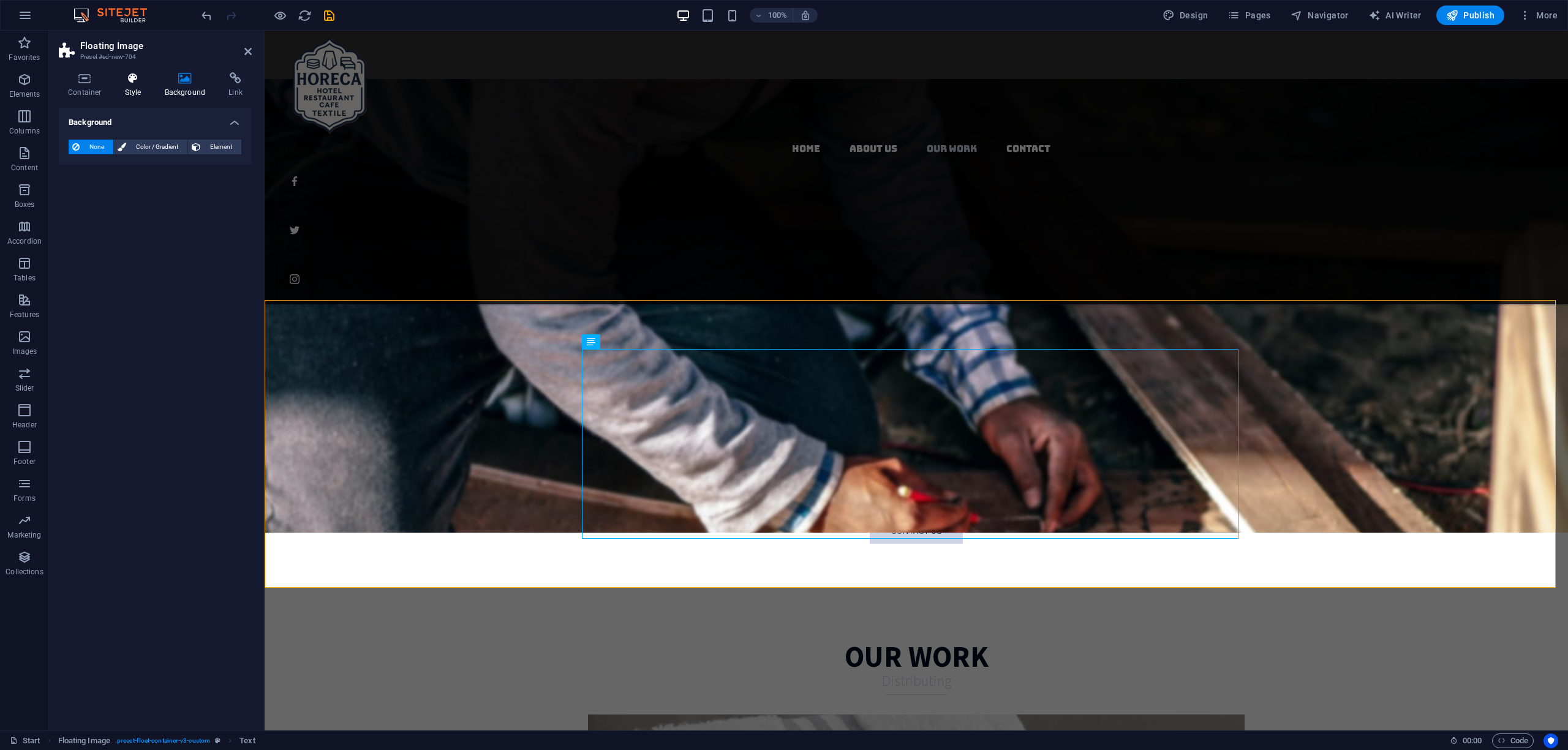
click at [140, 84] on icon at bounding box center [133, 79] width 35 height 13
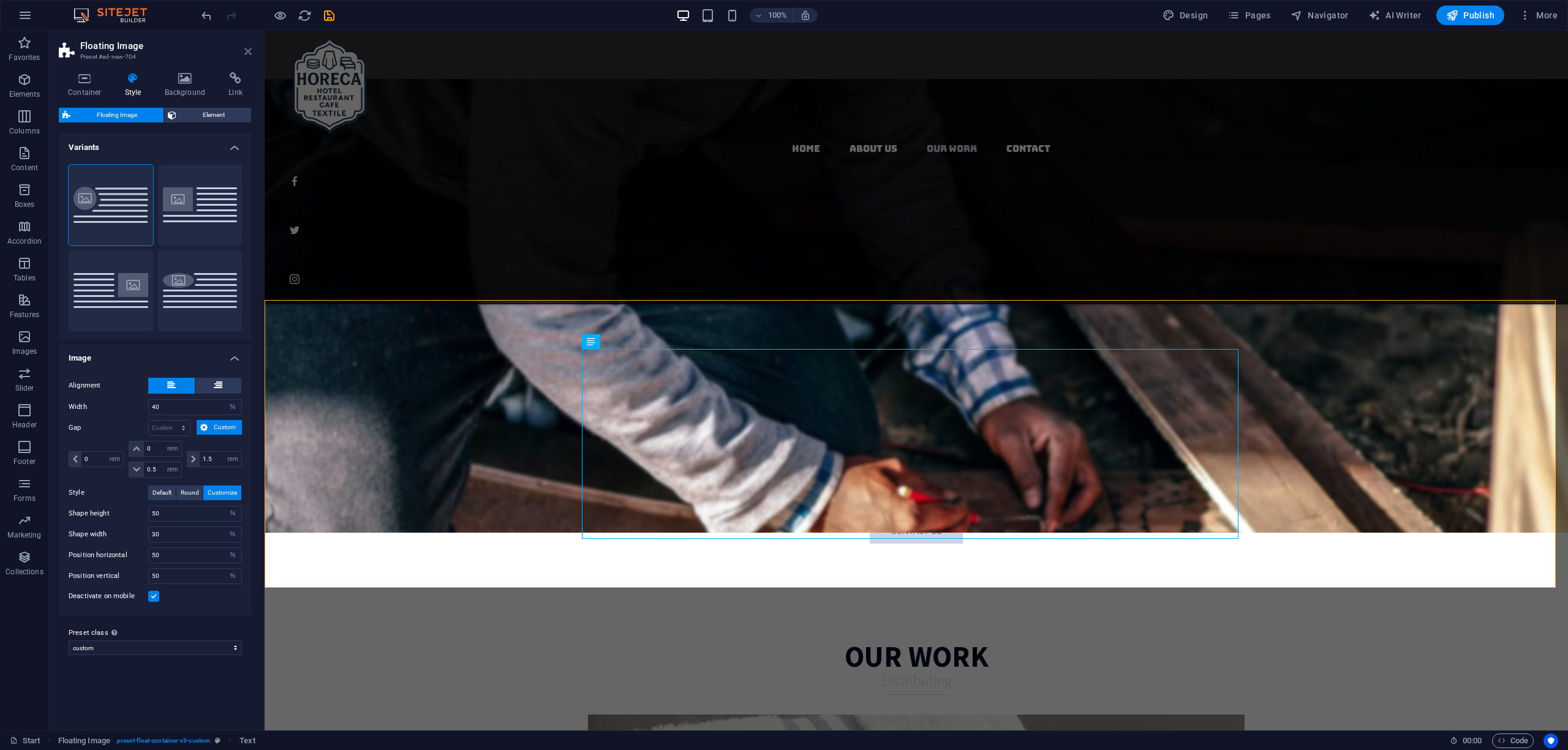
click at [248, 50] on icon at bounding box center [248, 51] width 7 height 9
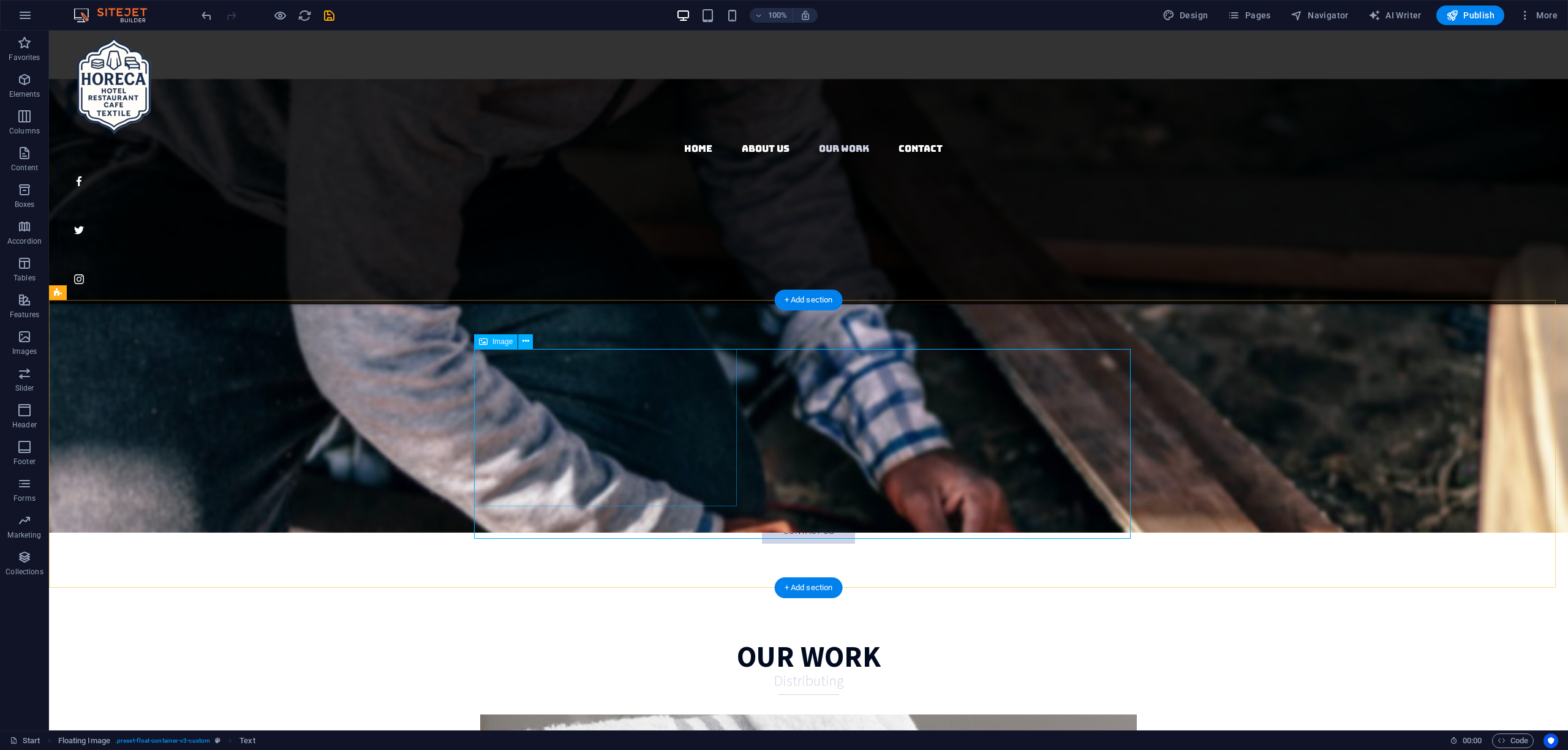
select select "%"
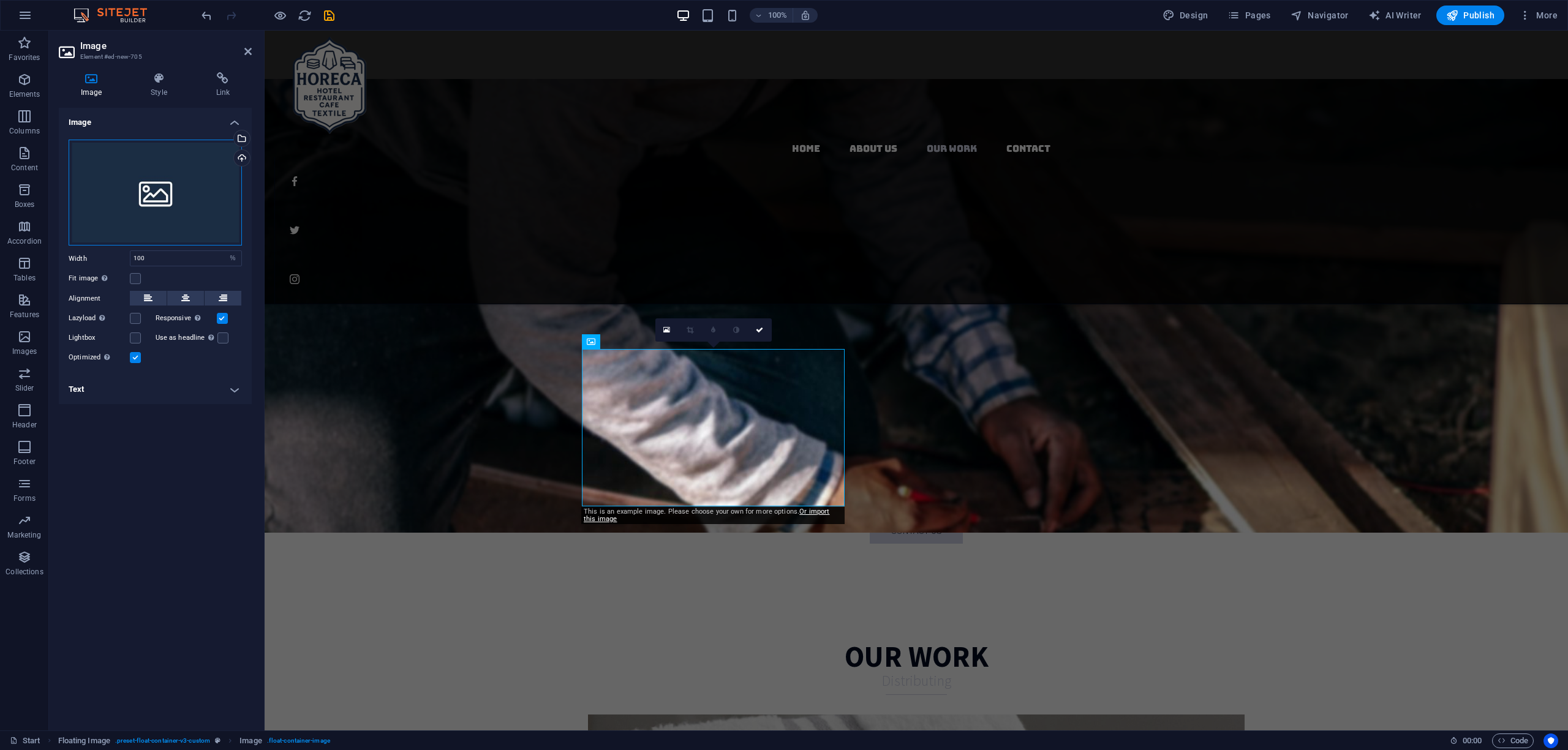
click at [197, 177] on div "Drag files here, click to choose files or select files from Files or our free s…" at bounding box center [155, 193] width 173 height 107
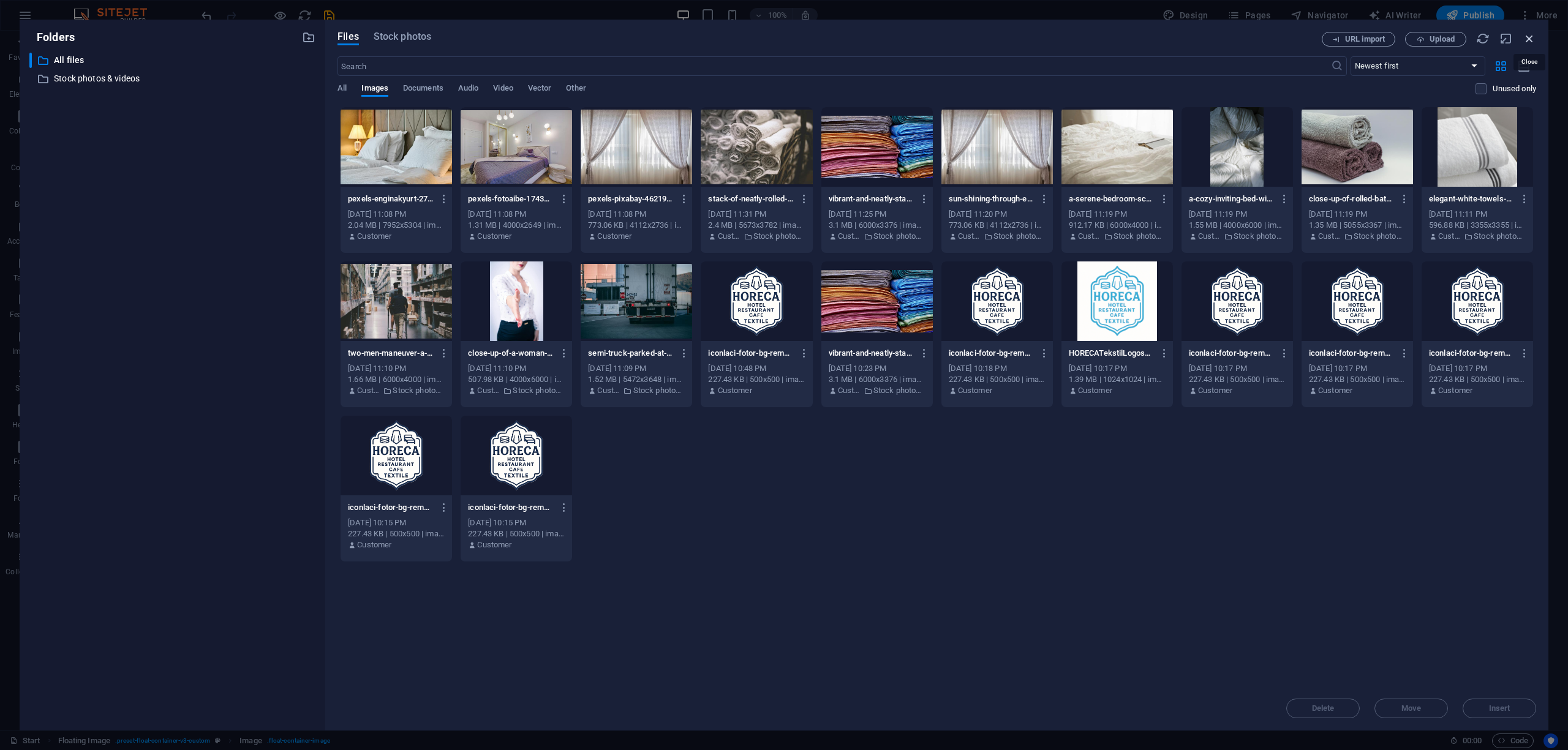
drag, startPoint x: 1530, startPoint y: 42, endPoint x: 1263, endPoint y: 9, distance: 269.0
click at [1176, 42] on icon "button" at bounding box center [1529, 39] width 13 height 13
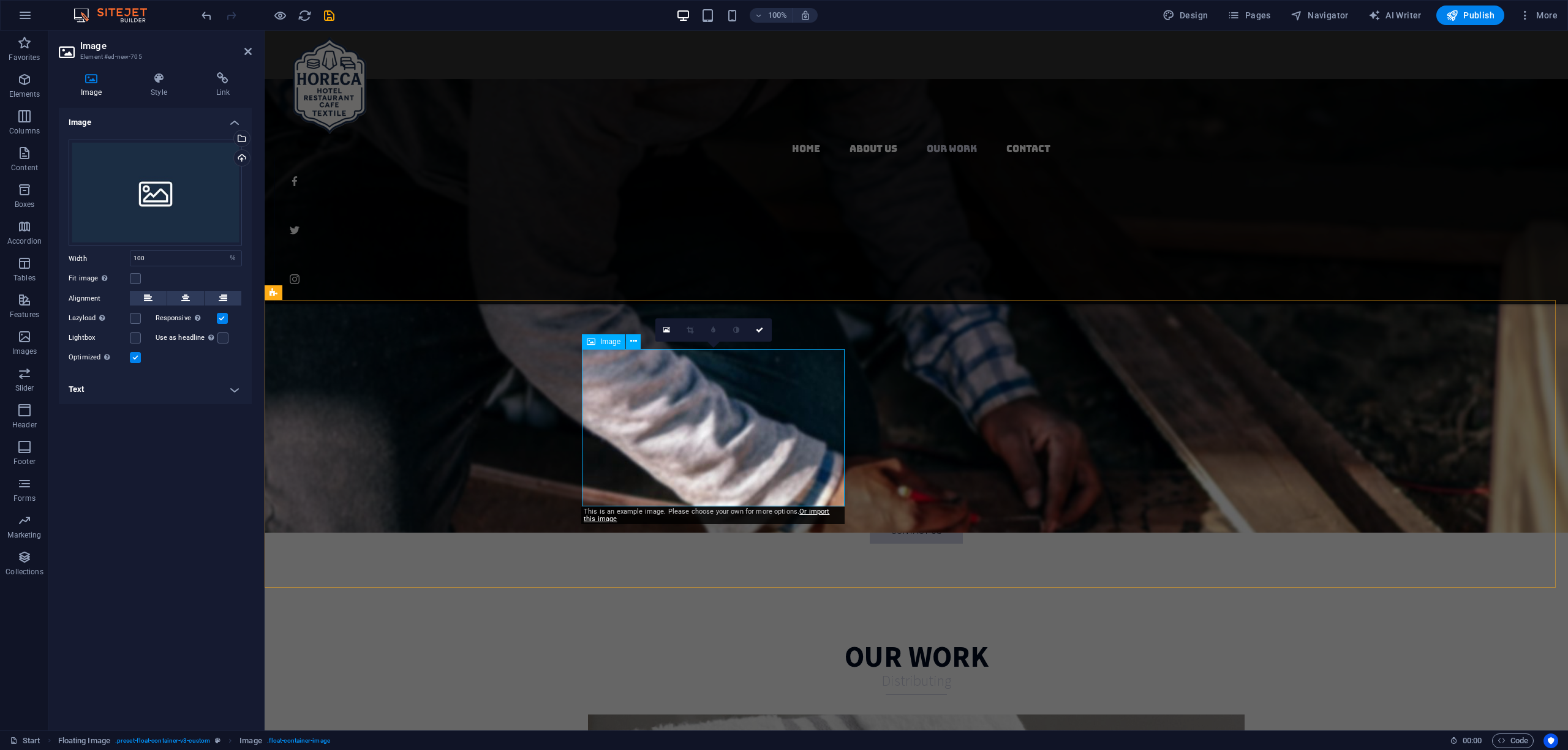
click at [237, 157] on div "Upload" at bounding box center [240, 159] width 18 height 18
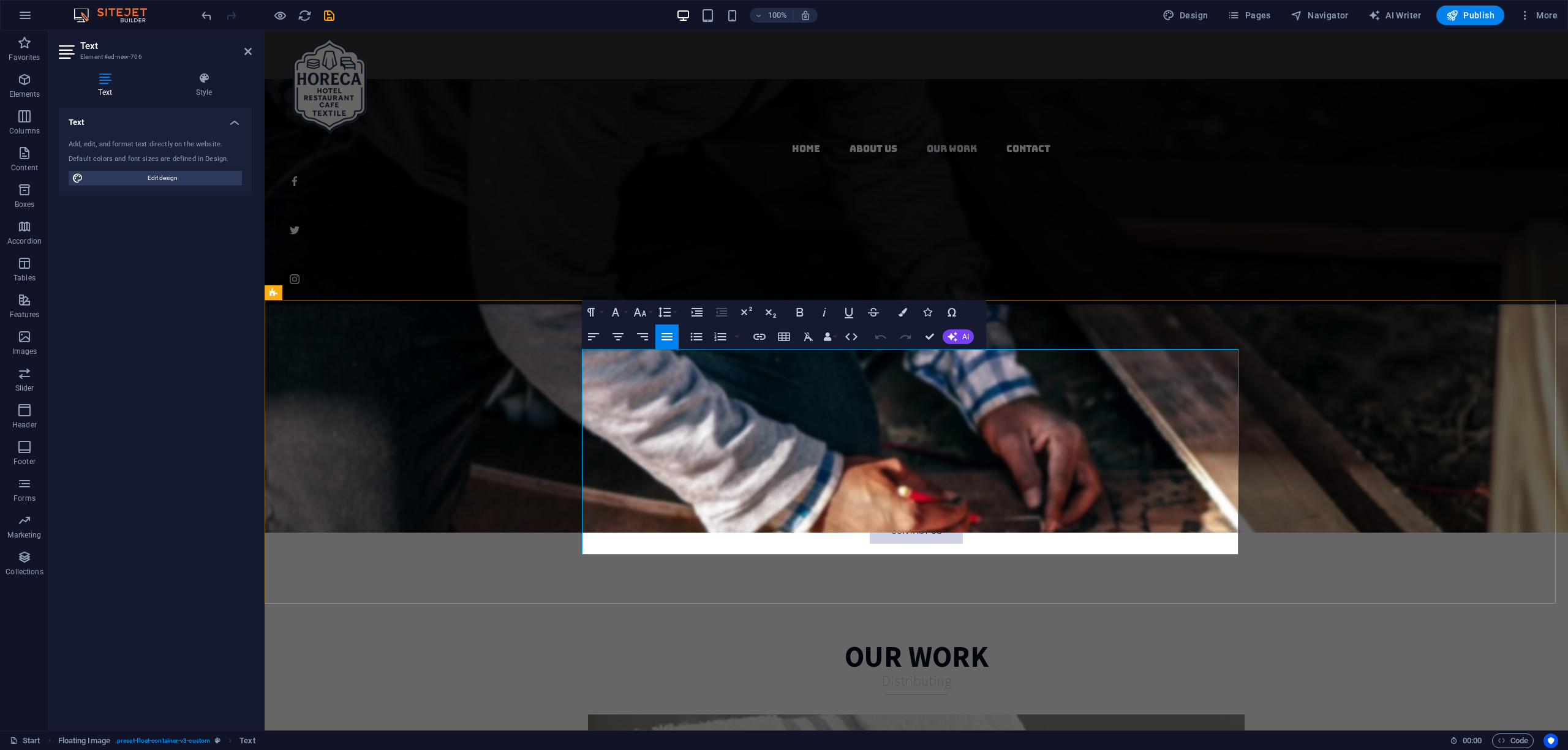
drag, startPoint x: 767, startPoint y: 358, endPoint x: 1001, endPoint y: 552, distance: 304.0
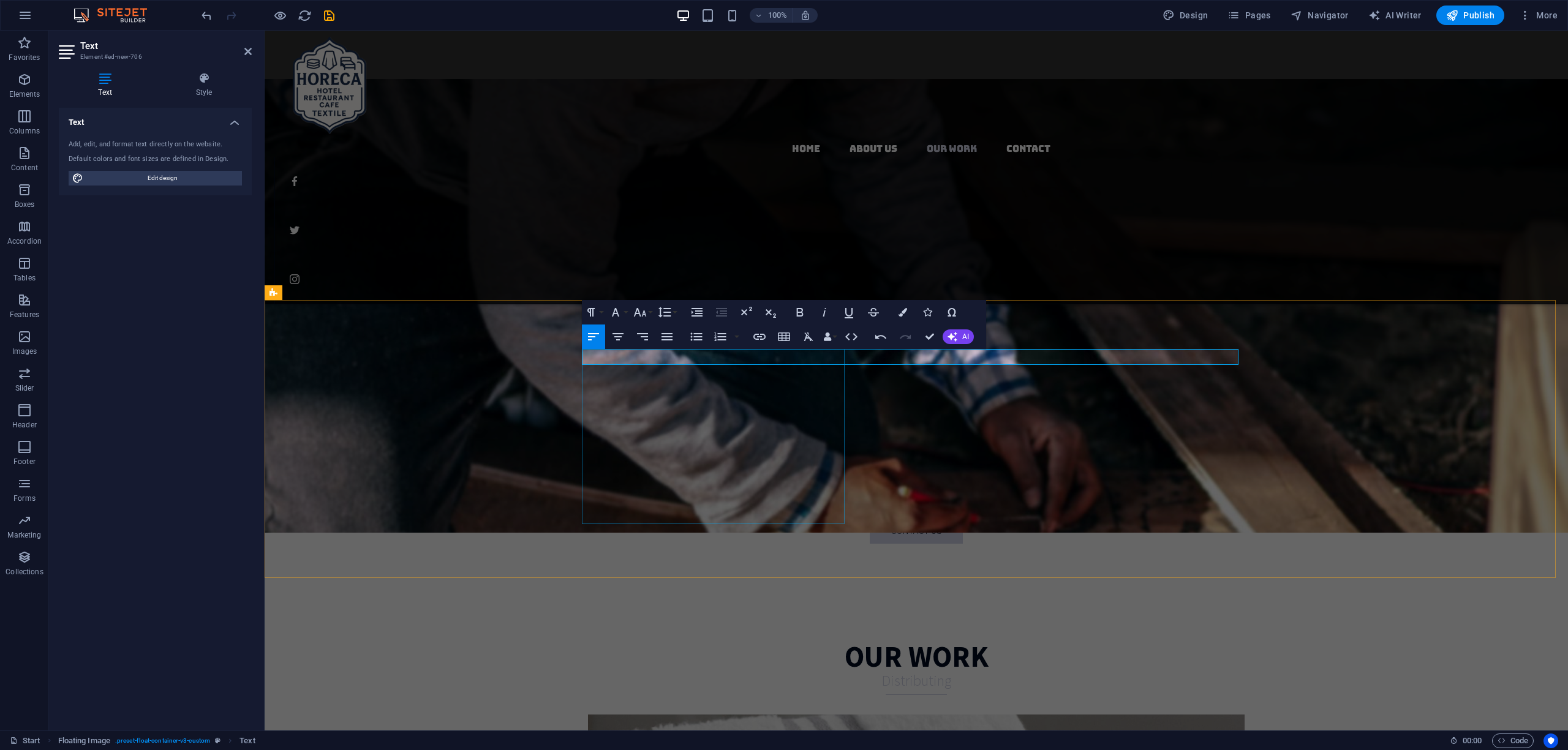
drag, startPoint x: 847, startPoint y: 358, endPoint x: 742, endPoint y: 362, distance: 105.1
click at [640, 314] on icon "button" at bounding box center [640, 312] width 13 height 9
click at [658, 434] on link "60" at bounding box center [653, 439] width 44 height 18
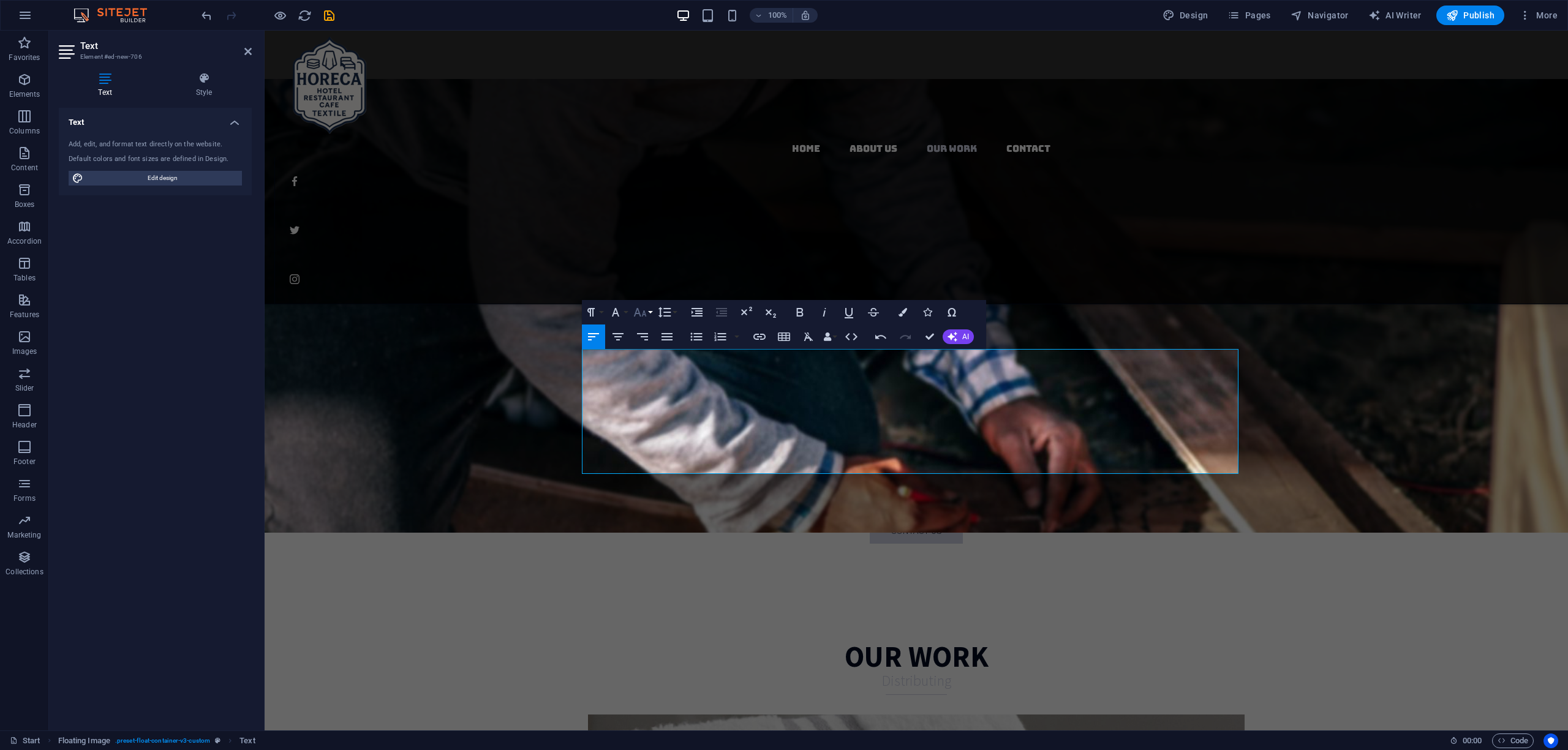
click at [639, 309] on icon "button" at bounding box center [640, 312] width 15 height 15
click at [644, 362] on link "24" at bounding box center [653, 366] width 44 height 18
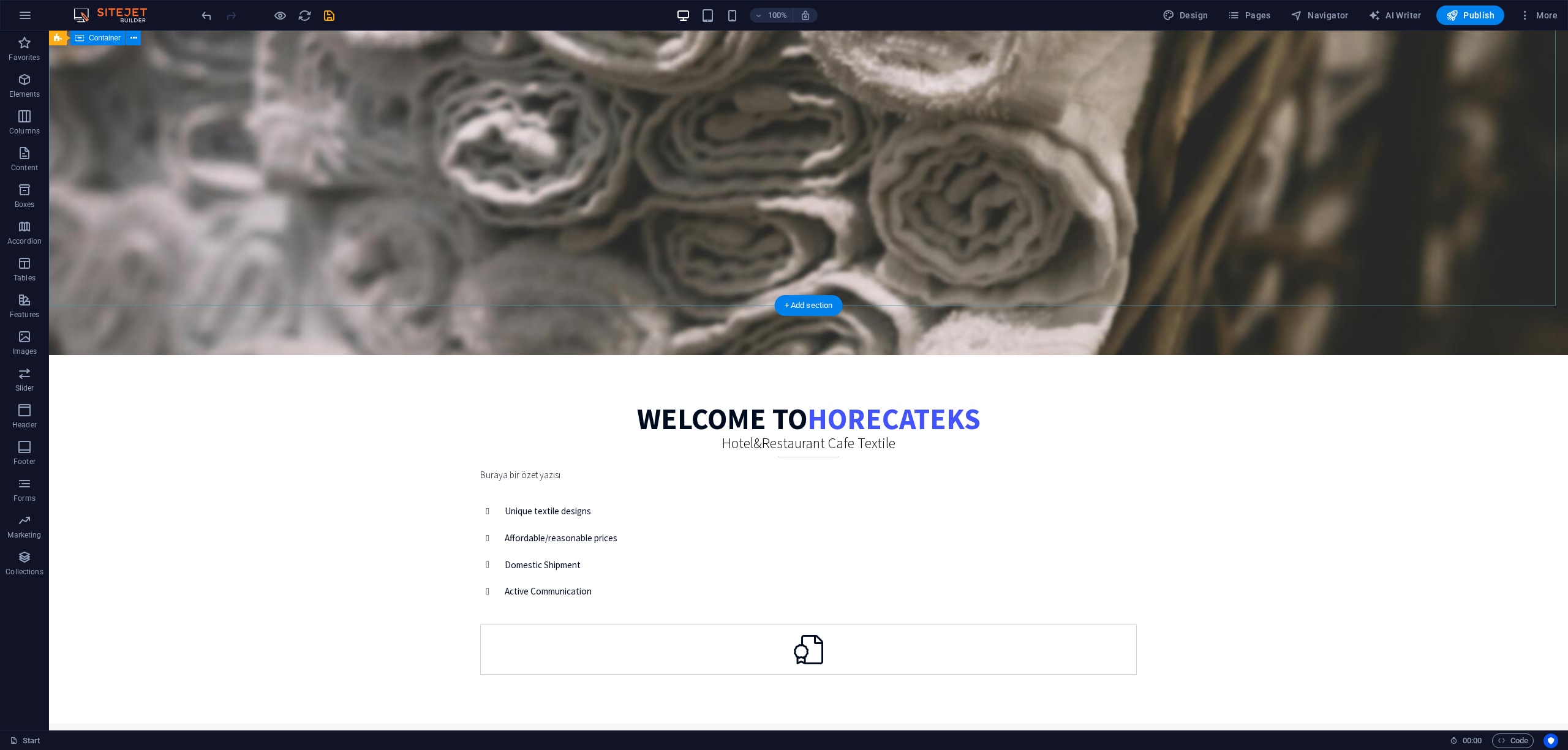
scroll to position [180, 0]
